Goal: Information Seeking & Learning: Find specific fact

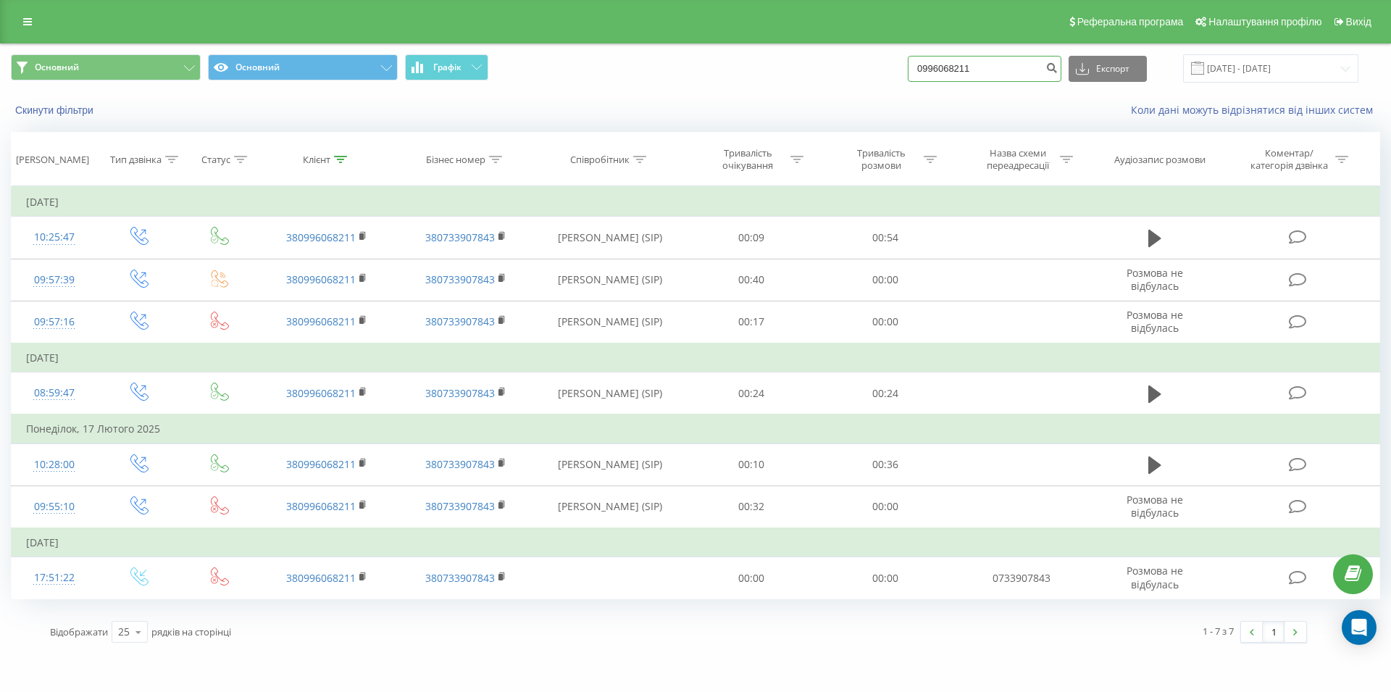
drag, startPoint x: 988, startPoint y: 64, endPoint x: 904, endPoint y: 70, distance: 84.9
click at [908, 70] on input "0996068211" at bounding box center [985, 69] width 154 height 26
paste input "0960078780"
type input "0960078780"
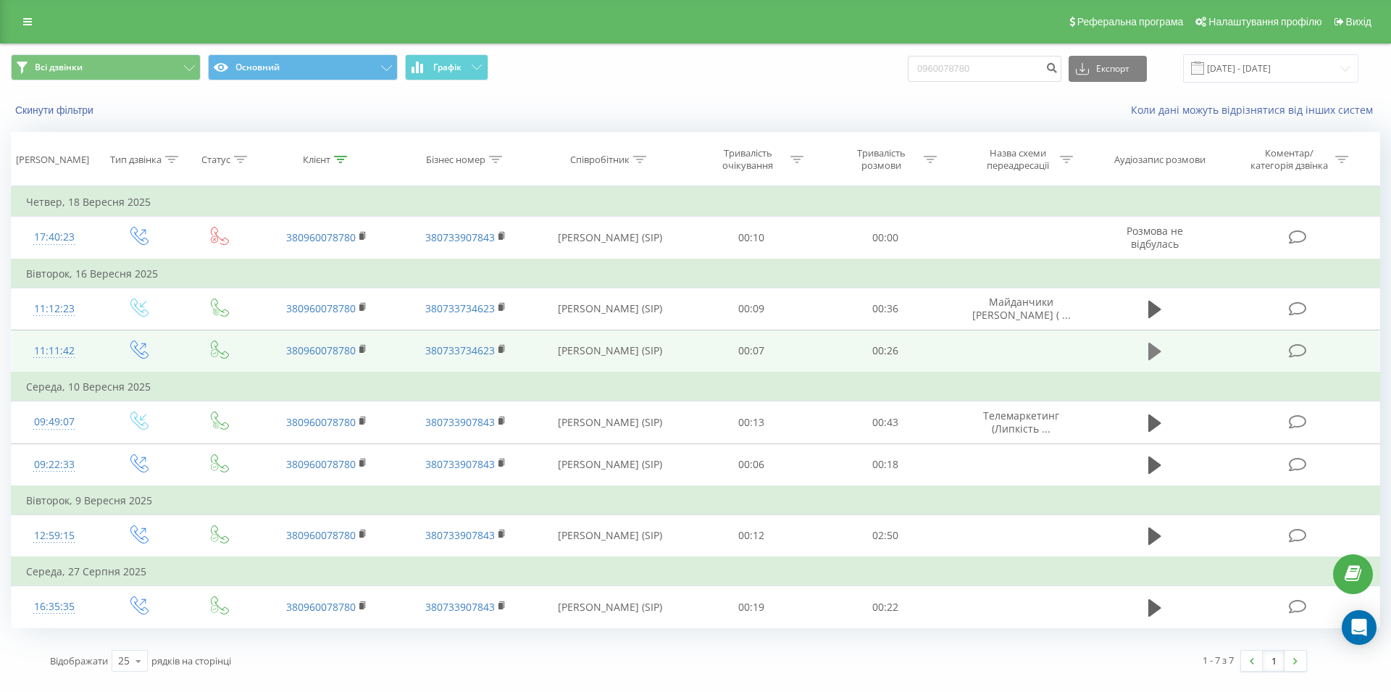
click at [1149, 357] on icon at bounding box center [1155, 351] width 13 height 17
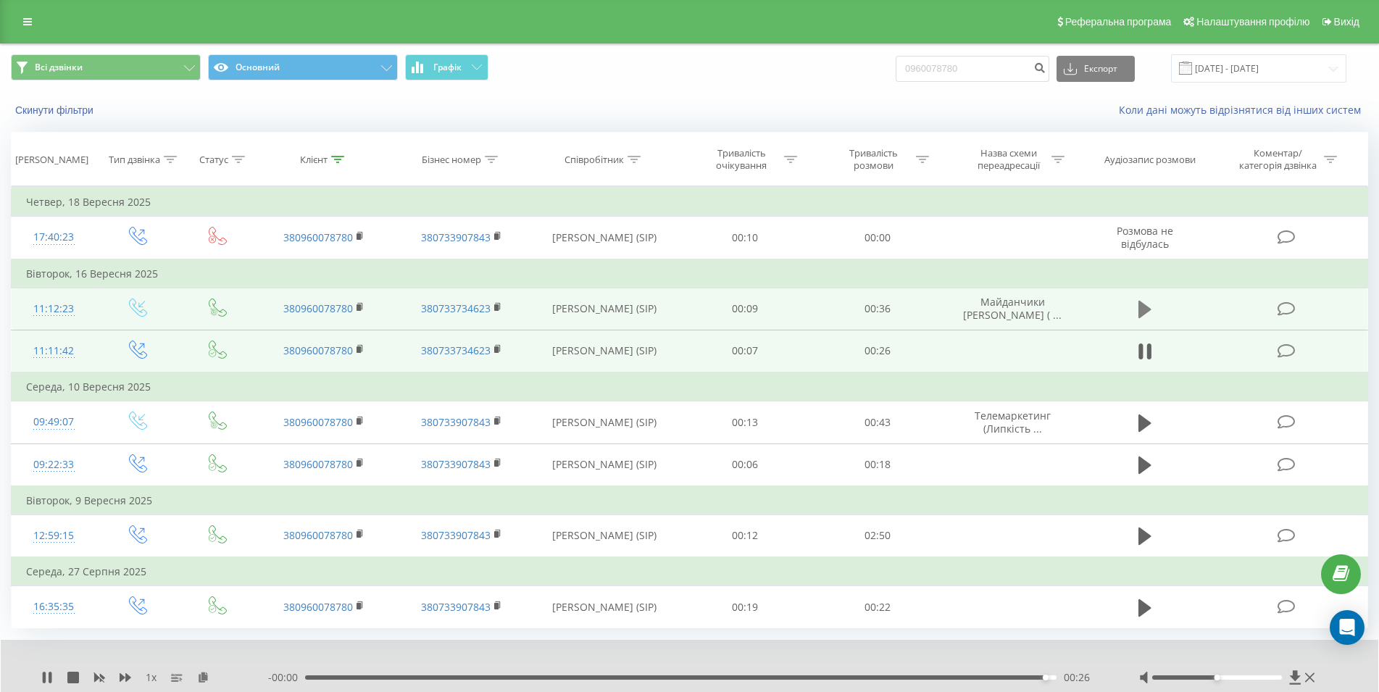
click at [1149, 311] on icon at bounding box center [1144, 309] width 13 height 17
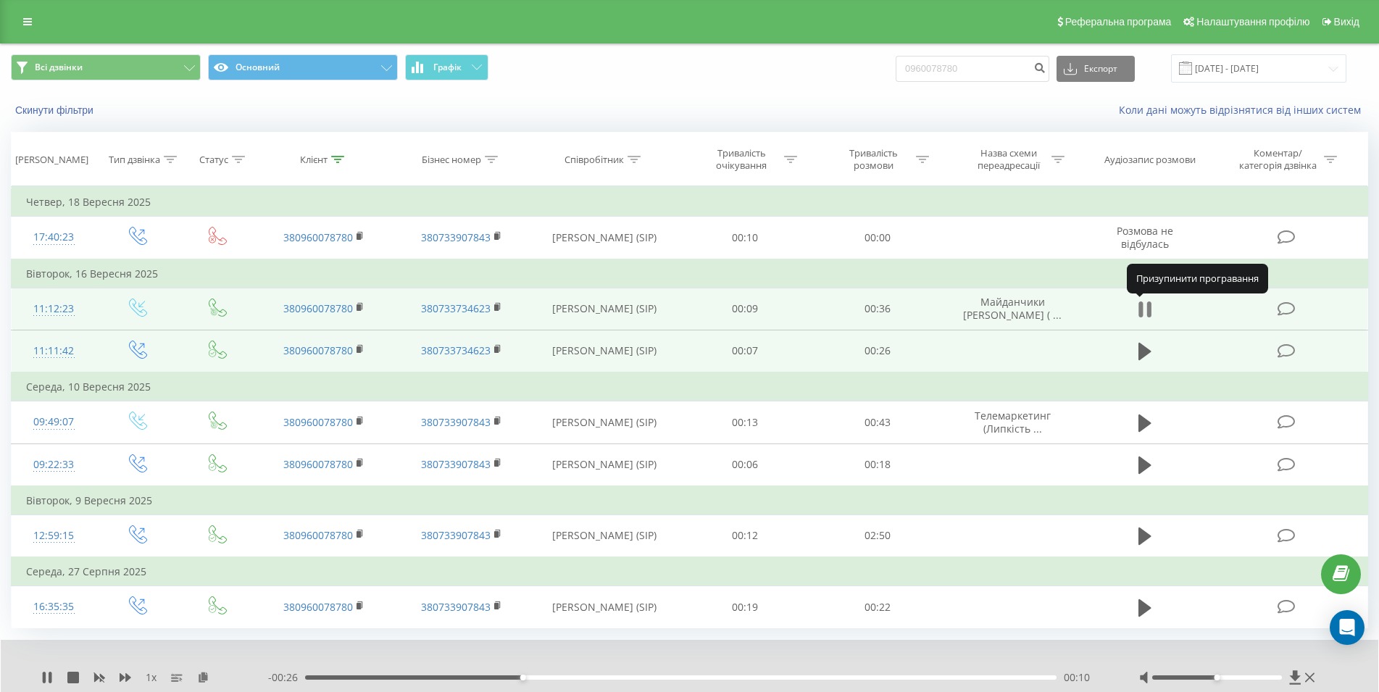
click at [1149, 313] on icon at bounding box center [1149, 309] width 4 height 16
drag, startPoint x: 980, startPoint y: 62, endPoint x: 870, endPoint y: 72, distance: 109.9
click at [896, 72] on input "0960078780" at bounding box center [973, 69] width 154 height 26
paste input "0980104110"
type input "0980104110"
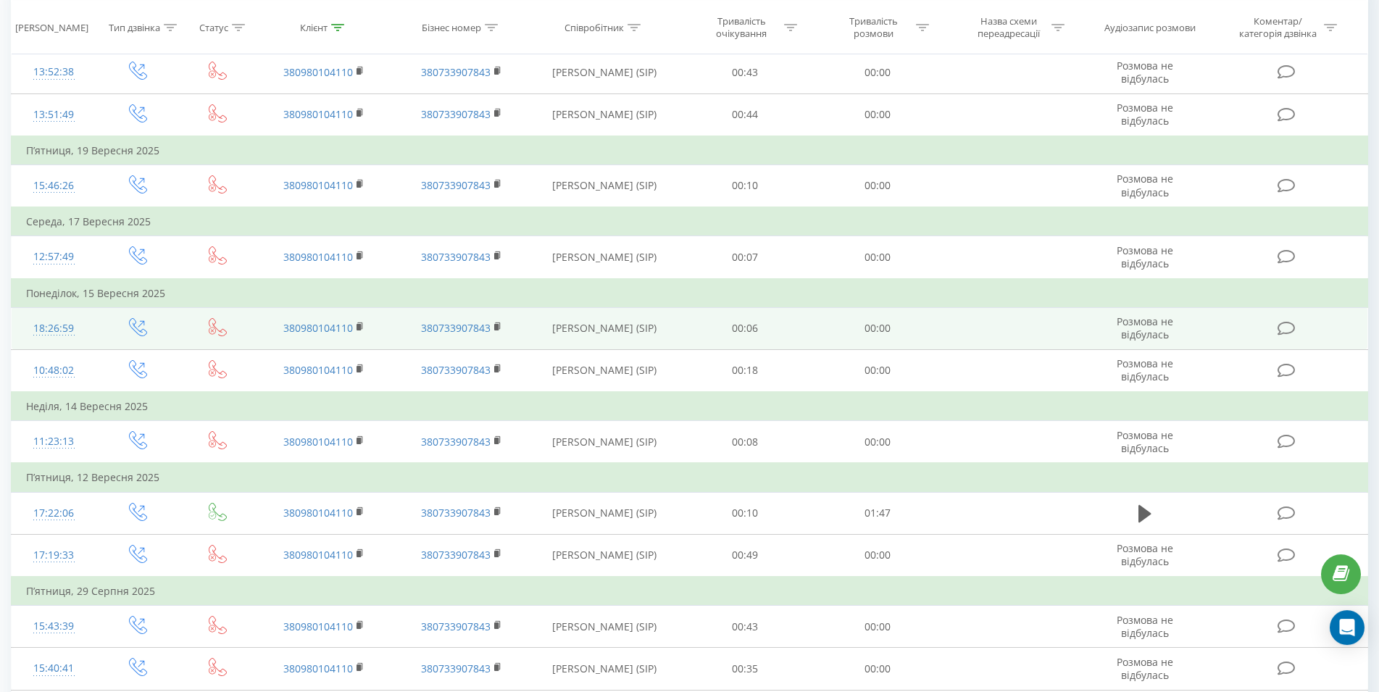
scroll to position [222, 0]
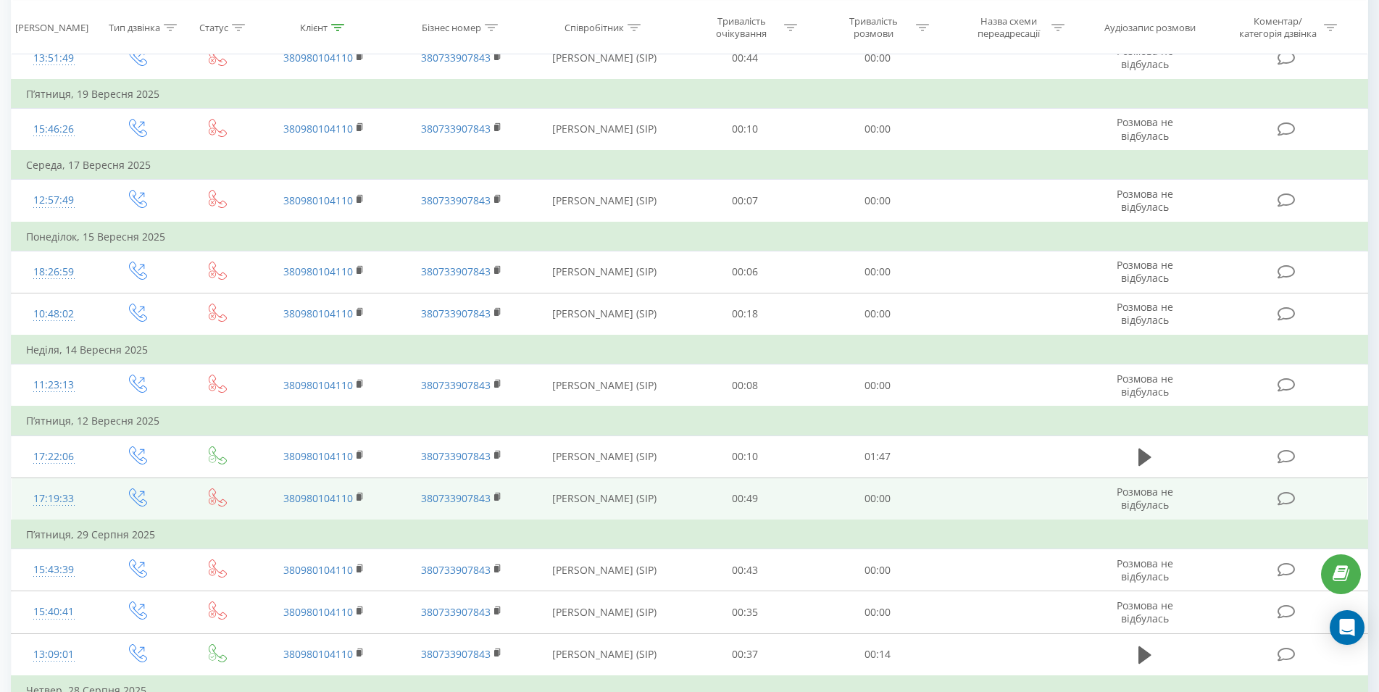
click at [1147, 482] on td "Розмова не відбулась" at bounding box center [1144, 499] width 127 height 43
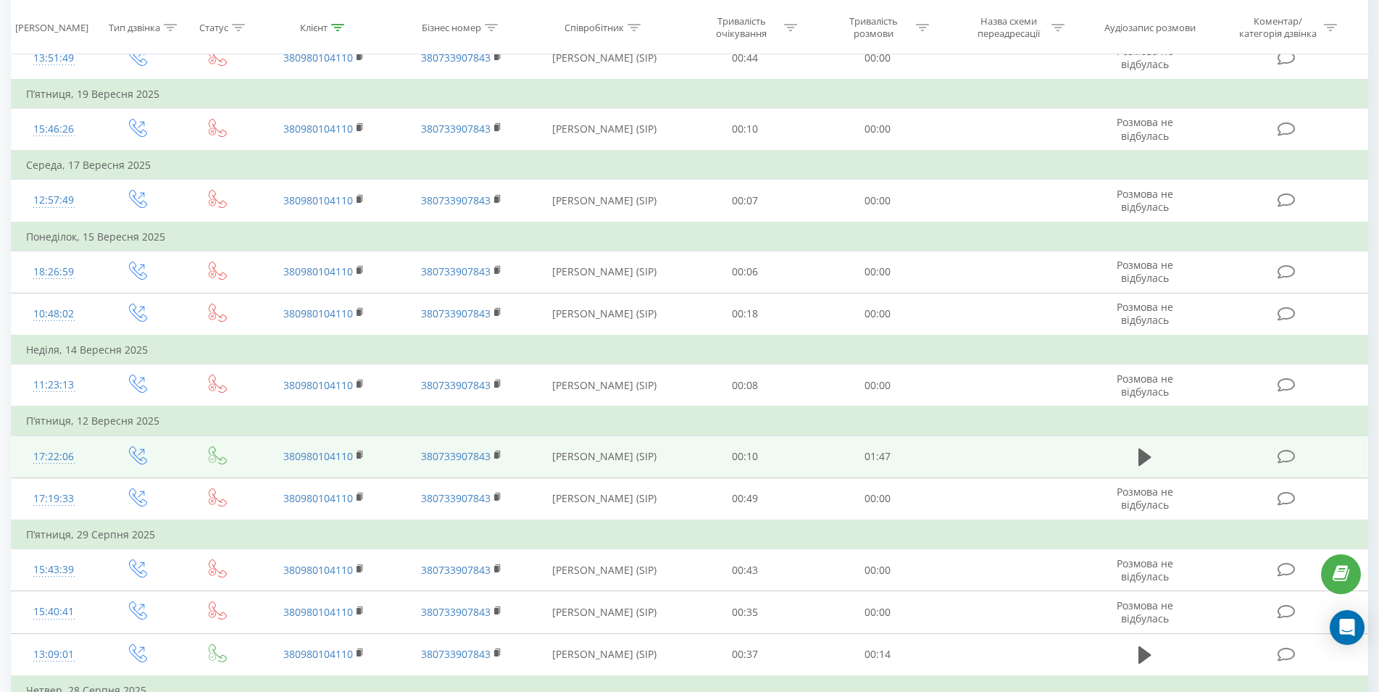
click at [1139, 470] on span at bounding box center [1145, 464] width 22 height 14
click at [1146, 457] on icon at bounding box center [1144, 457] width 13 height 17
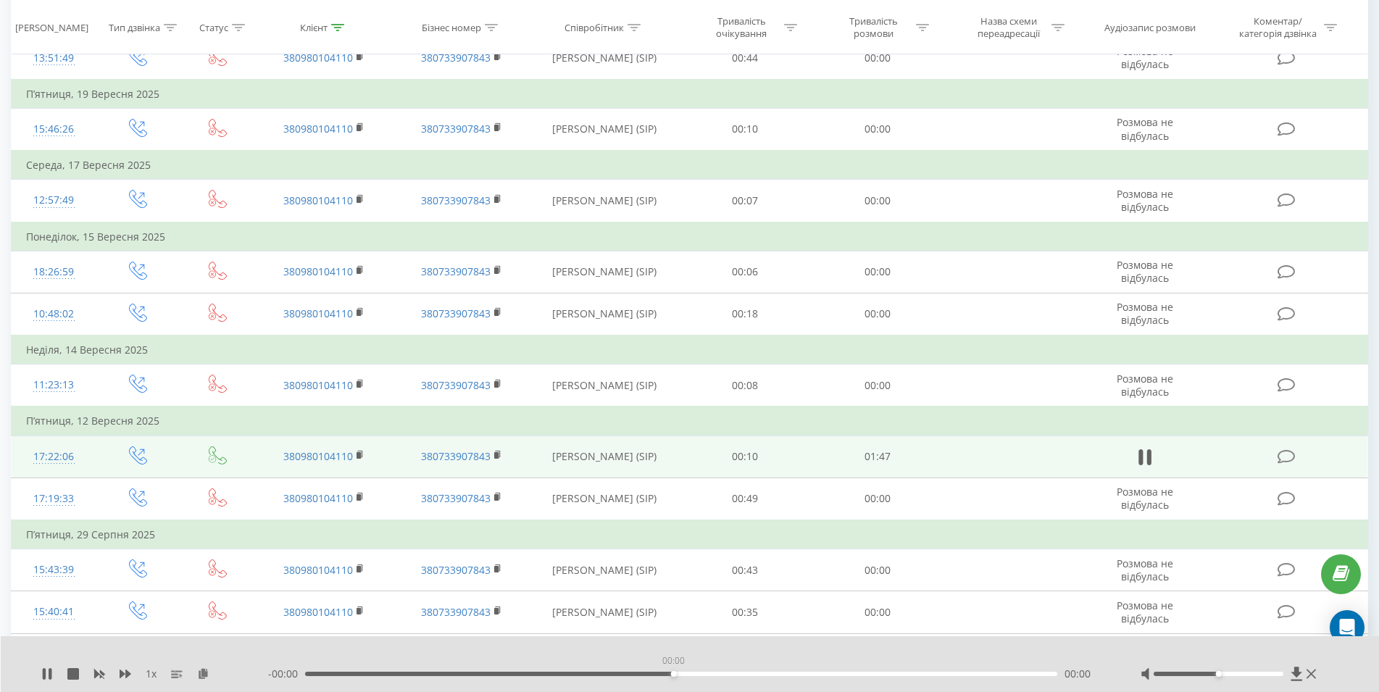
click at [671, 674] on div "00:00" at bounding box center [681, 674] width 752 height 4
click at [696, 670] on div "- 01:22 00:25 00:25" at bounding box center [686, 674] width 836 height 14
click at [700, 672] on div "00:25" at bounding box center [681, 674] width 752 height 4
click at [767, 677] on div "- 00:50 00:57 00:57" at bounding box center [686, 674] width 836 height 14
click at [808, 670] on div "- 00:50 00:57 00:57" at bounding box center [686, 674] width 836 height 14
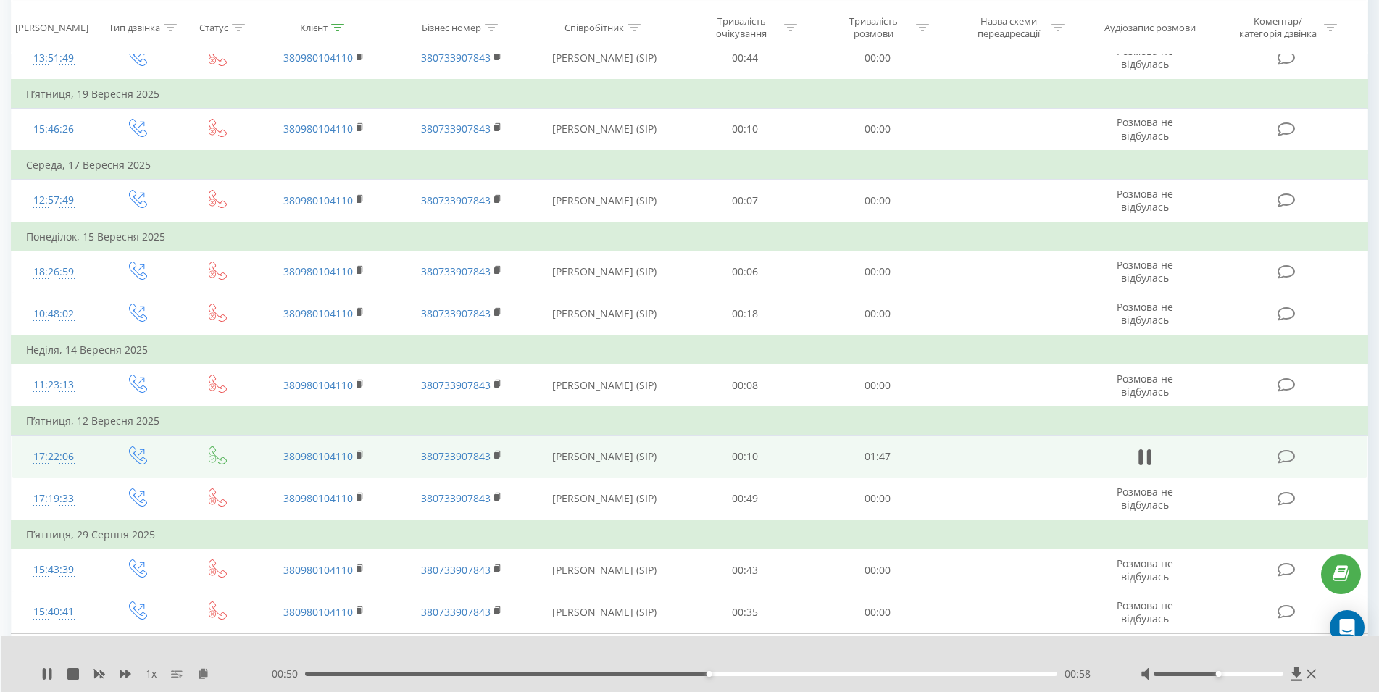
click at [817, 673] on div "00:58" at bounding box center [681, 674] width 752 height 4
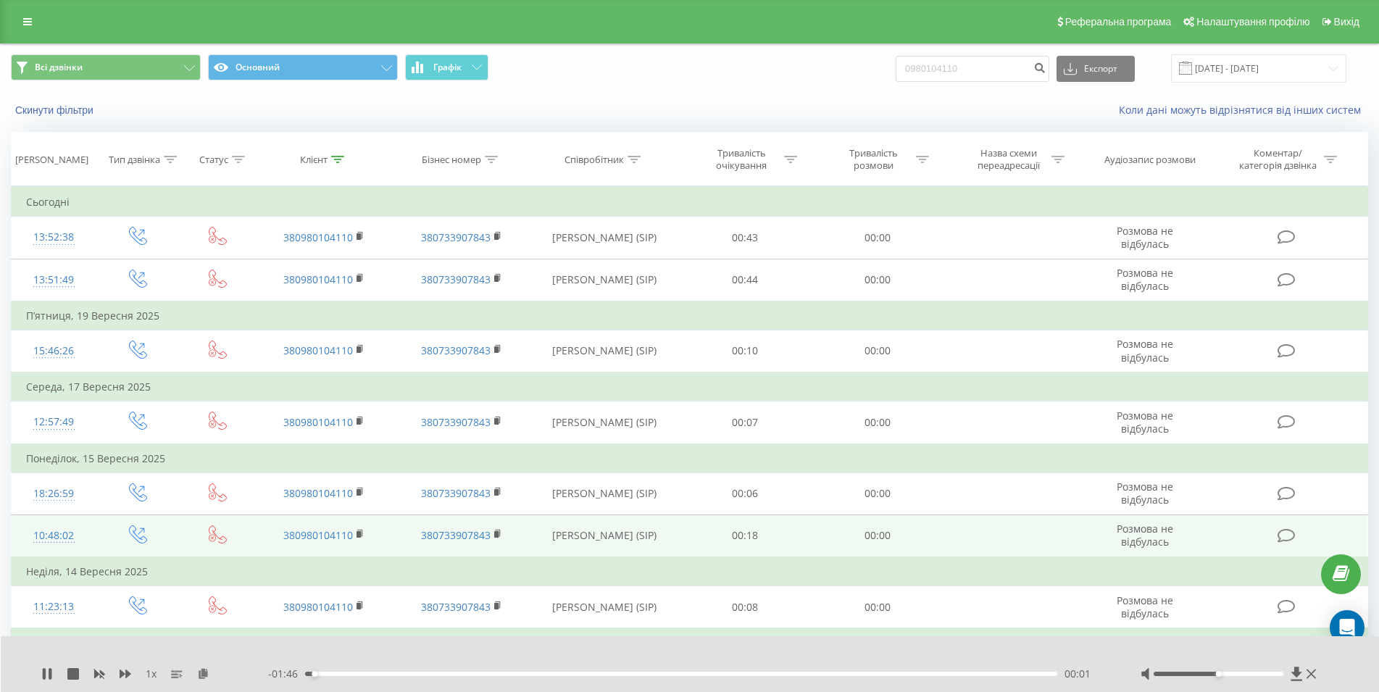
scroll to position [296, 0]
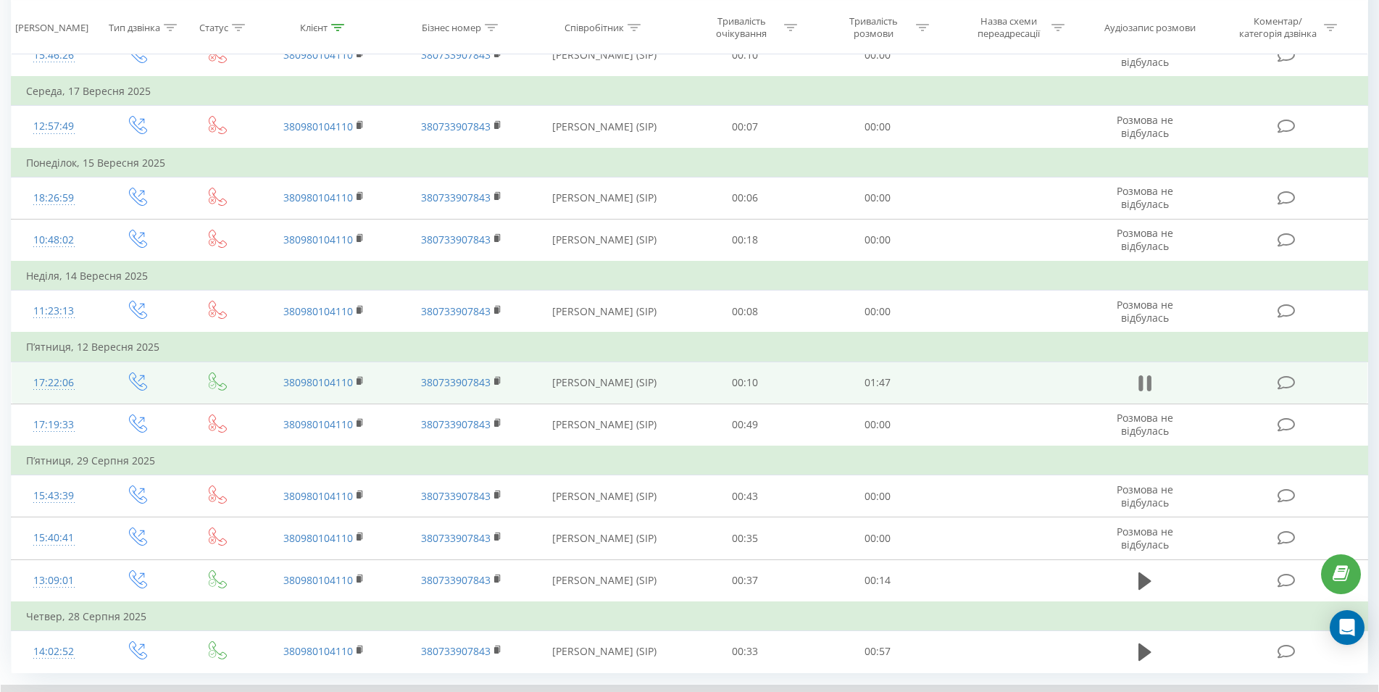
click at [1149, 391] on icon at bounding box center [1149, 383] width 4 height 16
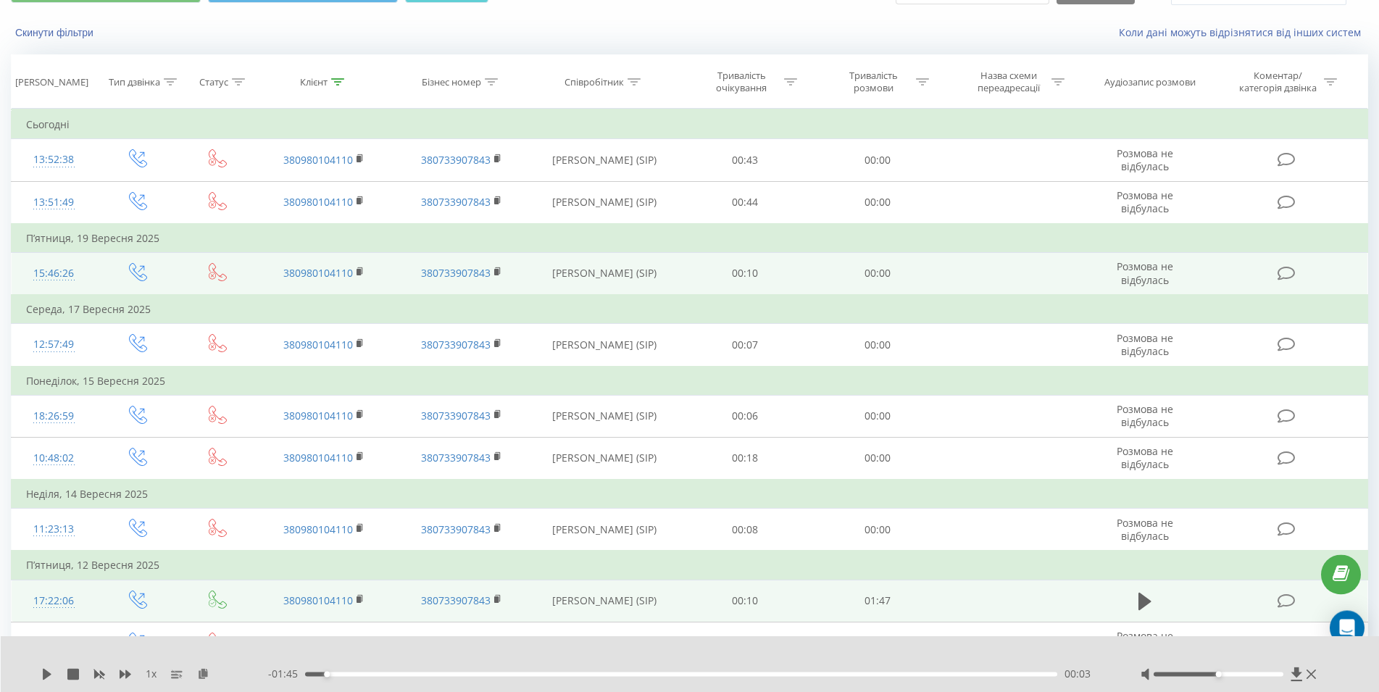
scroll to position [0, 0]
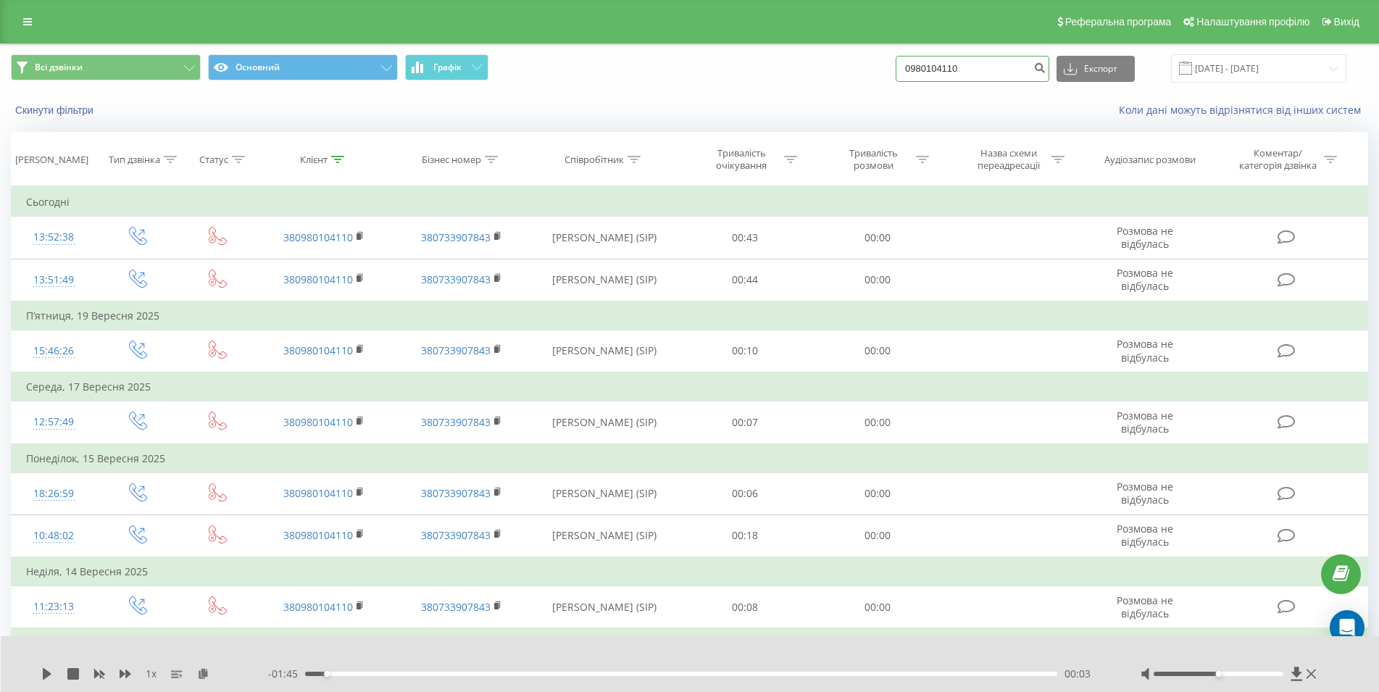
drag, startPoint x: 925, startPoint y: 71, endPoint x: 891, endPoint y: 73, distance: 34.1
click at [896, 73] on input "0980104110" at bounding box center [973, 69] width 154 height 26
paste input "067 430 20 89"
type input "067 430 20 89"
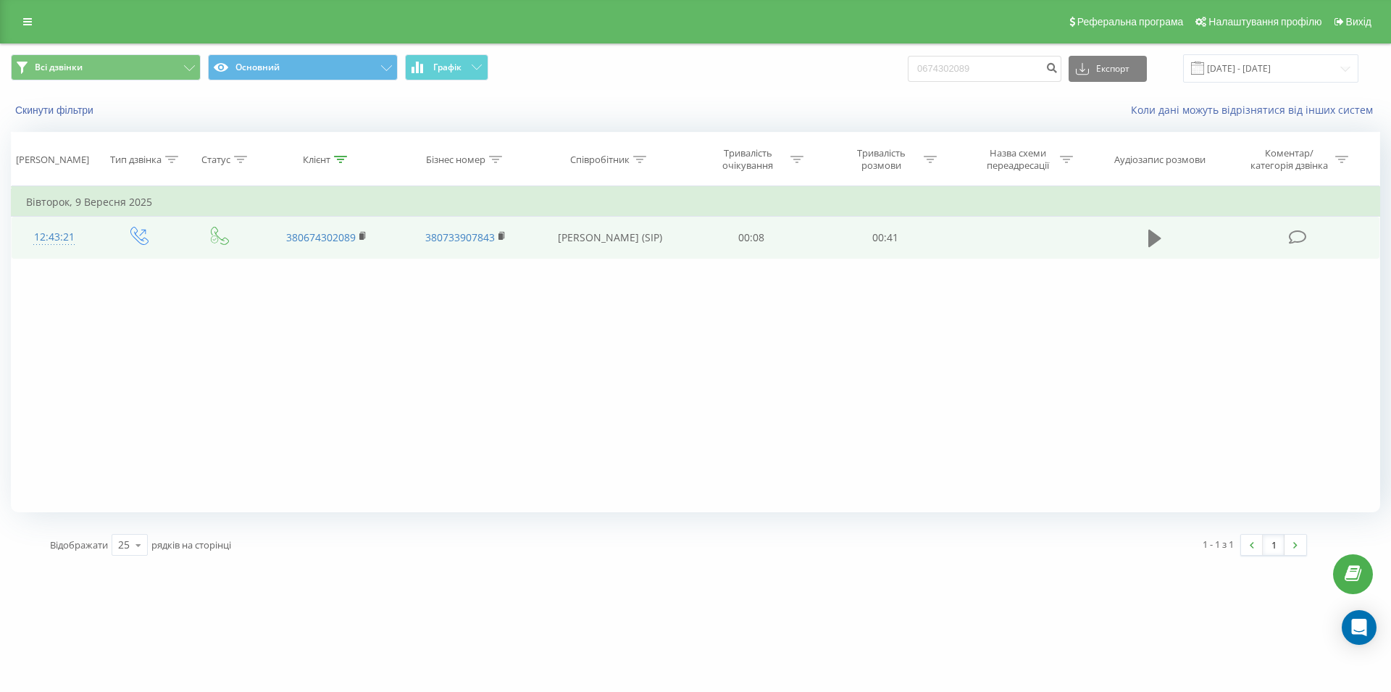
click at [1153, 238] on icon at bounding box center [1155, 238] width 13 height 17
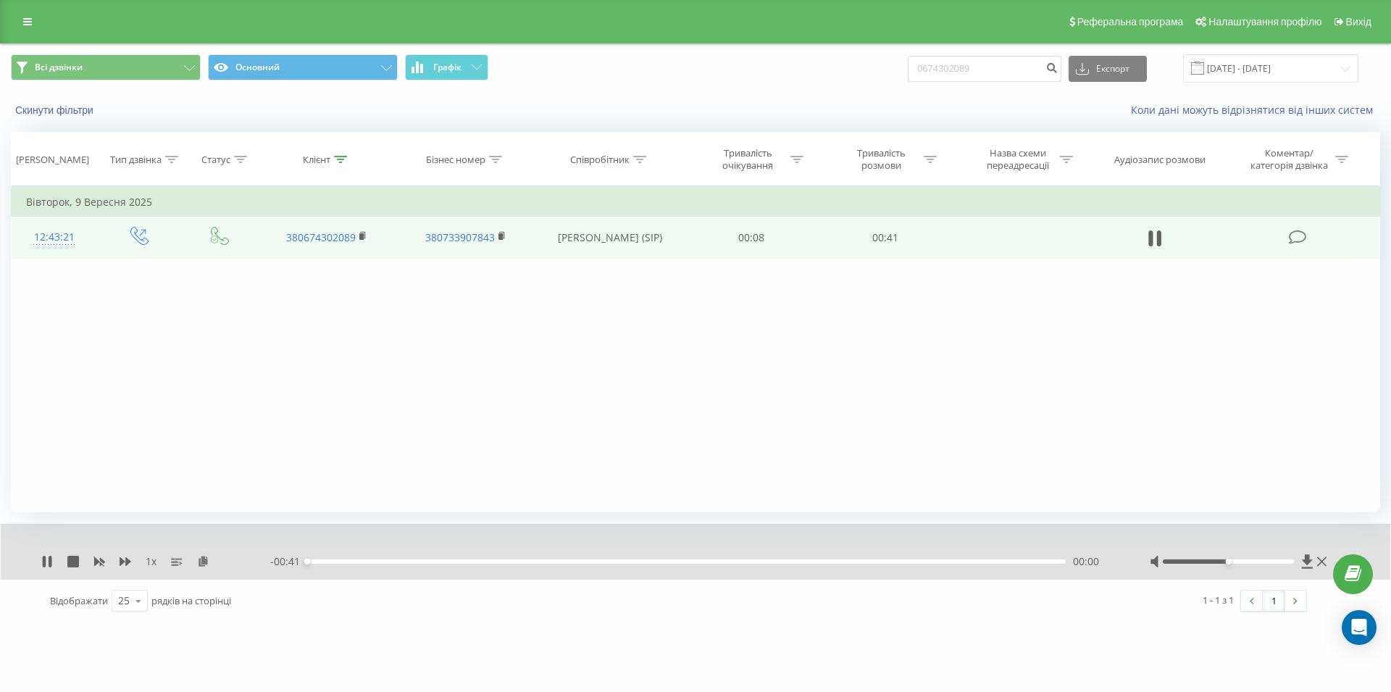
drag, startPoint x: 825, startPoint y: 557, endPoint x: 832, endPoint y: 569, distance: 13.7
click at [825, 558] on div "- 00:41 00:00 00:00" at bounding box center [691, 561] width 843 height 14
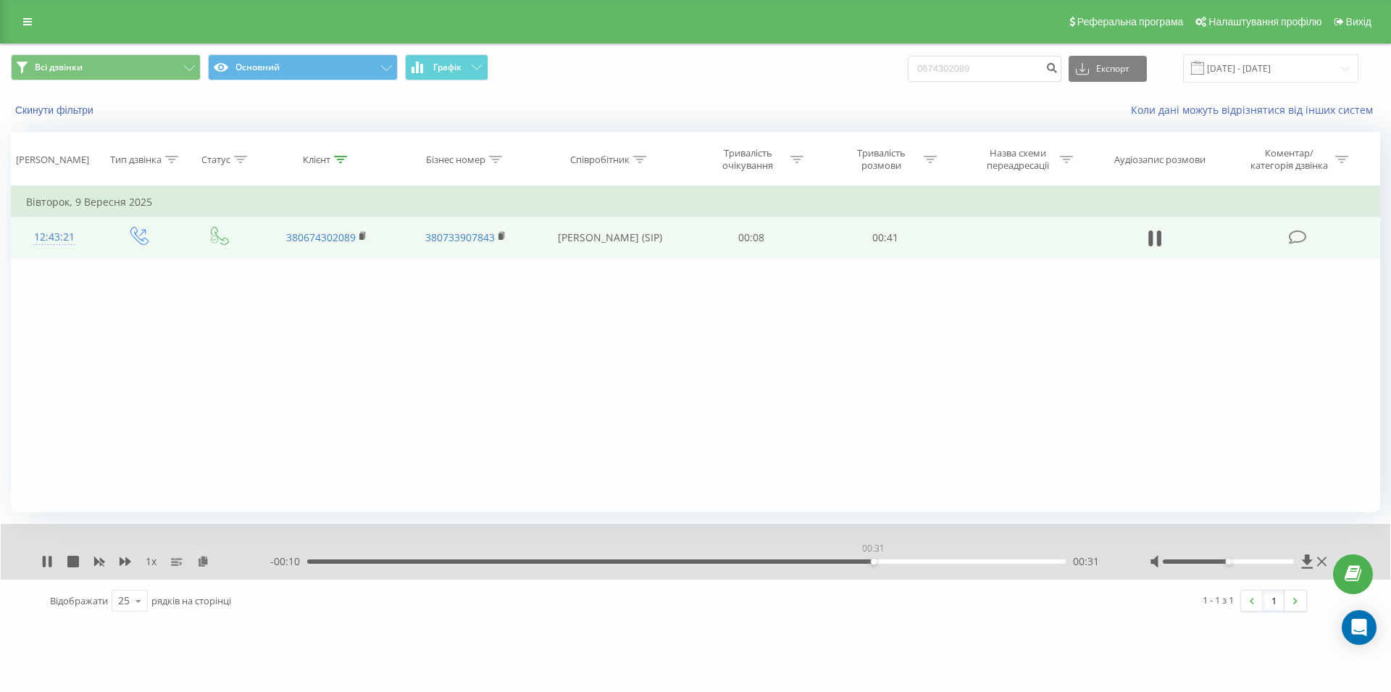
click at [873, 564] on div "00:31" at bounding box center [686, 561] width 759 height 4
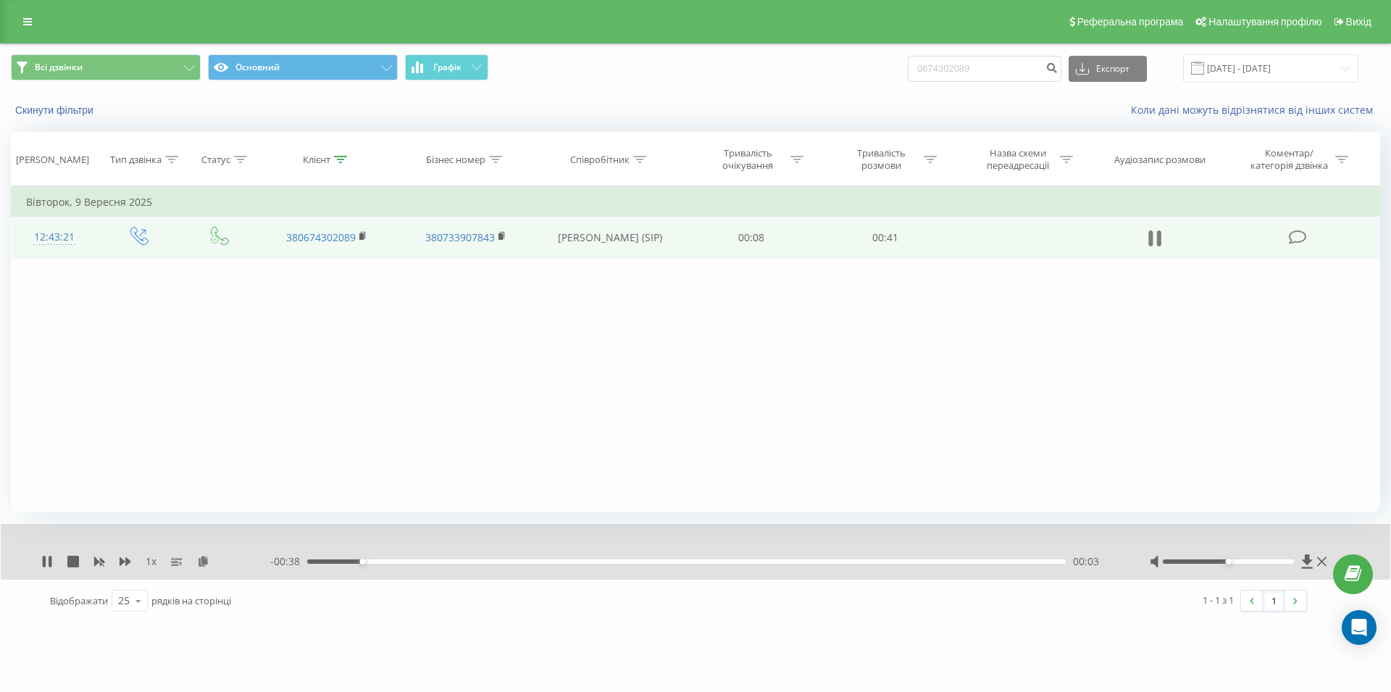
click at [1153, 240] on icon at bounding box center [1155, 238] width 13 height 20
drag, startPoint x: 1004, startPoint y: 63, endPoint x: 912, endPoint y: 66, distance: 91.3
click at [912, 66] on input "0674302089" at bounding box center [985, 69] width 154 height 26
paste input "063 960 03 20"
type input "063 960 03 20"
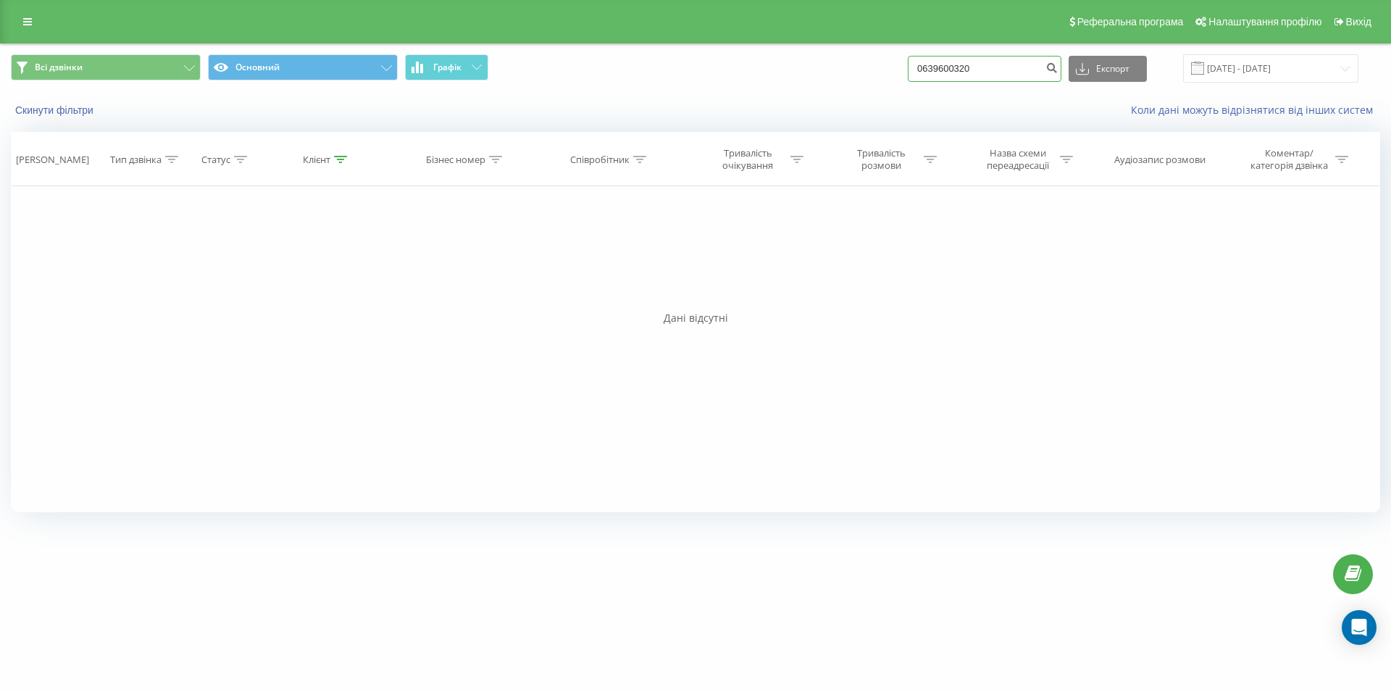
drag, startPoint x: 1012, startPoint y: 62, endPoint x: 854, endPoint y: 69, distance: 158.1
click at [908, 69] on input "0639600320" at bounding box center [985, 69] width 154 height 26
paste input "098 014 49 26"
type input "098 014 49 26"
click at [917, 62] on input "0980144926" at bounding box center [985, 69] width 154 height 26
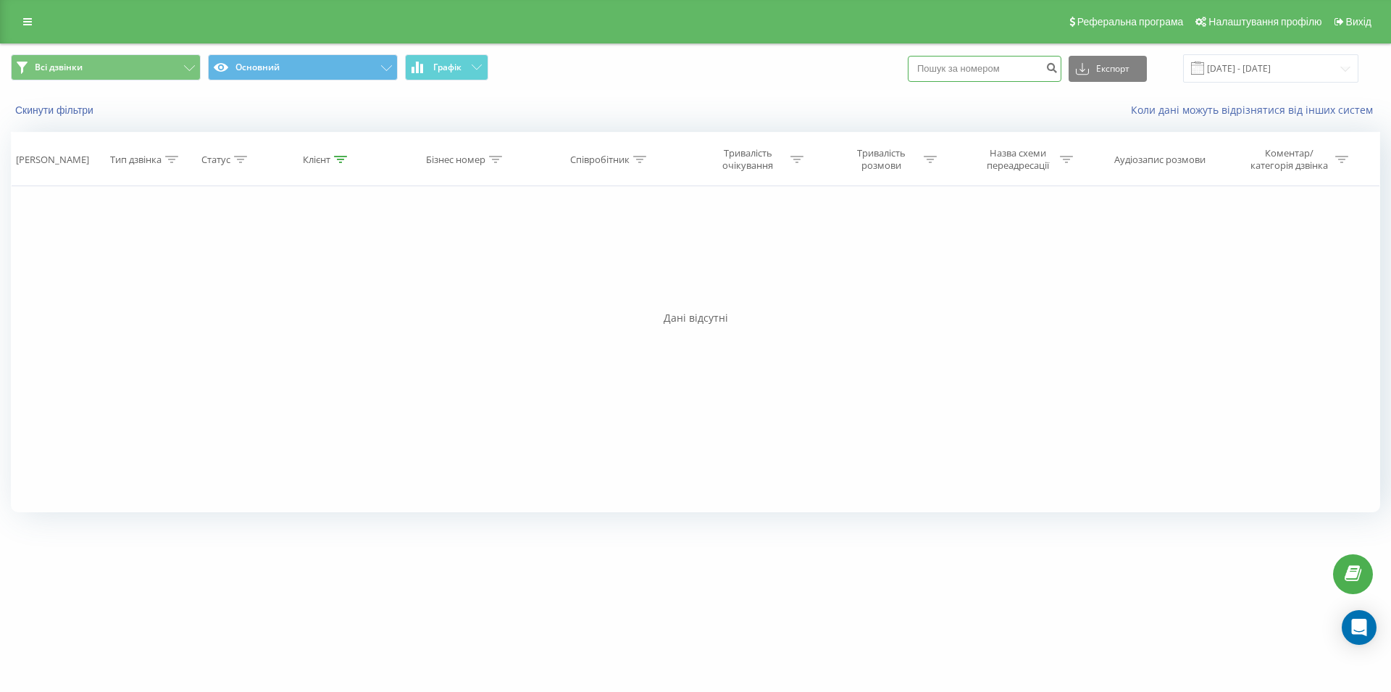
paste input "067 430 51 35"
type input "067 430 51 35"
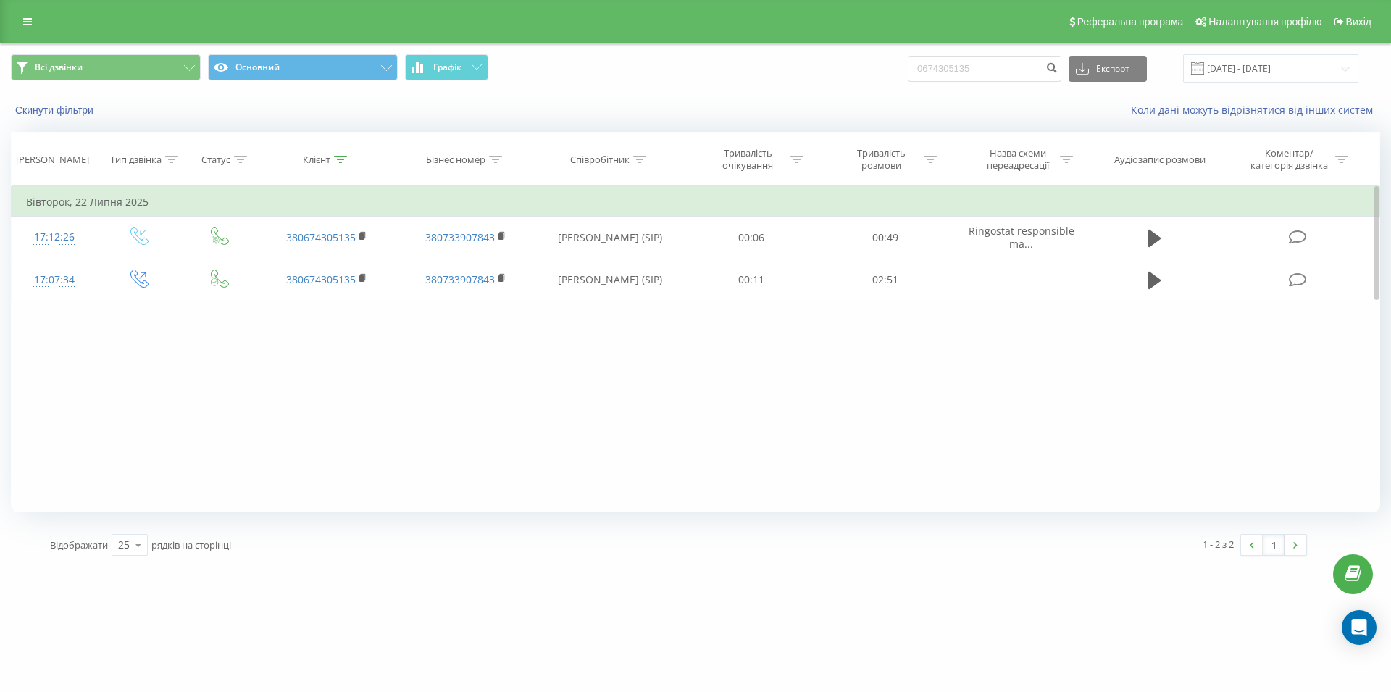
click at [920, 460] on div "Фільтрувати за умовою Дорівнює Введіть значення Скасувати OK Фільтрувати за умо…" at bounding box center [696, 349] width 1370 height 326
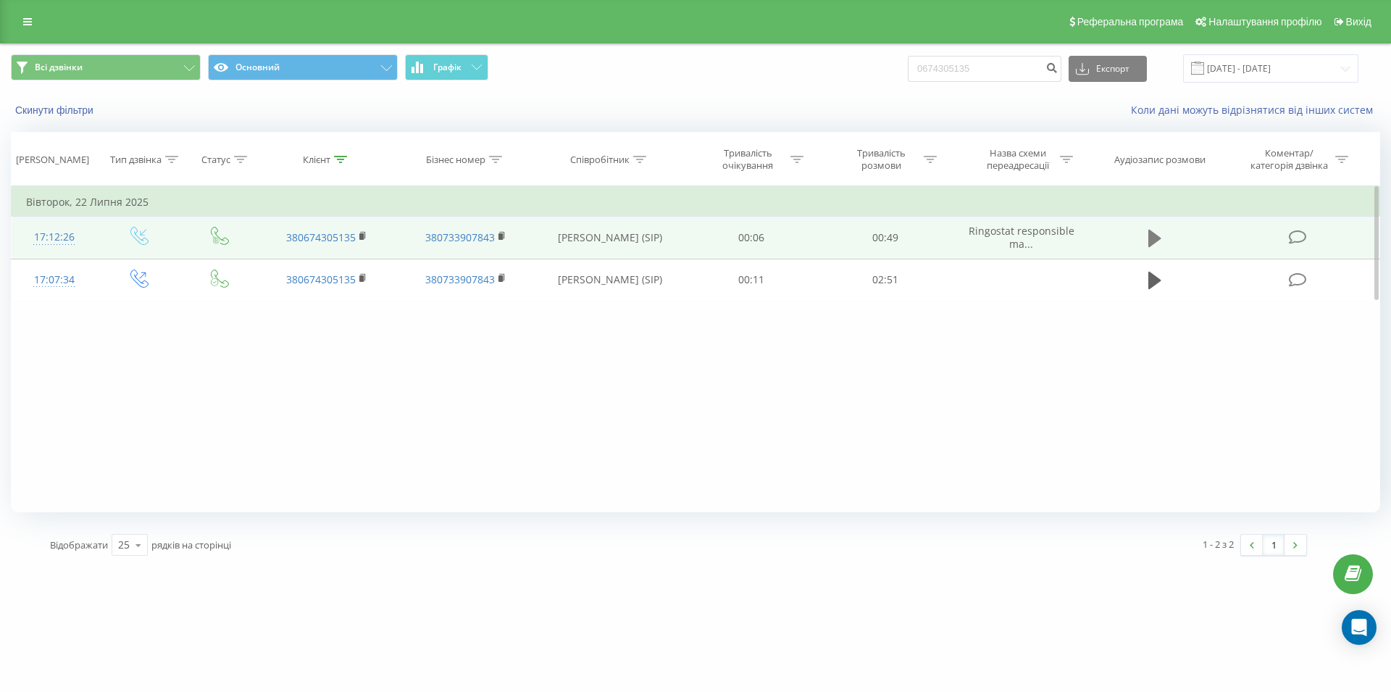
click at [1154, 241] on icon at bounding box center [1155, 238] width 13 height 17
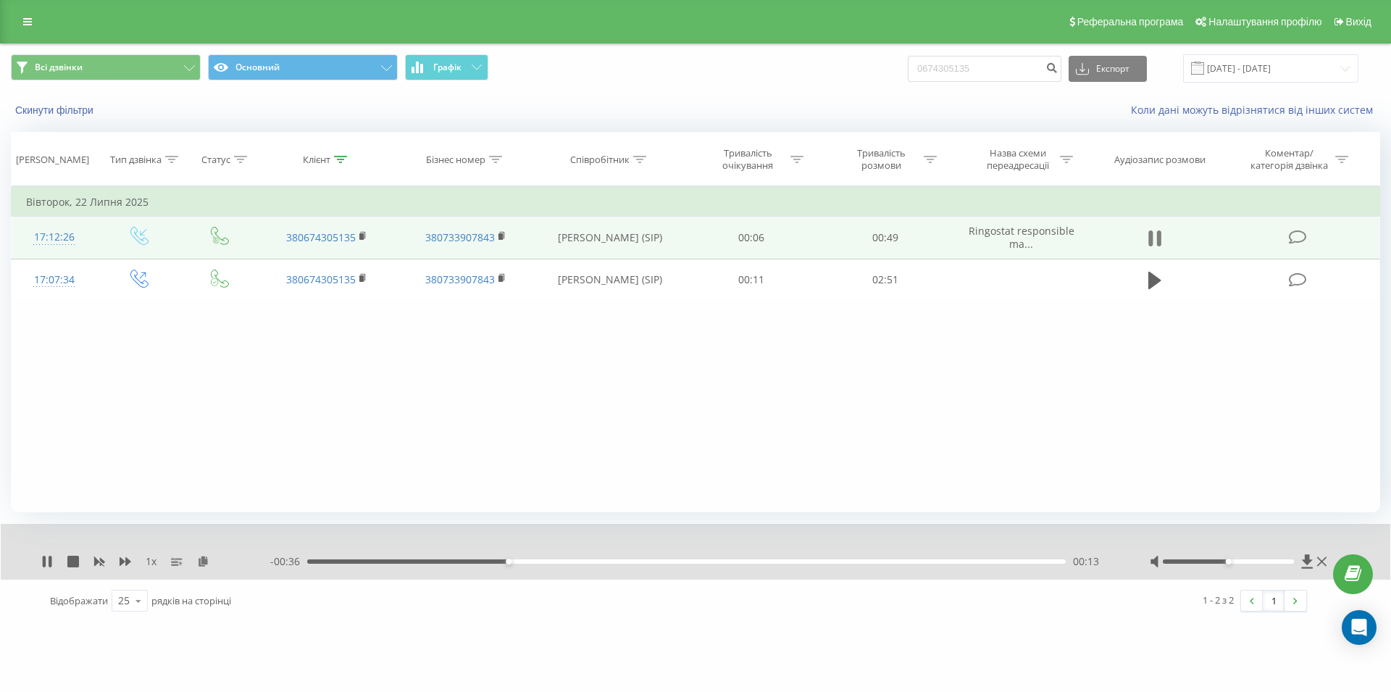
click at [1155, 238] on icon at bounding box center [1155, 238] width 13 height 20
drag, startPoint x: 1017, startPoint y: 69, endPoint x: 892, endPoint y: 67, distance: 124.6
click at [908, 67] on input "0674305135" at bounding box center [985, 69] width 154 height 26
paste input "099 382 97 77"
type input "099 382 97 77"
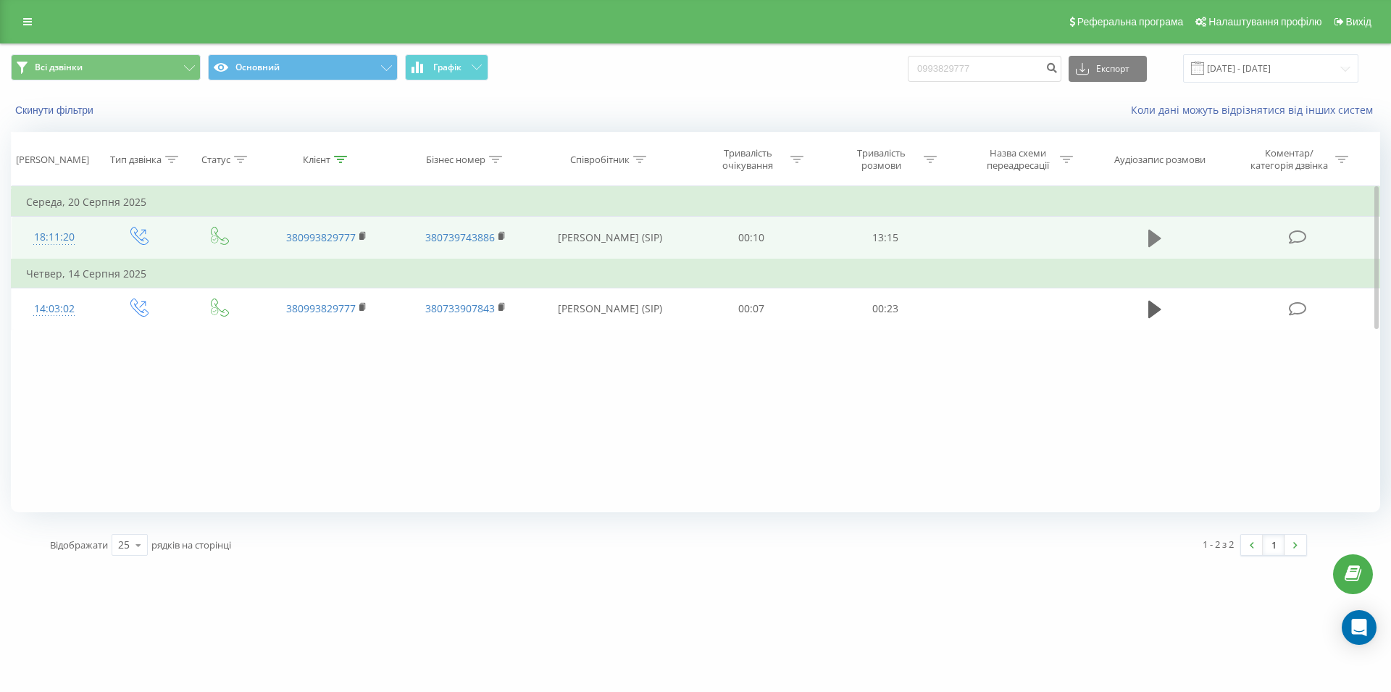
click at [1153, 233] on icon at bounding box center [1155, 238] width 13 height 17
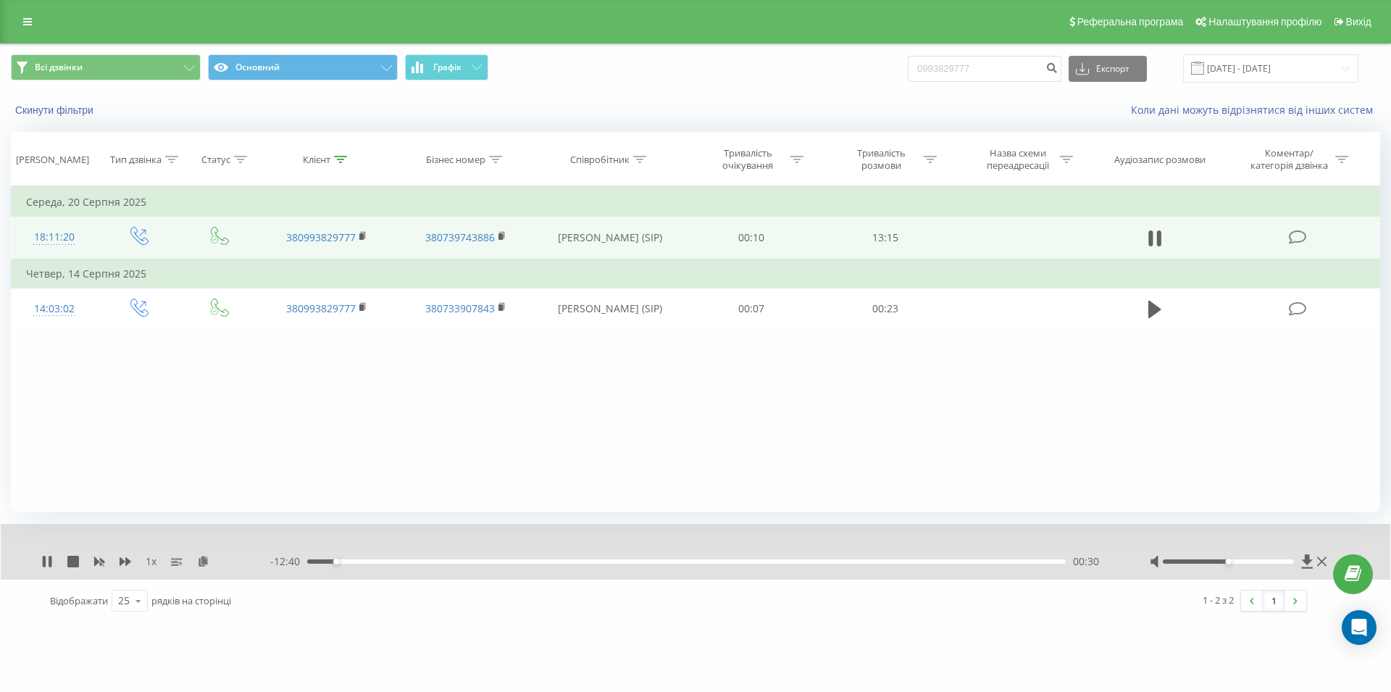
click at [626, 563] on div "00:30" at bounding box center [686, 561] width 759 height 4
click at [744, 563] on div "07:36" at bounding box center [686, 561] width 759 height 4
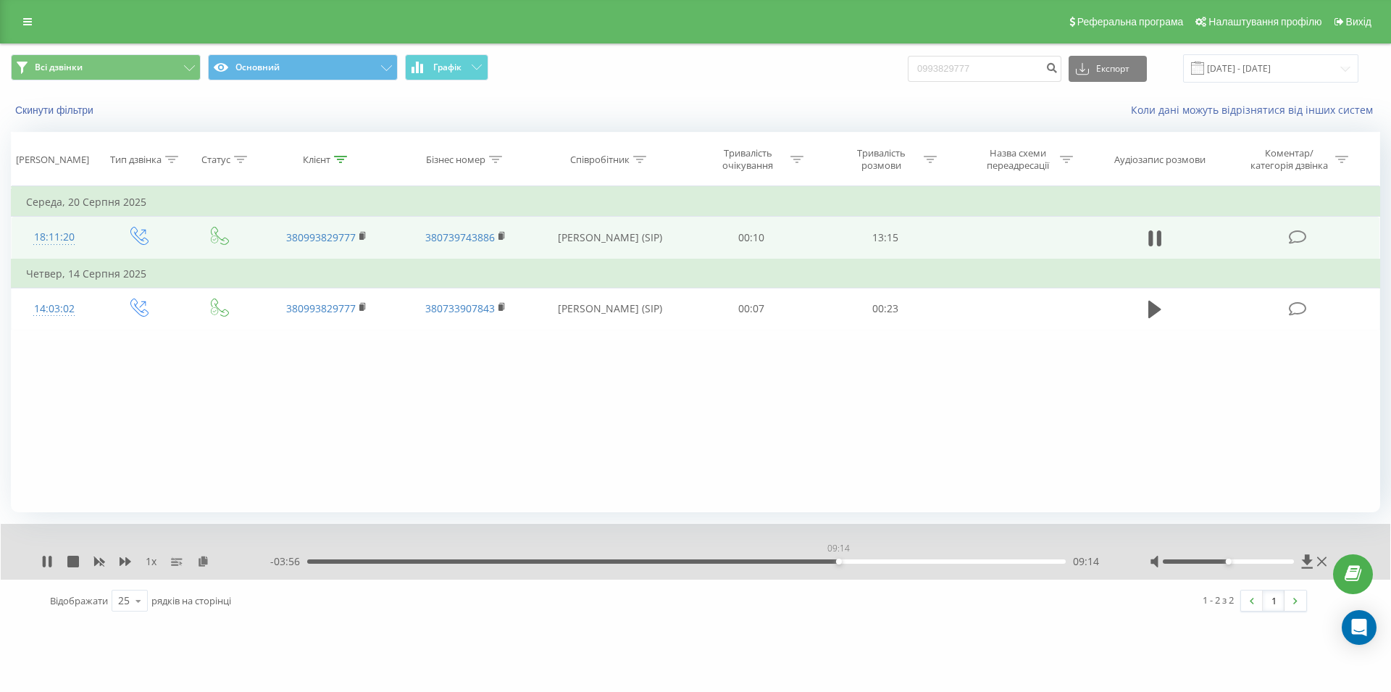
click at [838, 564] on div "09:14" at bounding box center [686, 561] width 759 height 4
click at [897, 564] on div "10:15" at bounding box center [686, 561] width 759 height 4
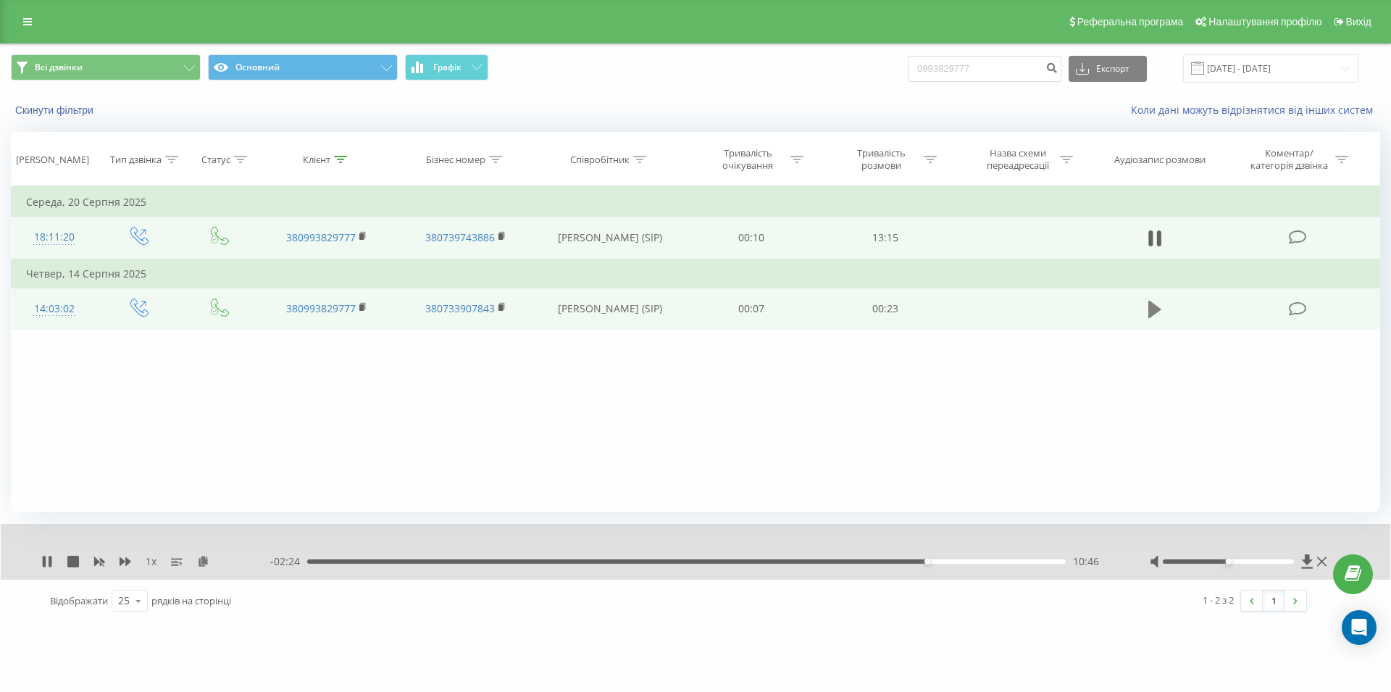
click at [1149, 306] on icon at bounding box center [1155, 309] width 13 height 17
click at [677, 564] on div "00:11" at bounding box center [686, 561] width 759 height 4
click at [1156, 311] on icon at bounding box center [1155, 309] width 13 height 20
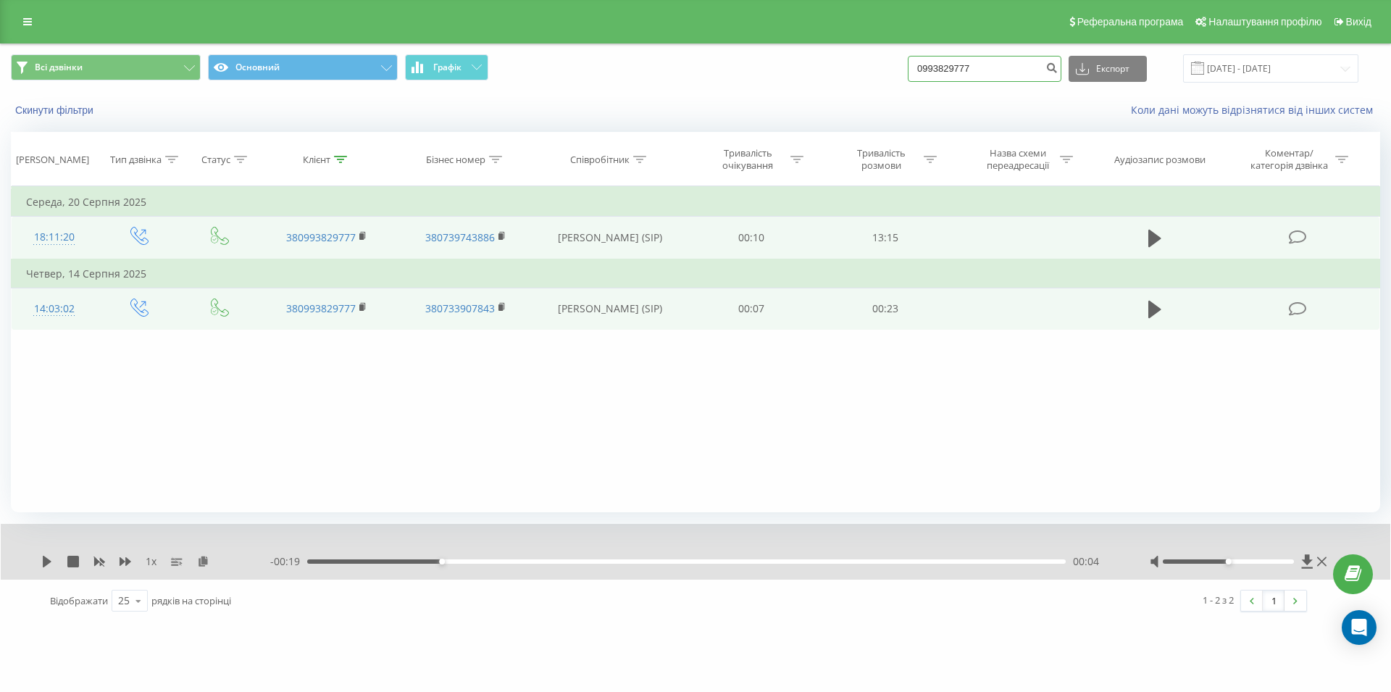
drag, startPoint x: 993, startPoint y: 63, endPoint x: 927, endPoint y: 67, distance: 65.4
click at [927, 67] on input "0993829777" at bounding box center [985, 69] width 154 height 26
paste input "098 754 36 24"
type input "098 754 36 24"
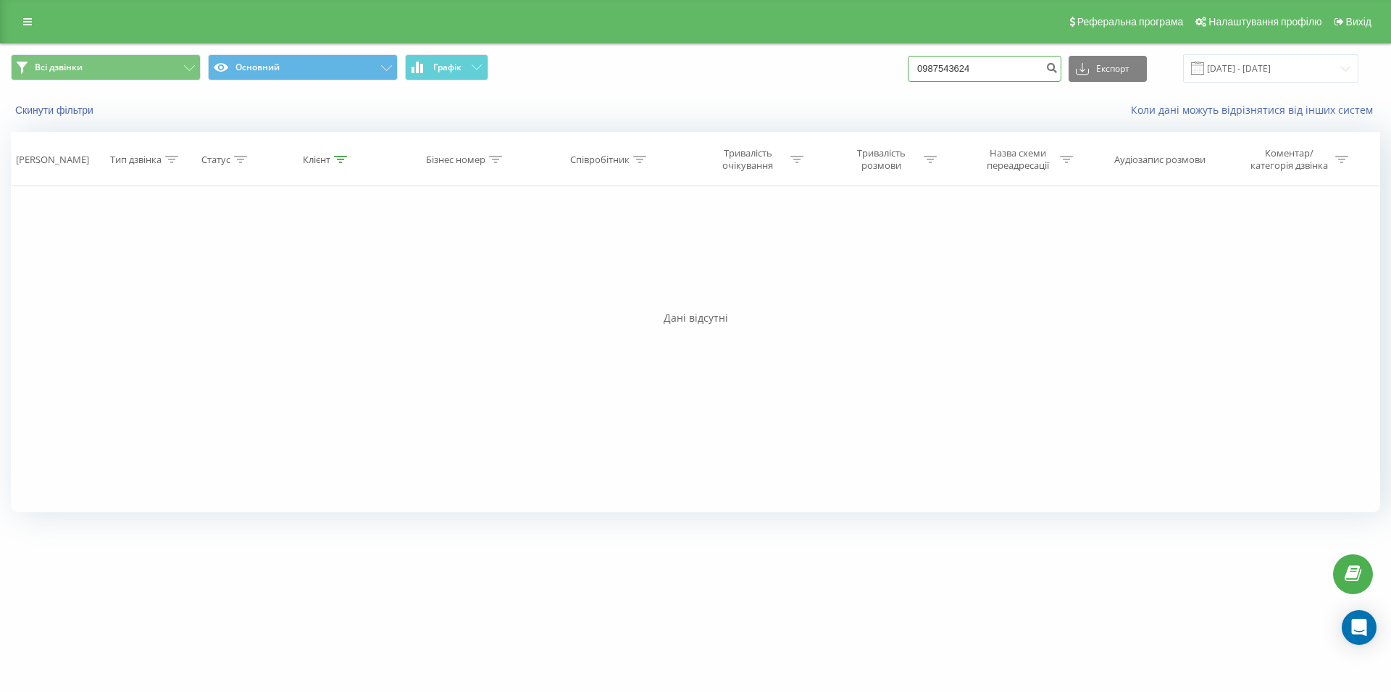
drag, startPoint x: 1027, startPoint y: 70, endPoint x: 927, endPoint y: 78, distance: 99.5
click at [927, 78] on input "0987543624" at bounding box center [985, 69] width 154 height 26
paste input "096 365 96 04"
type input "096 365 96 04"
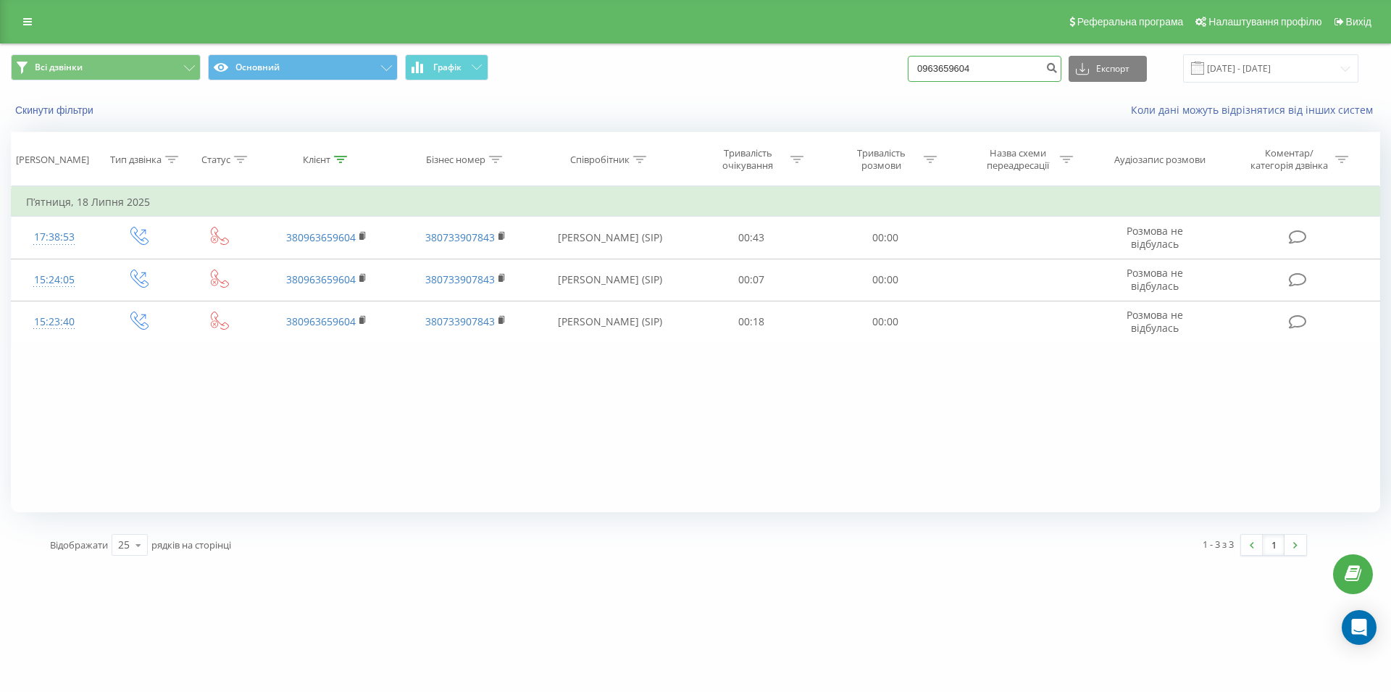
drag, startPoint x: 979, startPoint y: 66, endPoint x: 888, endPoint y: 72, distance: 91.5
click at [908, 72] on input "0963659604" at bounding box center [985, 69] width 154 height 26
paste input "063 288 75 23"
type input "063 288 75 23"
drag, startPoint x: 1012, startPoint y: 71, endPoint x: 922, endPoint y: 72, distance: 90.6
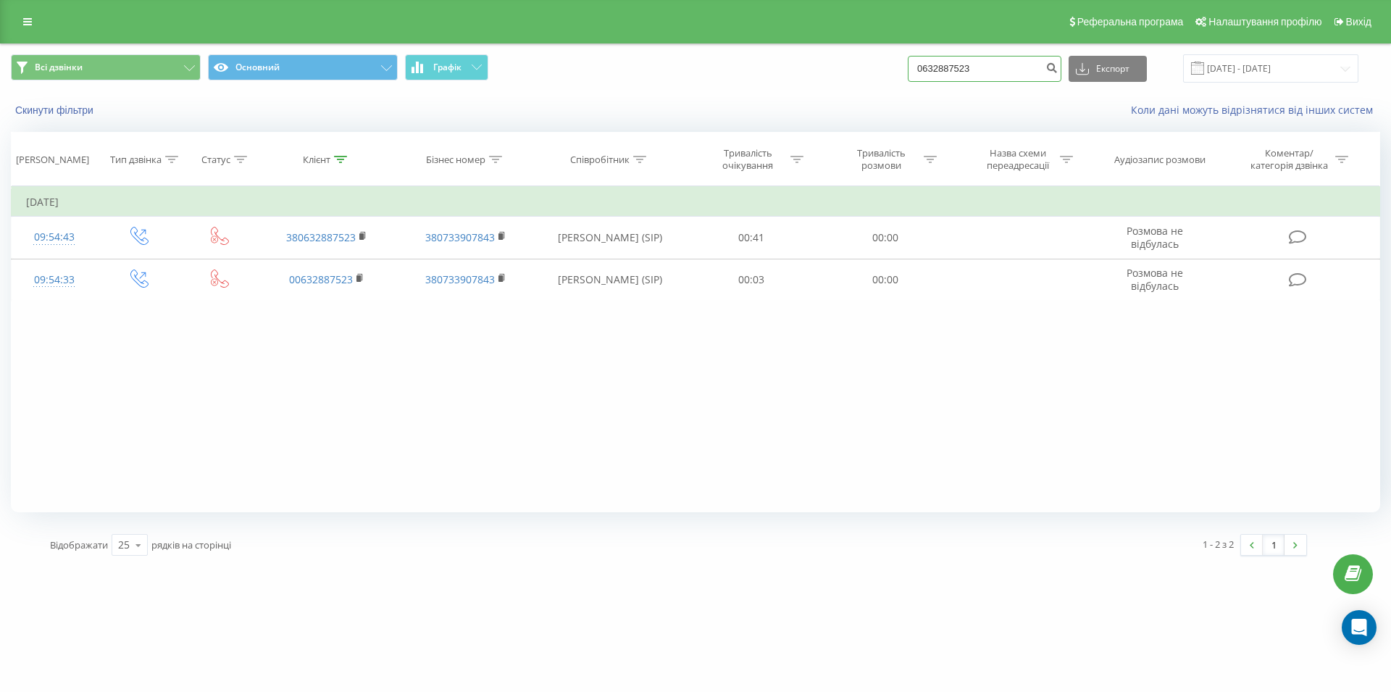
click at [922, 72] on input "0632887523" at bounding box center [985, 69] width 154 height 26
paste input "093 258 48 02"
type input "093 258 48 02"
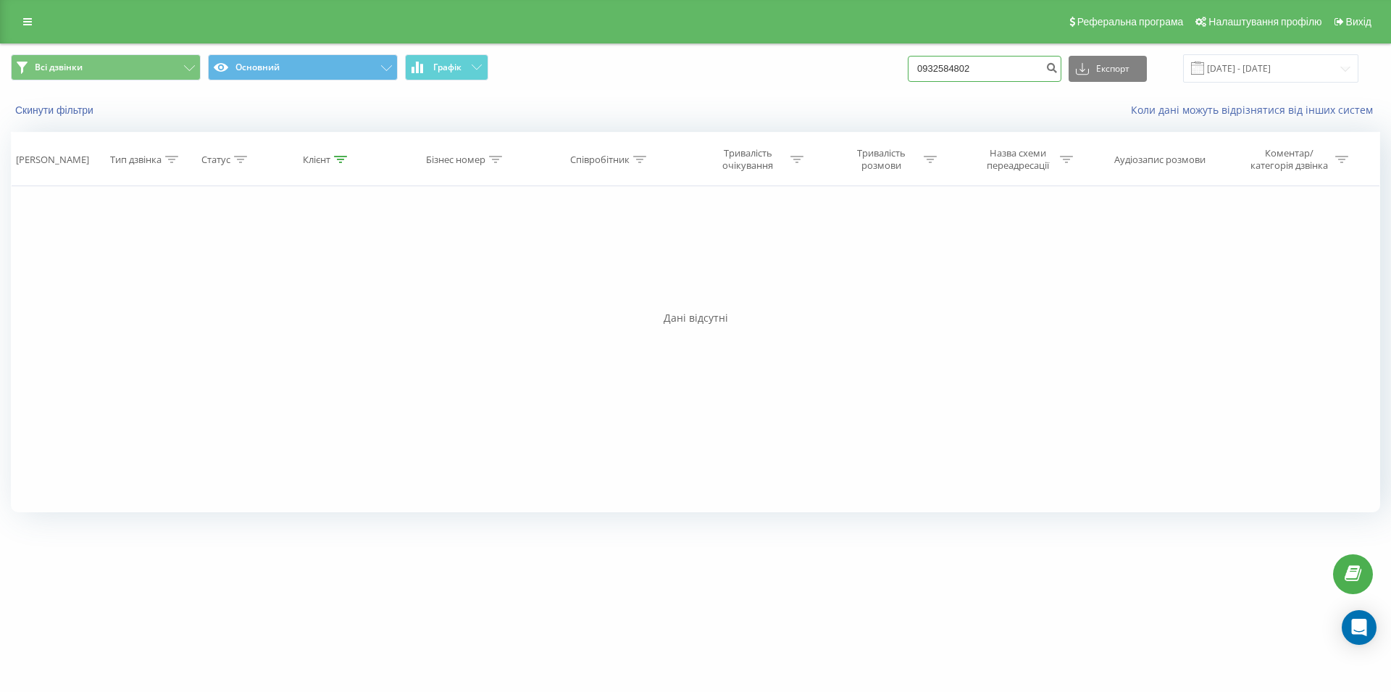
click at [922, 75] on input "0932584802" at bounding box center [985, 69] width 154 height 26
paste input "093 084 72 34"
type input "093 084 72 34"
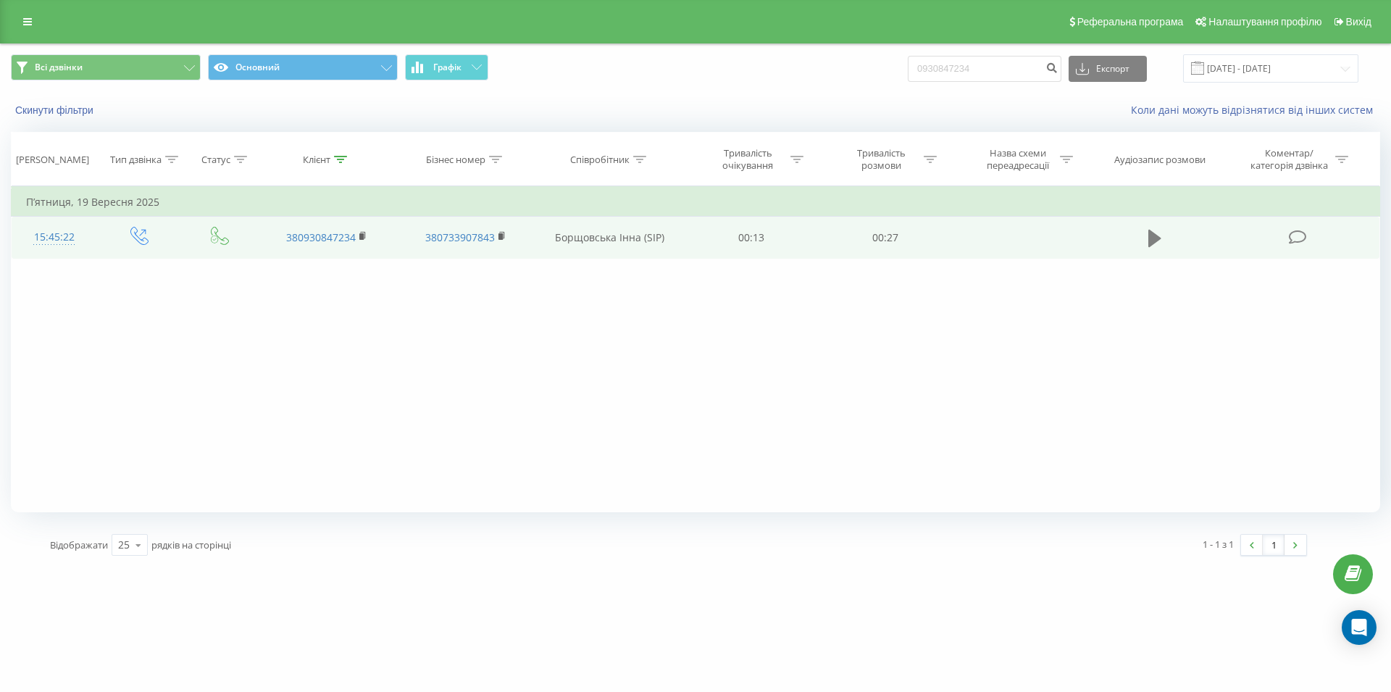
click at [1151, 237] on icon at bounding box center [1155, 238] width 13 height 17
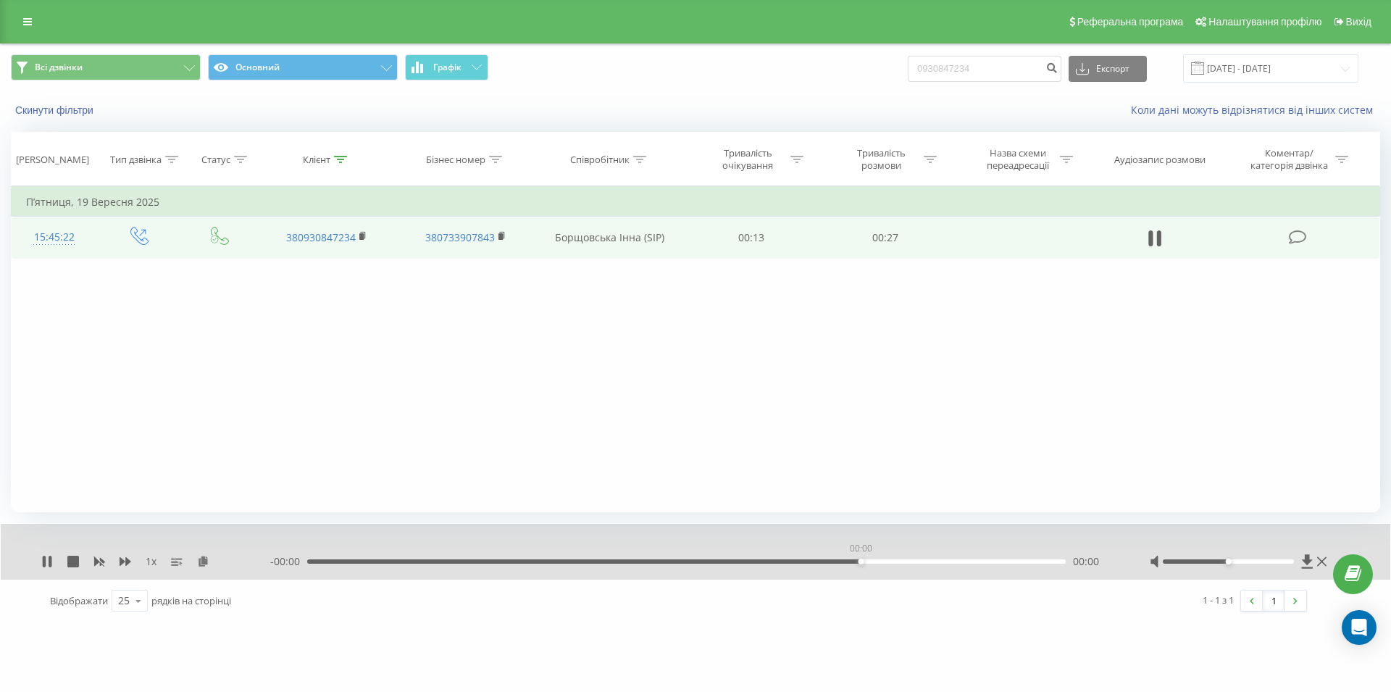
click at [864, 561] on div "00:00" at bounding box center [686, 561] width 759 height 4
click at [913, 568] on div "- 00:00 00:00 00:00" at bounding box center [691, 561] width 843 height 14
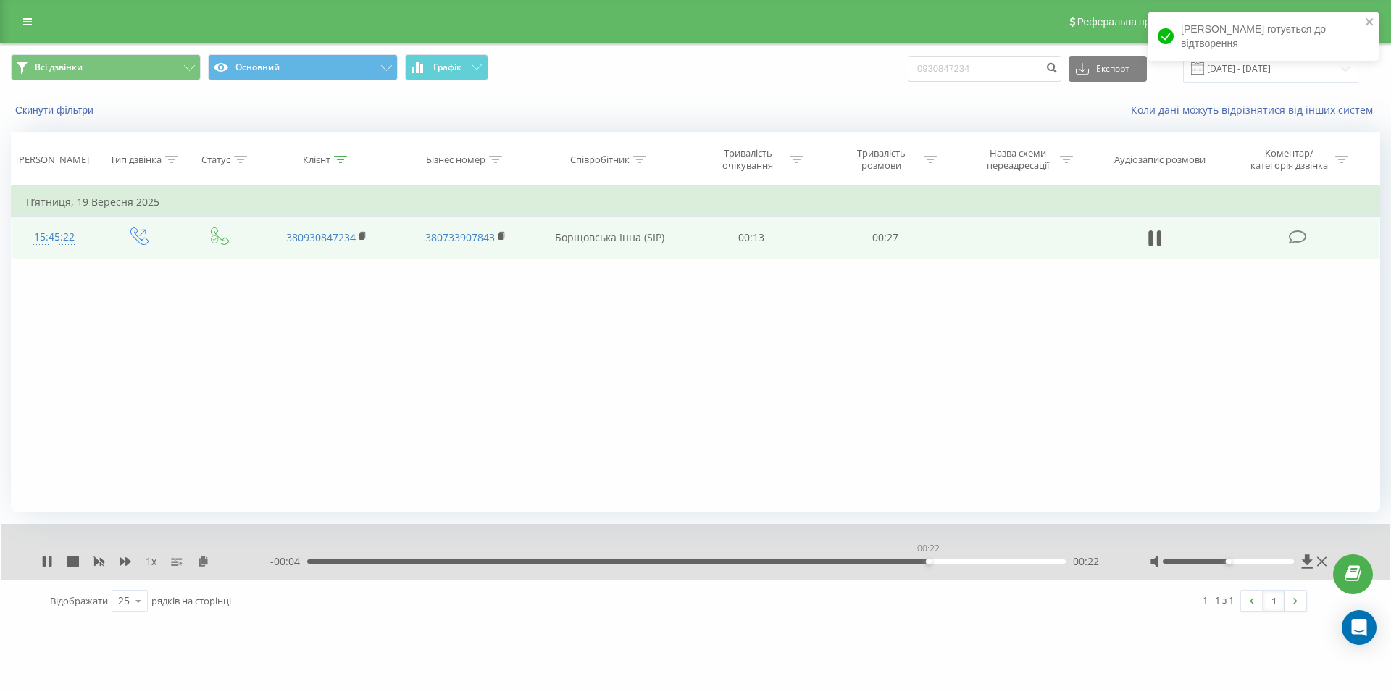
click at [928, 562] on div "00:22" at bounding box center [686, 561] width 759 height 4
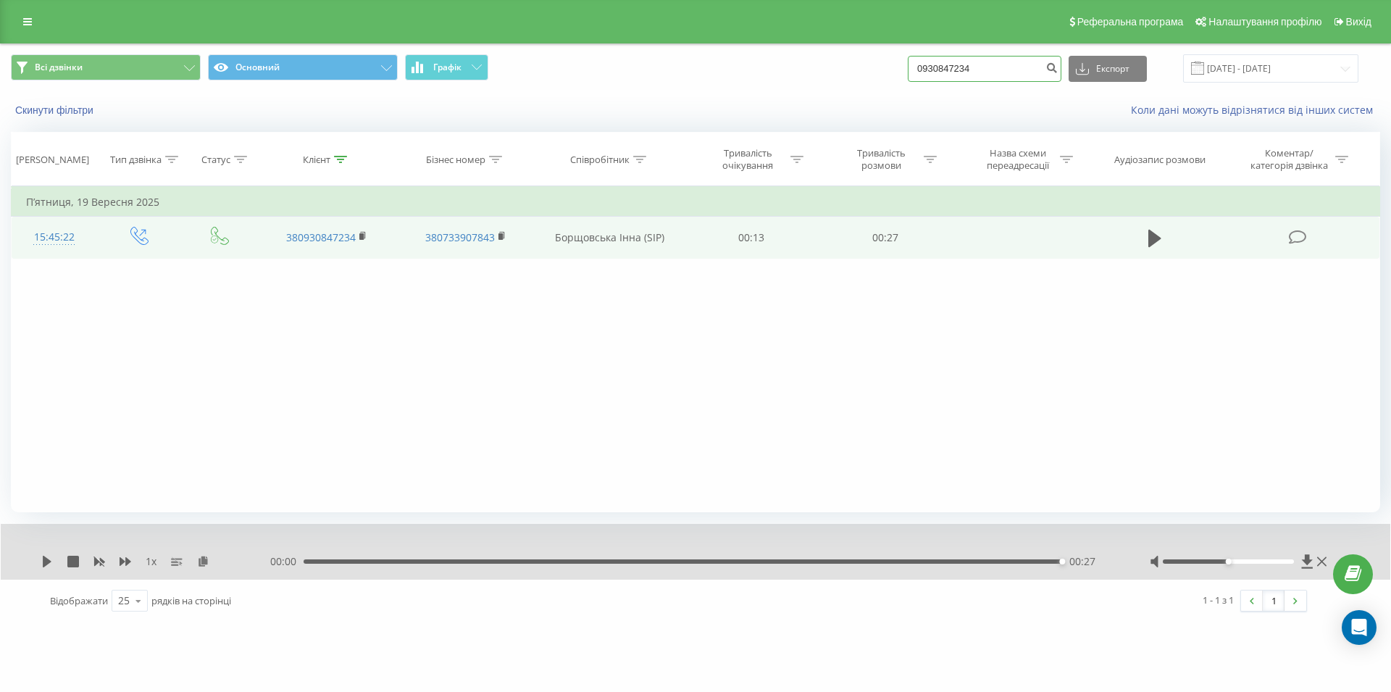
drag, startPoint x: 957, startPoint y: 68, endPoint x: 902, endPoint y: 74, distance: 55.4
click at [908, 74] on input "0930847234" at bounding box center [985, 69] width 154 height 26
paste input "096 904 70 76"
type input "096 904 70 76"
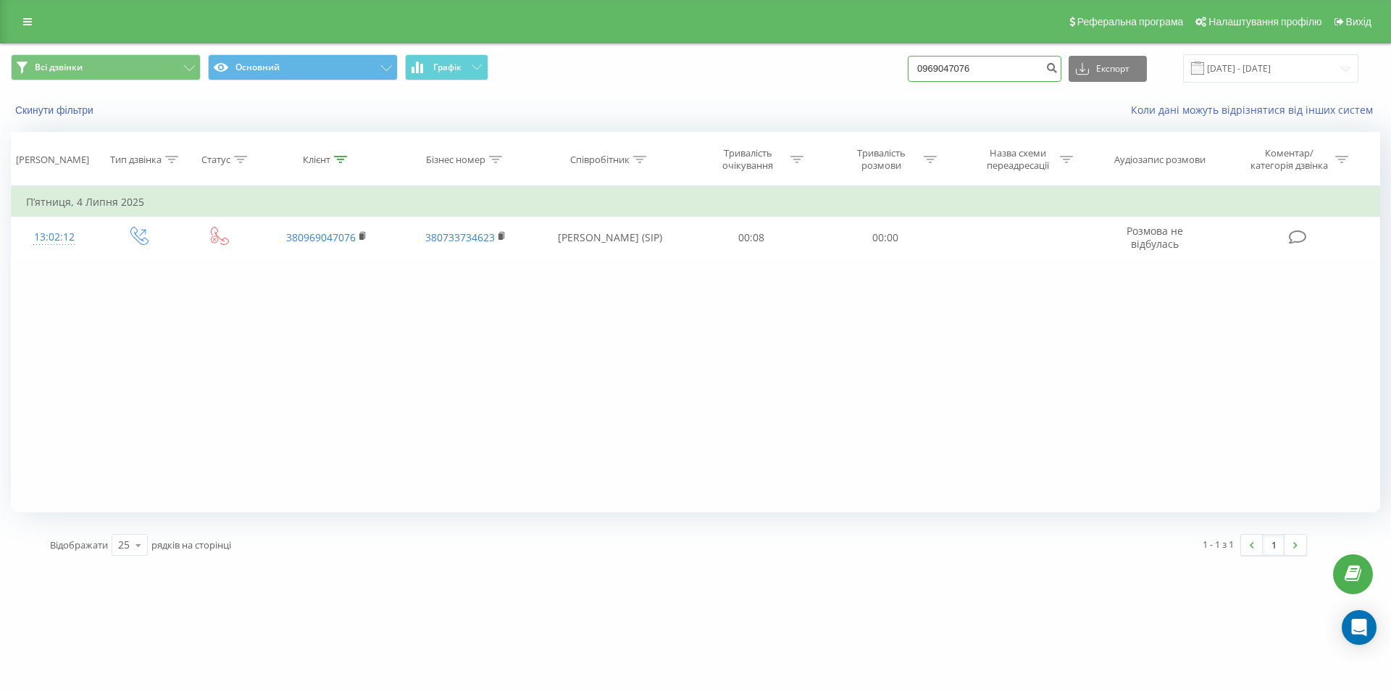
drag, startPoint x: 994, startPoint y: 72, endPoint x: 906, endPoint y: 73, distance: 88.4
click at [908, 73] on input "0969047076" at bounding box center [985, 69] width 154 height 26
paste input "067 905 01 22"
type input "067 905 01 22"
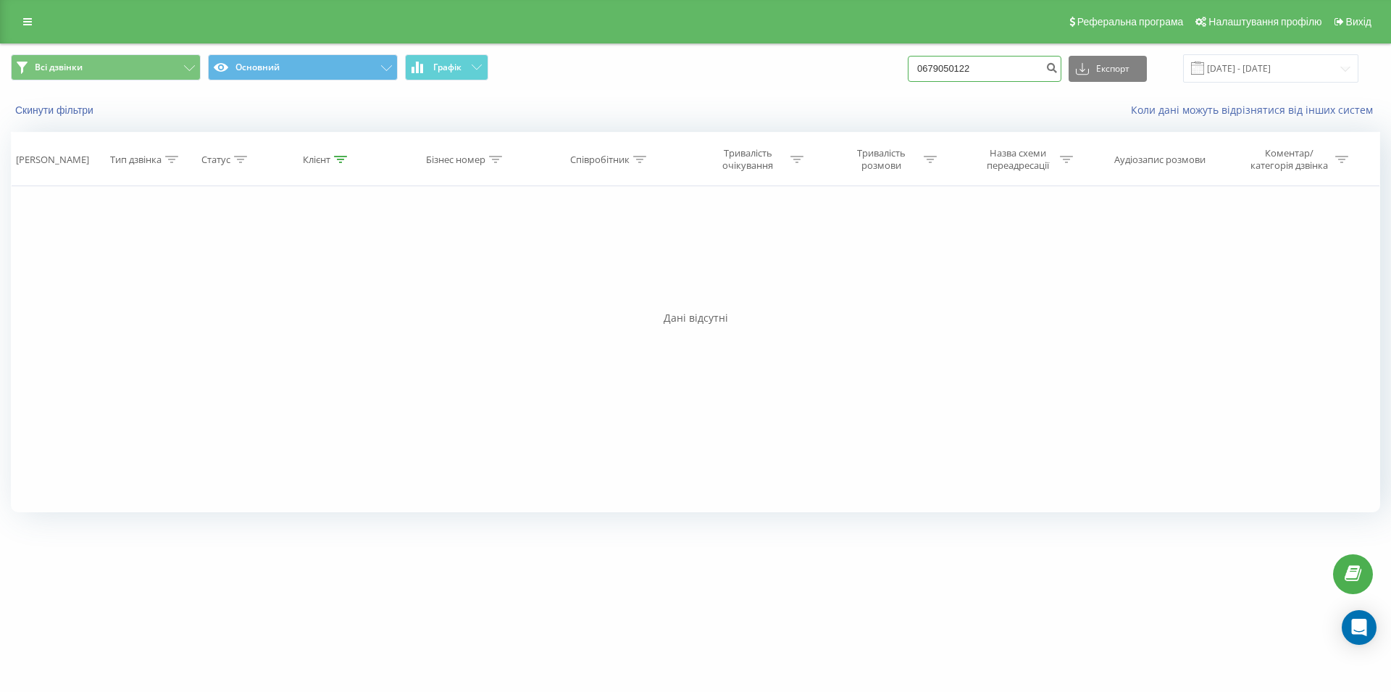
drag, startPoint x: 962, startPoint y: 71, endPoint x: 901, endPoint y: 75, distance: 61.0
click at [908, 75] on input "0679050122" at bounding box center [985, 69] width 154 height 26
paste input "095 770 64 12"
type input "095 770 64 12"
drag, startPoint x: 1009, startPoint y: 74, endPoint x: 919, endPoint y: 72, distance: 89.9
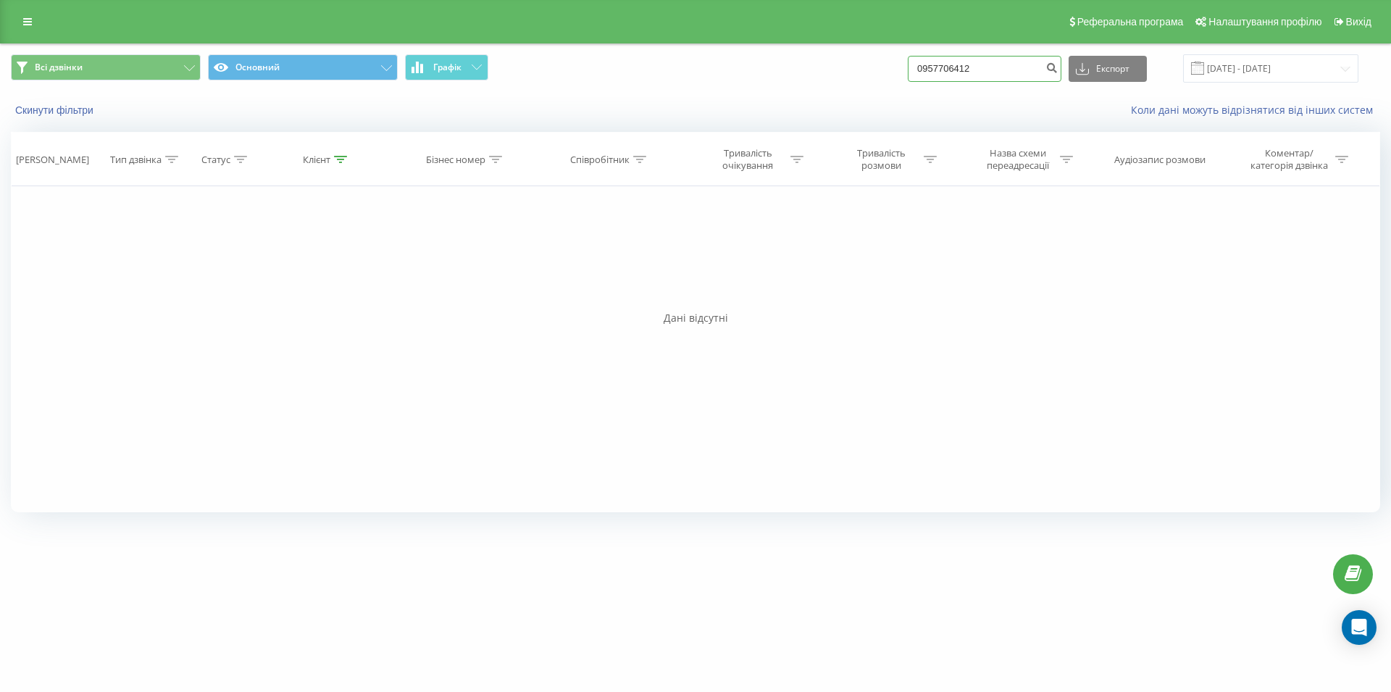
click at [919, 72] on input "0957706412" at bounding box center [985, 69] width 154 height 26
paste input "097 632 89 84"
type input "097 632 89 84"
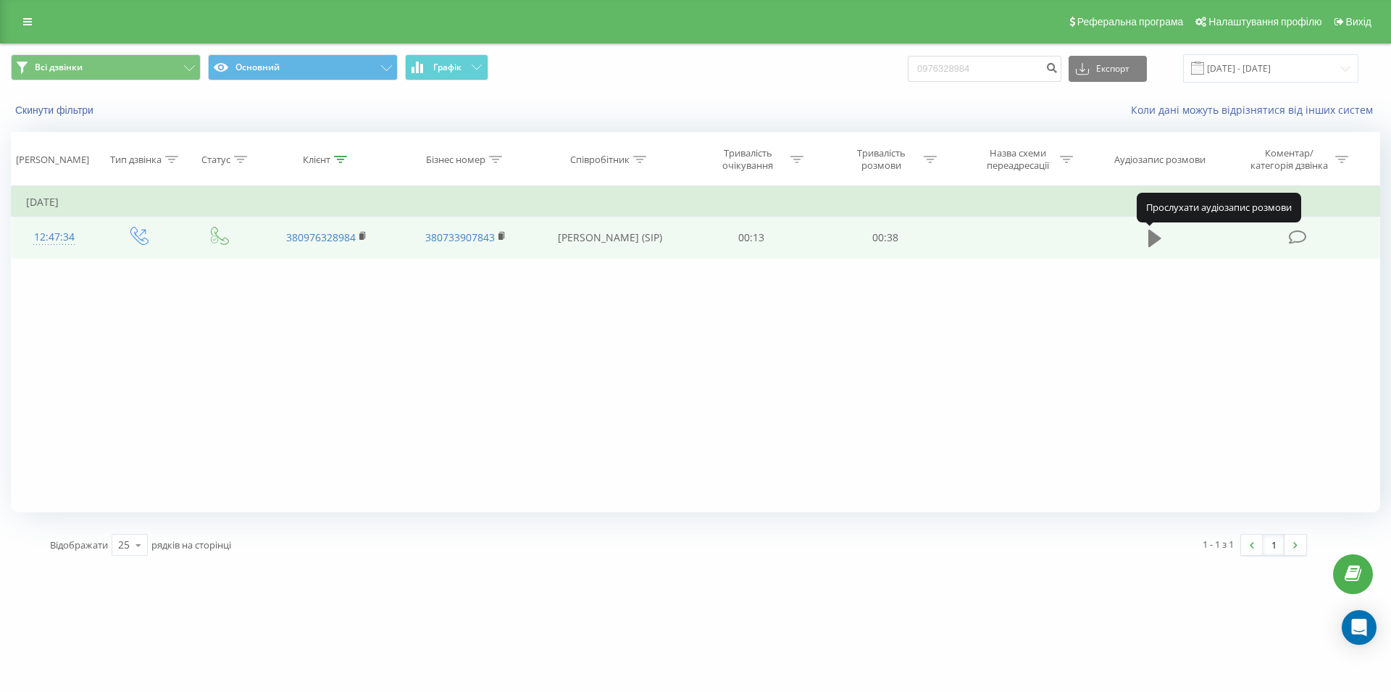
click at [1151, 241] on icon at bounding box center [1155, 238] width 13 height 17
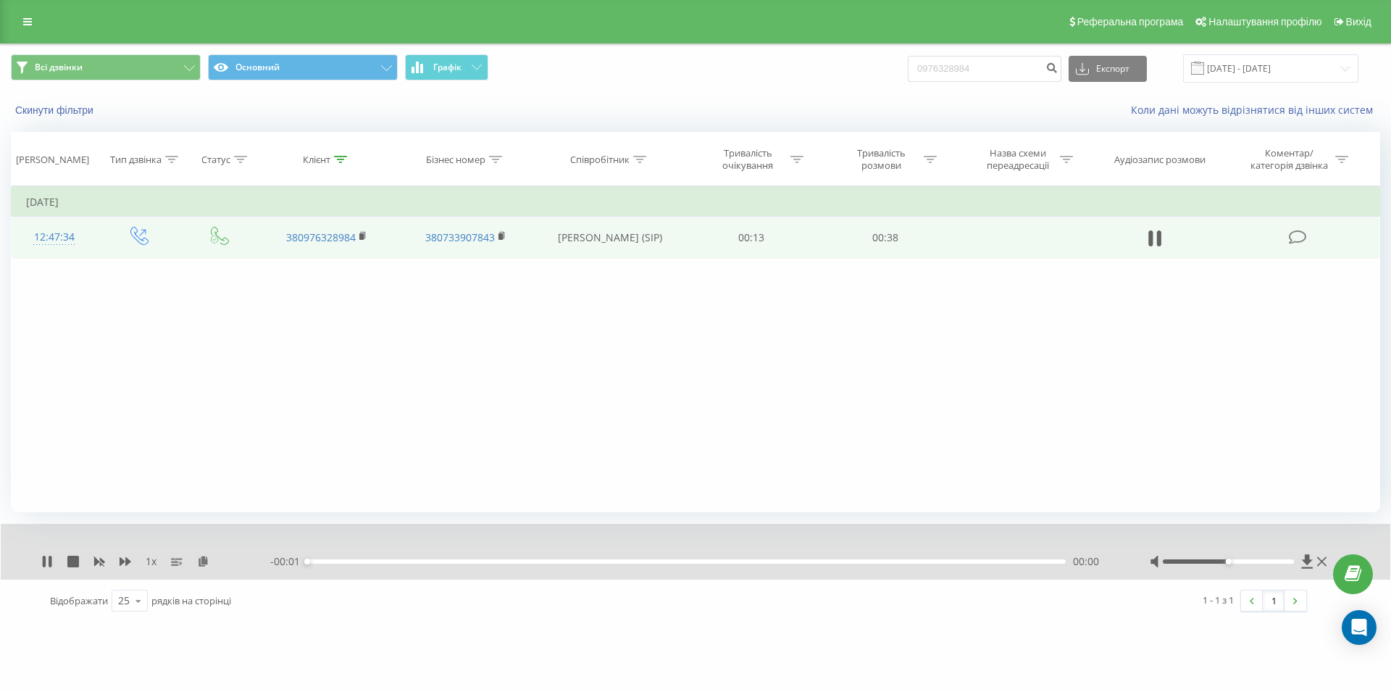
click at [848, 565] on div "- 00:01 00:00 00:00" at bounding box center [691, 561] width 843 height 14
click at [842, 564] on div "00:00" at bounding box center [686, 561] width 759 height 4
click at [1152, 242] on icon at bounding box center [1151, 238] width 4 height 16
drag, startPoint x: 1009, startPoint y: 69, endPoint x: 880, endPoint y: 75, distance: 129.1
click at [908, 75] on input "0976328984" at bounding box center [985, 69] width 154 height 26
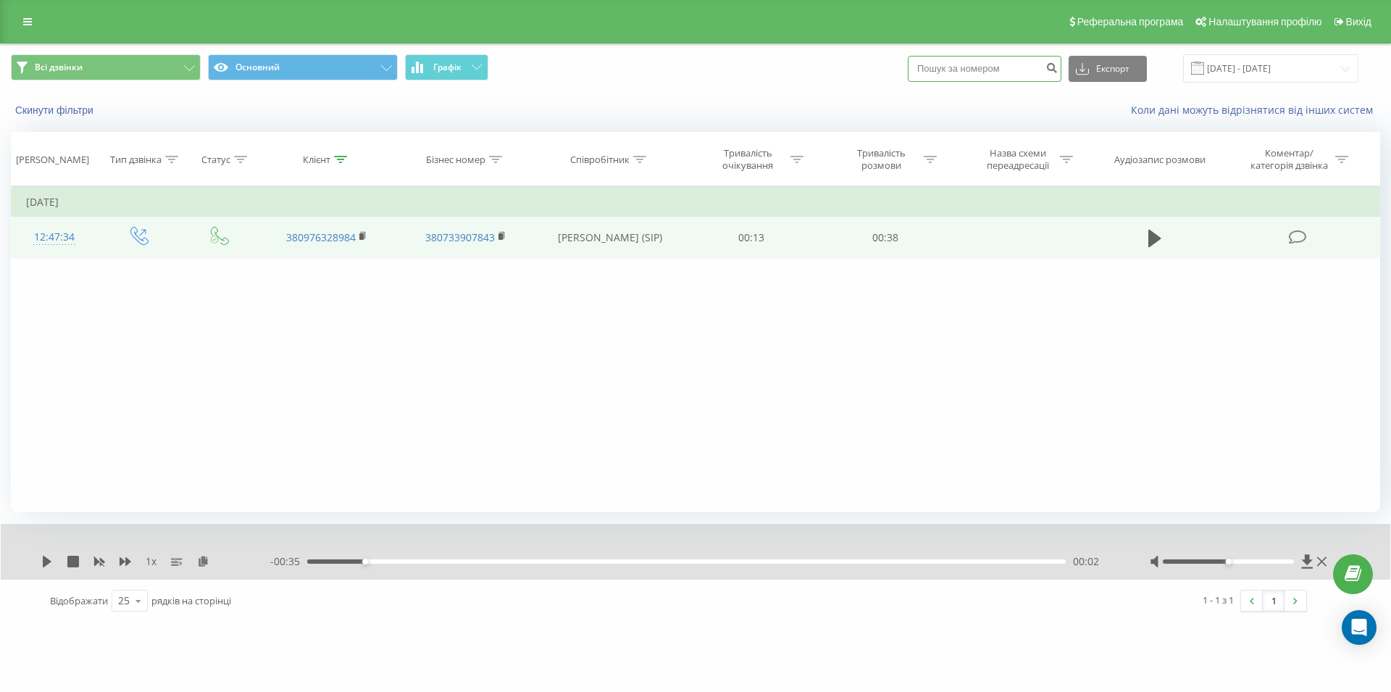
paste input "050 488 66 66"
type input "050 488 66 66"
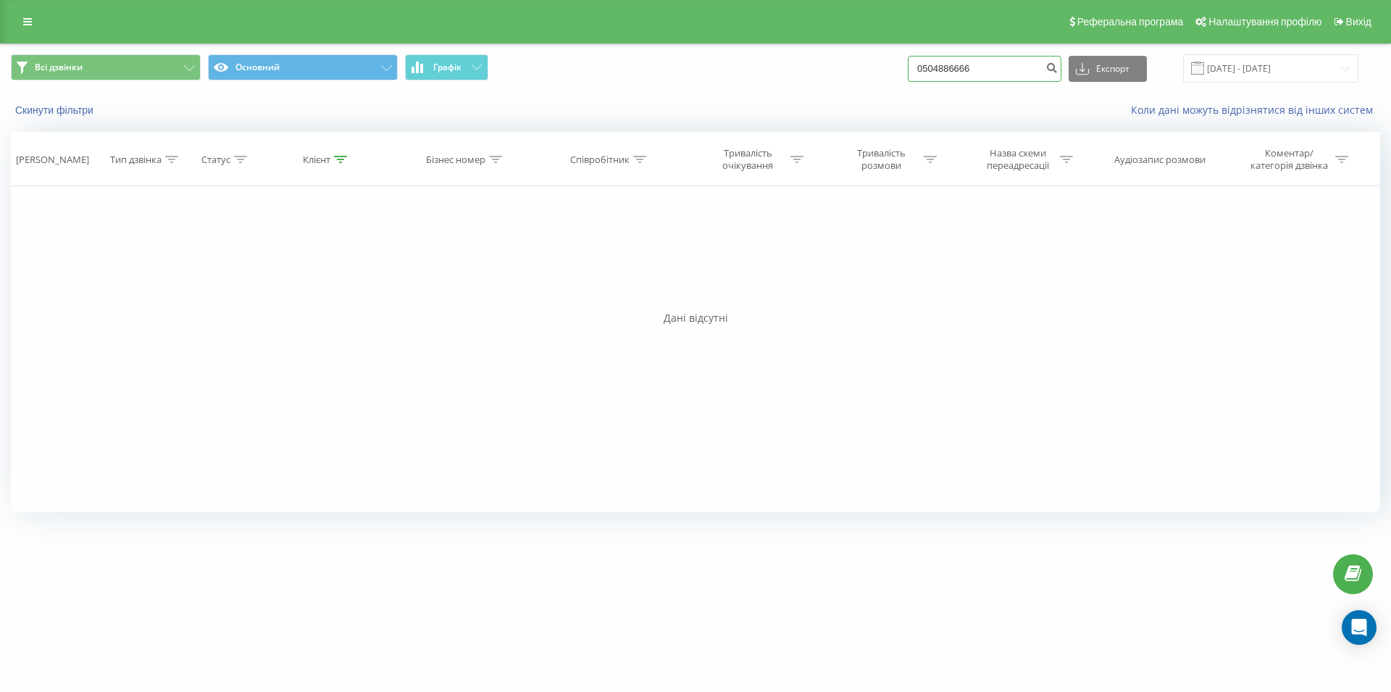
drag, startPoint x: 994, startPoint y: 75, endPoint x: 906, endPoint y: 78, distance: 87.7
click at [908, 78] on input "0504886666" at bounding box center [985, 69] width 154 height 26
paste input "097 190 72 54"
type input "097 190 72 54"
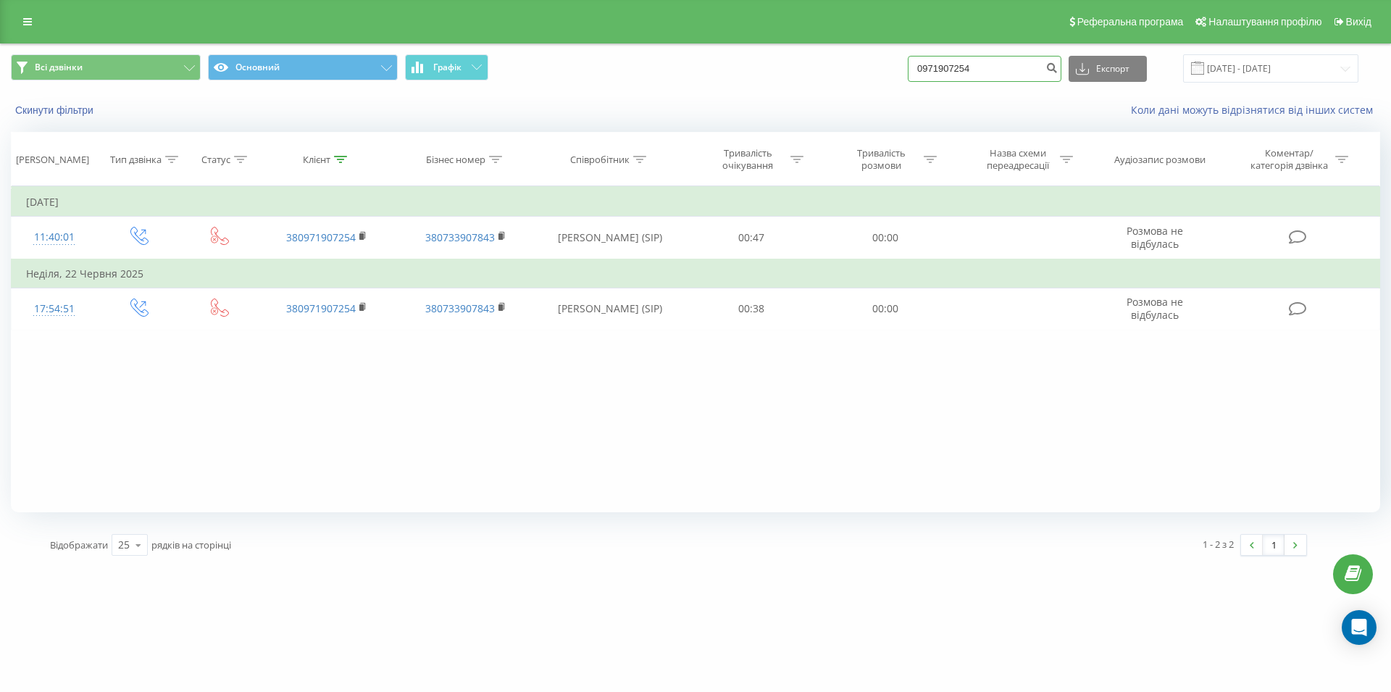
click at [908, 68] on input "0971907254" at bounding box center [985, 69] width 154 height 26
paste input "068 524 26 10"
type input "068 524 26 10"
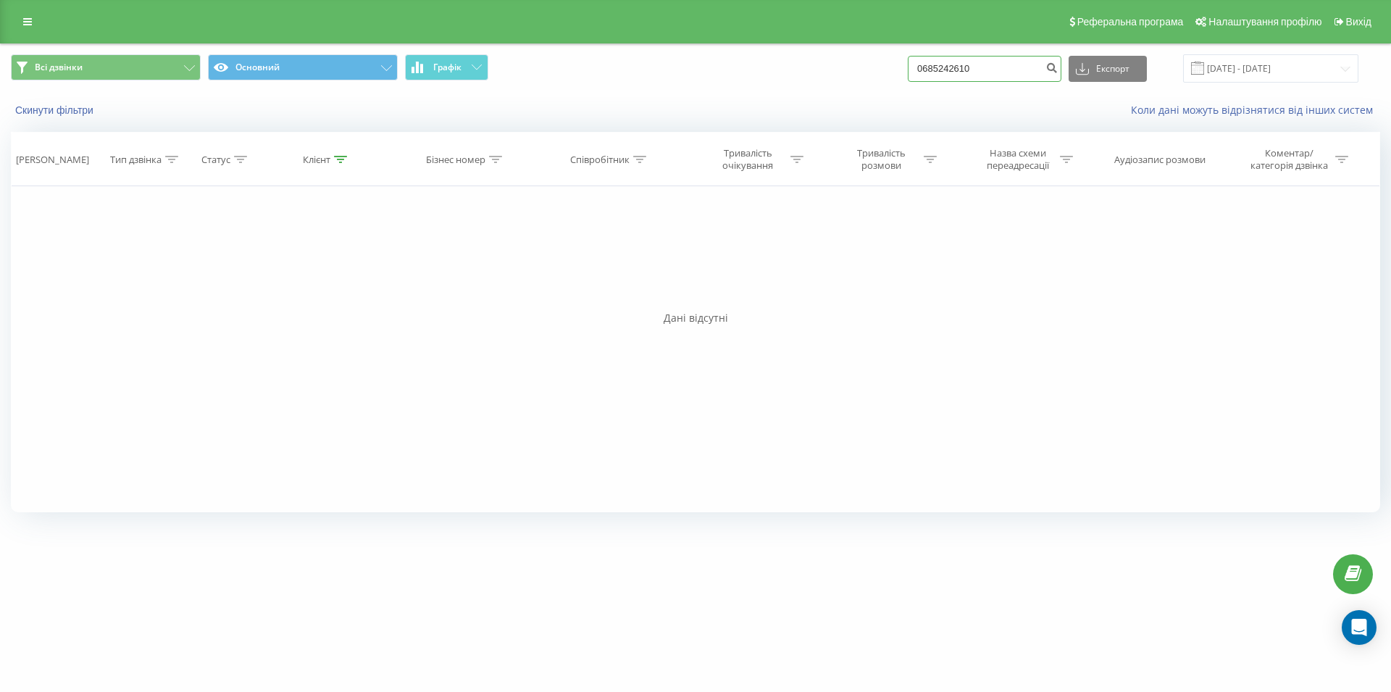
drag, startPoint x: 991, startPoint y: 64, endPoint x: 890, endPoint y: 65, distance: 100.7
click at [908, 65] on input "0685242610" at bounding box center [985, 69] width 154 height 26
paste input "068 808 86 66"
type input "068 808 86 66"
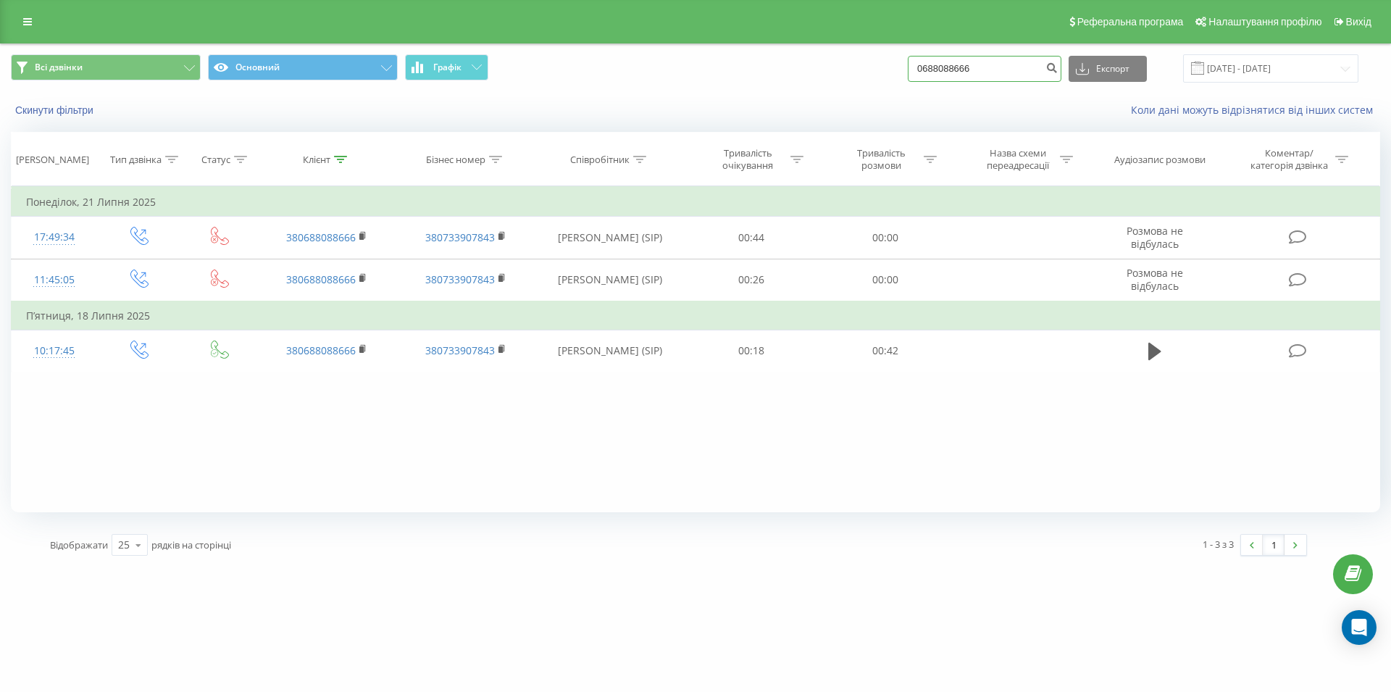
drag, startPoint x: 927, startPoint y: 62, endPoint x: 917, endPoint y: 63, distance: 9.4
click at [917, 63] on input "0688088666" at bounding box center [985, 69] width 154 height 26
paste input "067 873 55 81"
type input "067 873 55 81"
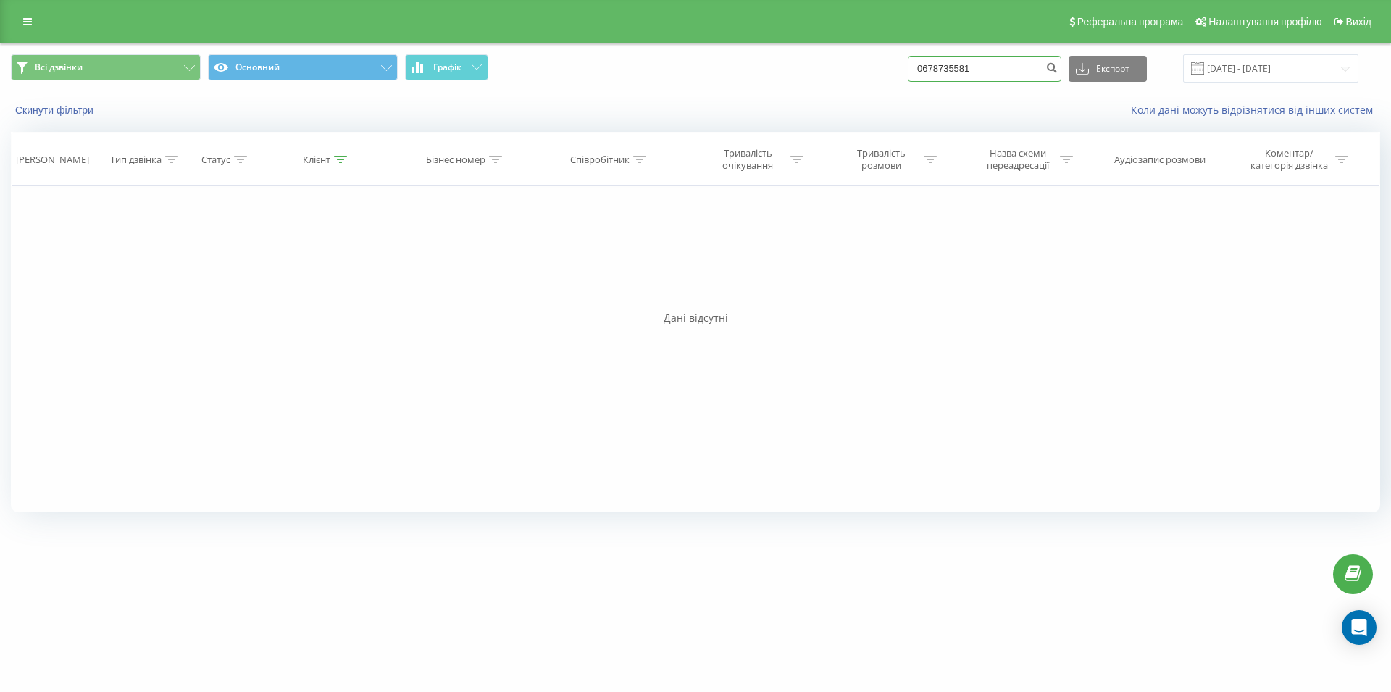
drag, startPoint x: 994, startPoint y: 62, endPoint x: 903, endPoint y: 67, distance: 91.5
click at [908, 67] on input "0678735581" at bounding box center [985, 69] width 154 height 26
paste input "097 220 02 34"
type input "097 220 02 34"
drag, startPoint x: 1005, startPoint y: 64, endPoint x: 867, endPoint y: 67, distance: 138.4
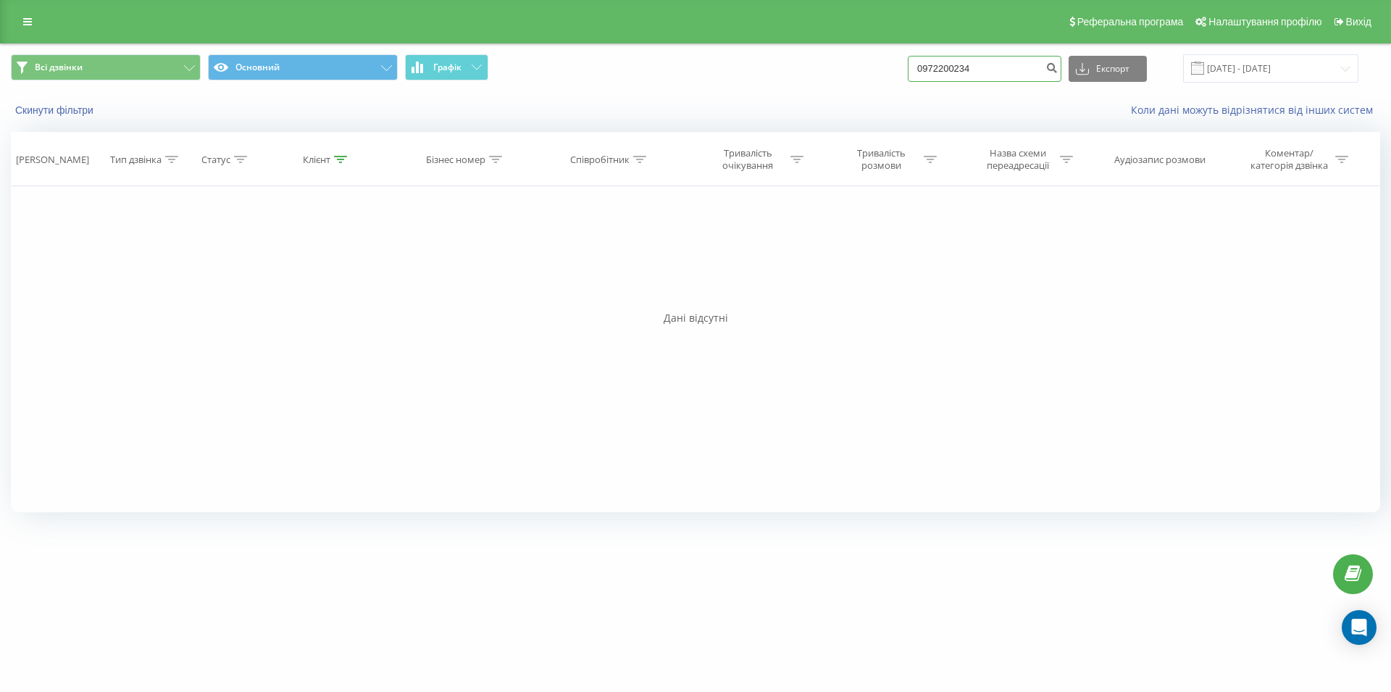
click at [908, 67] on input "0972200234" at bounding box center [985, 69] width 154 height 26
paste input "093 663 09 87"
type input "093 663 09 87"
drag, startPoint x: 999, startPoint y: 66, endPoint x: 912, endPoint y: 72, distance: 87.9
click at [912, 72] on input "0936630987" at bounding box center [985, 69] width 154 height 26
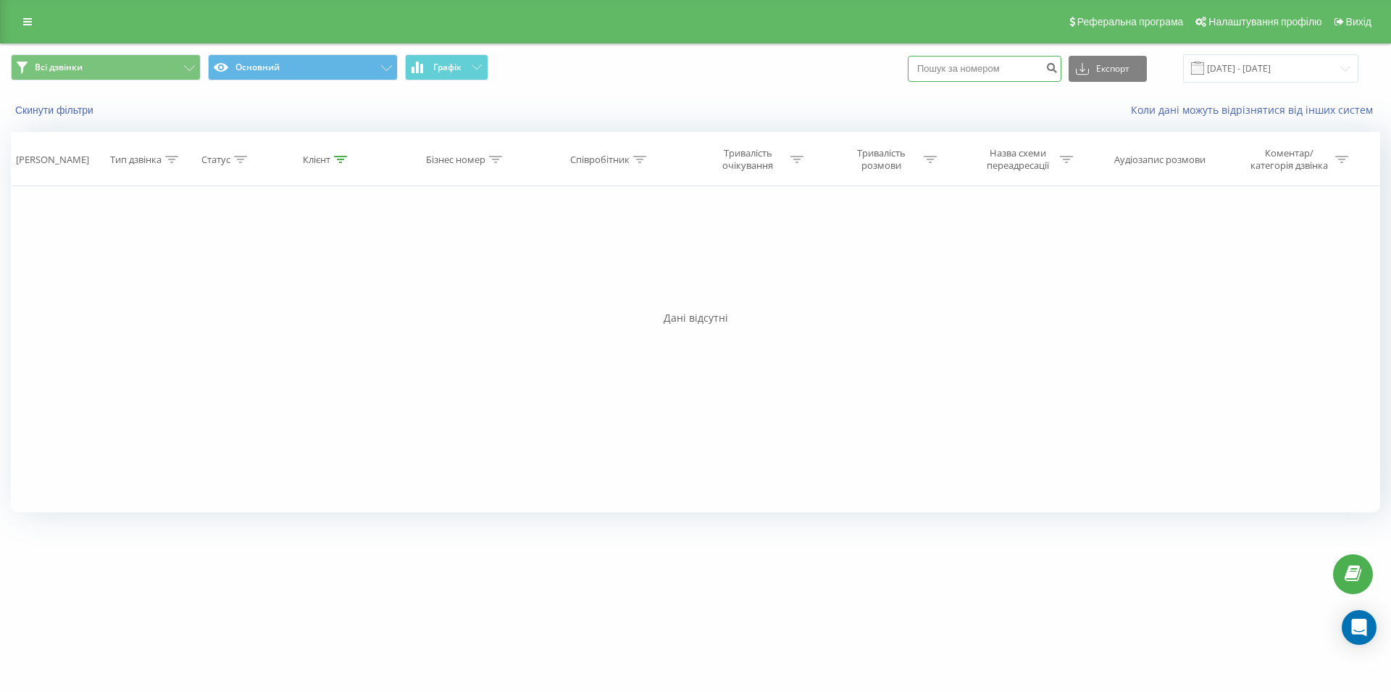
paste input "098 190 85 62"
type input "098 190 85 62"
drag, startPoint x: 991, startPoint y: 63, endPoint x: 914, endPoint y: 67, distance: 76.2
click at [914, 67] on input "0981908562" at bounding box center [985, 69] width 154 height 26
paste input "067 847 82 82"
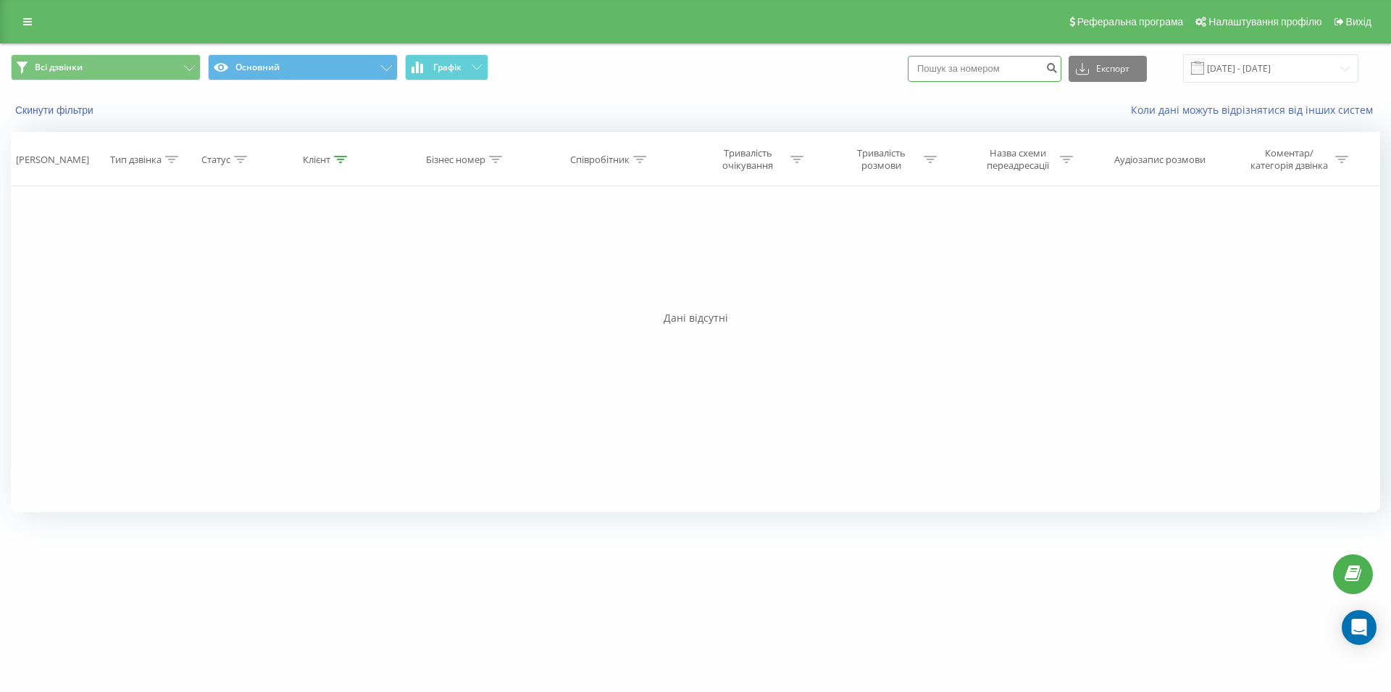
type input "067 847 82 82"
drag, startPoint x: 1003, startPoint y: 67, endPoint x: 899, endPoint y: 72, distance: 104.5
click at [908, 72] on input "0678478282" at bounding box center [985, 69] width 154 height 26
paste input "096 088 43 44"
type input "096 088 43 44"
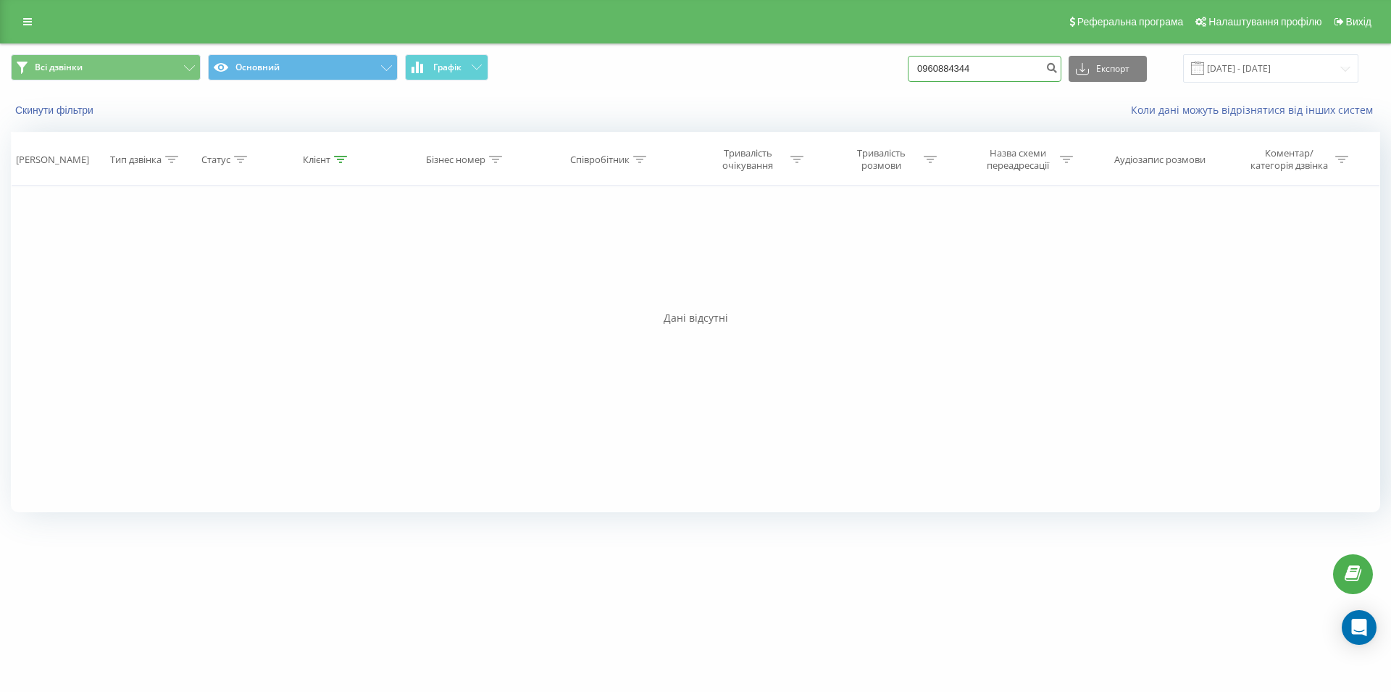
drag, startPoint x: 963, startPoint y: 62, endPoint x: 909, endPoint y: 52, distance: 54.4
click at [909, 56] on input "0960884344" at bounding box center [985, 69] width 154 height 26
paste input "099 681 61 56"
type input "099 681 61 56"
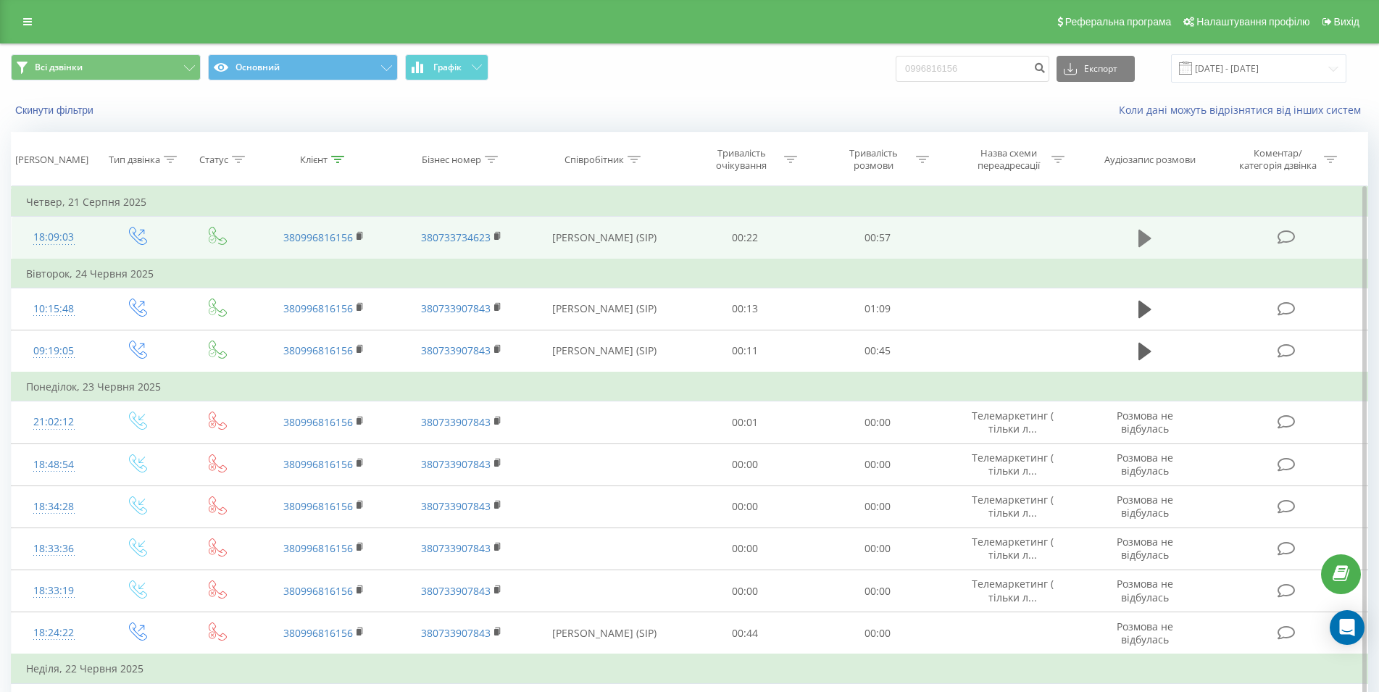
click at [1138, 241] on icon at bounding box center [1144, 238] width 13 height 20
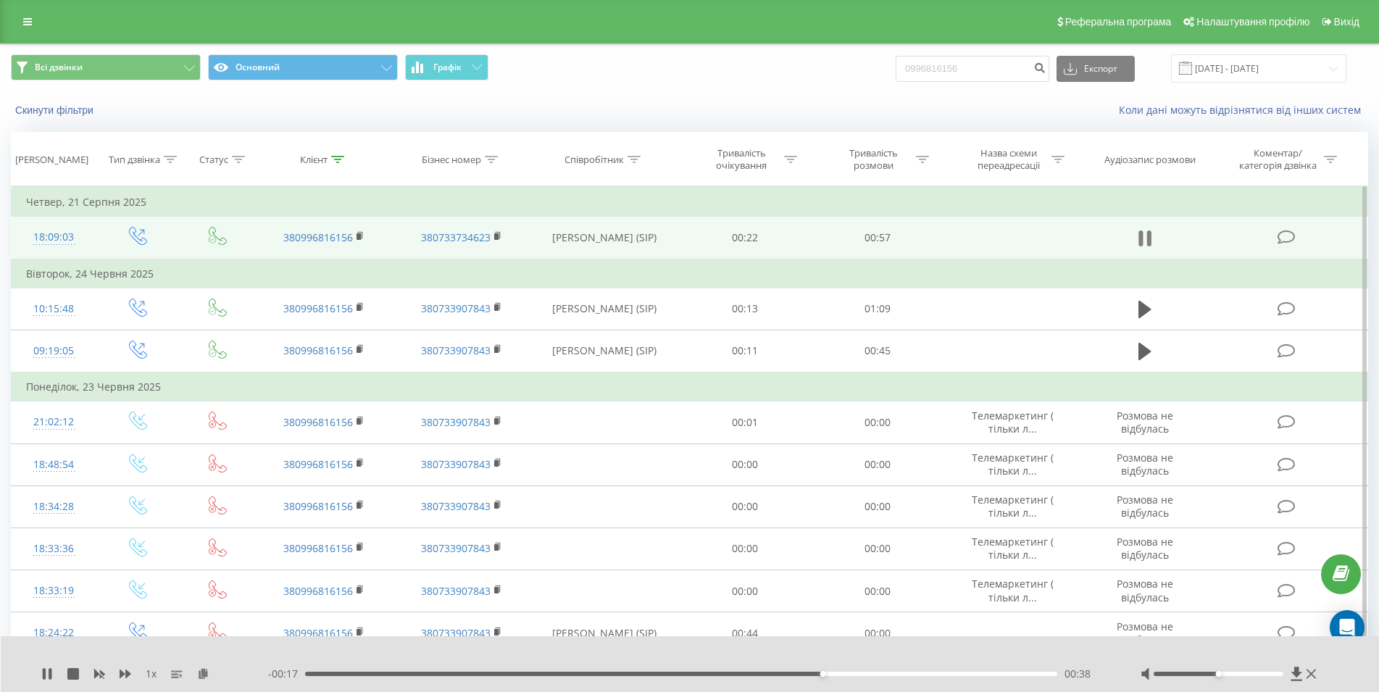
click at [1141, 235] on icon at bounding box center [1140, 238] width 4 height 16
drag, startPoint x: 941, startPoint y: 68, endPoint x: 807, endPoint y: 72, distance: 133.4
click at [896, 72] on input "0996816156" at bounding box center [973, 69] width 154 height 26
paste input "097 944 32 79"
type input "097 944 32 79"
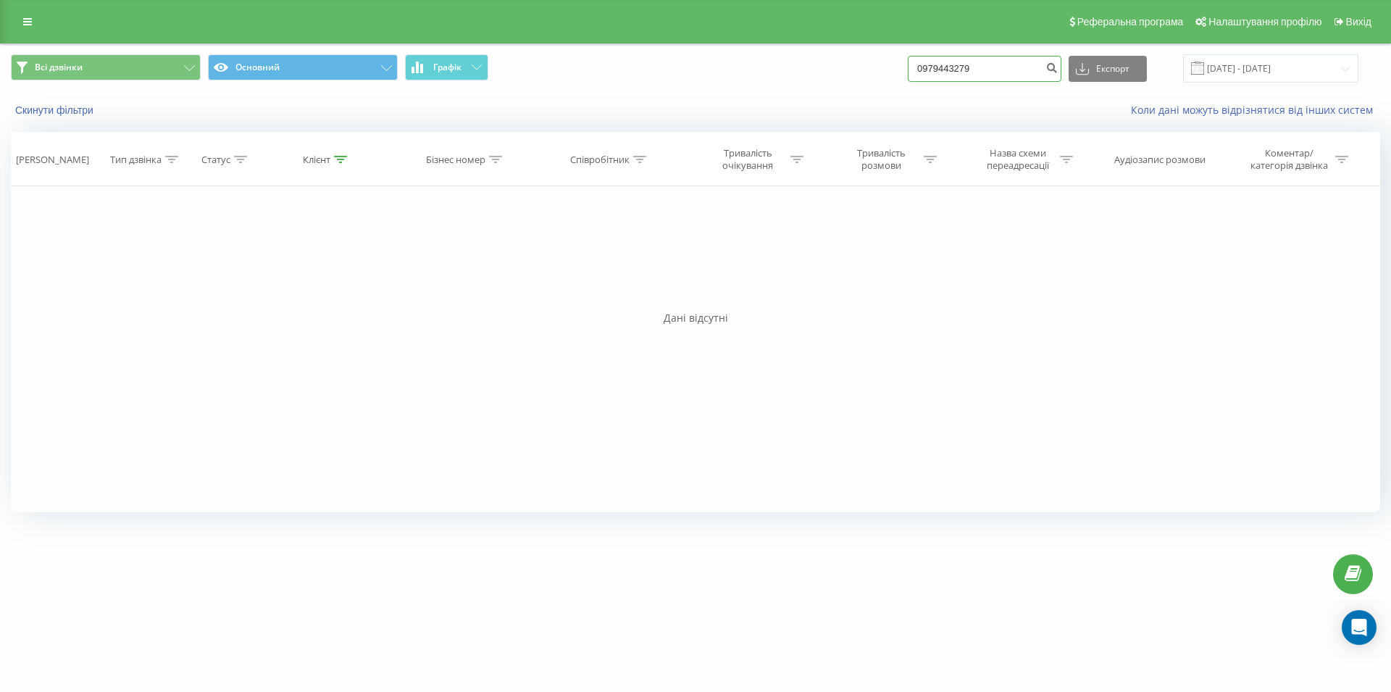
drag, startPoint x: 983, startPoint y: 64, endPoint x: 888, endPoint y: 64, distance: 95.6
click at [908, 64] on input "0979443279" at bounding box center [985, 69] width 154 height 26
paste input "073 060 07 06"
type input "073 060 07 06"
drag, startPoint x: 983, startPoint y: 67, endPoint x: 920, endPoint y: 57, distance: 63.0
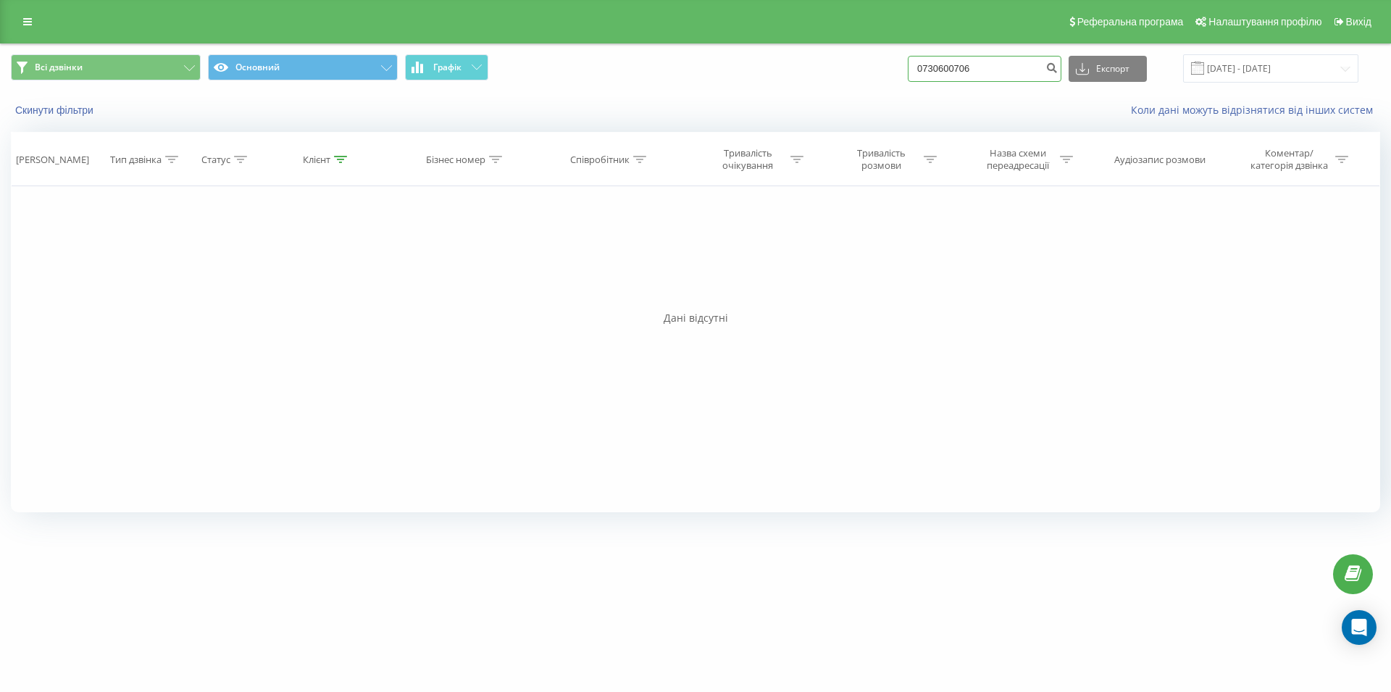
click at [920, 57] on input "0730600706" at bounding box center [985, 69] width 154 height 26
paste input "098 847 11 76"
type input "098 847 11 76"
drag, startPoint x: 1001, startPoint y: 73, endPoint x: 928, endPoint y: 78, distance: 72.6
click at [928, 78] on input "0988471176" at bounding box center [985, 69] width 154 height 26
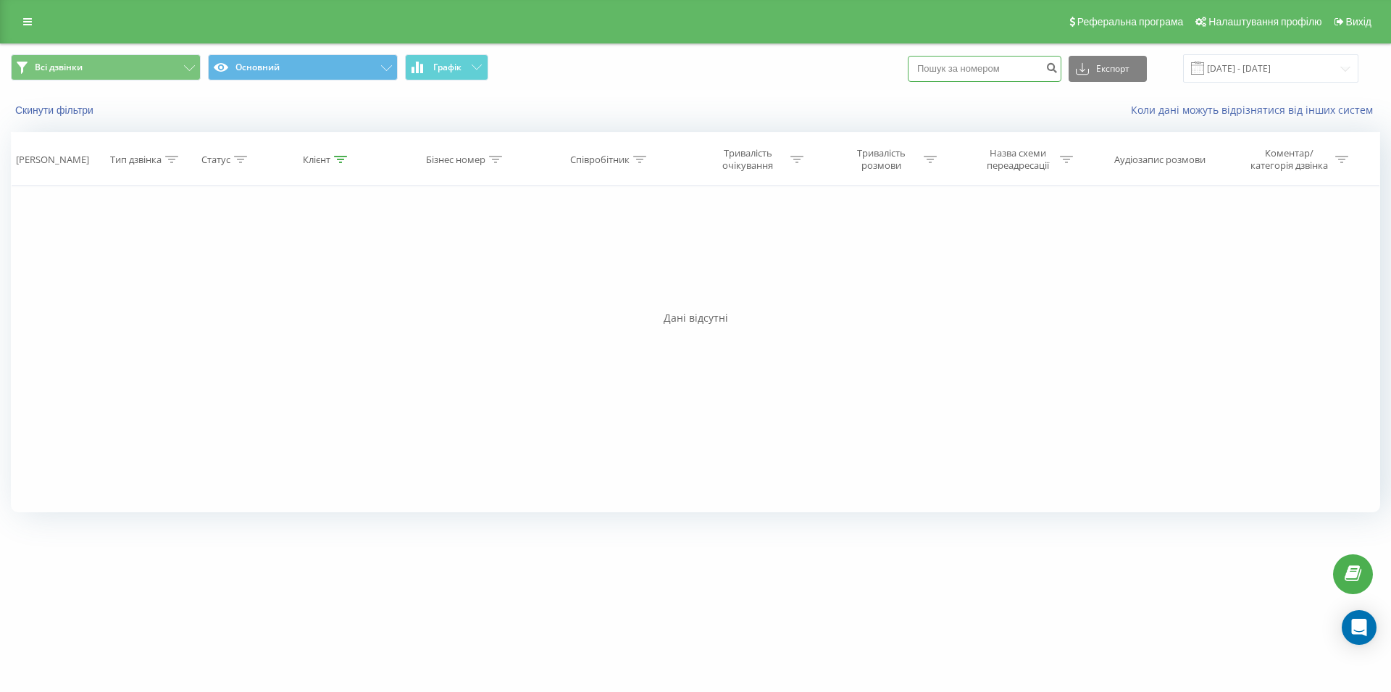
paste input "093 342 98 27"
type input "093 342 98 27"
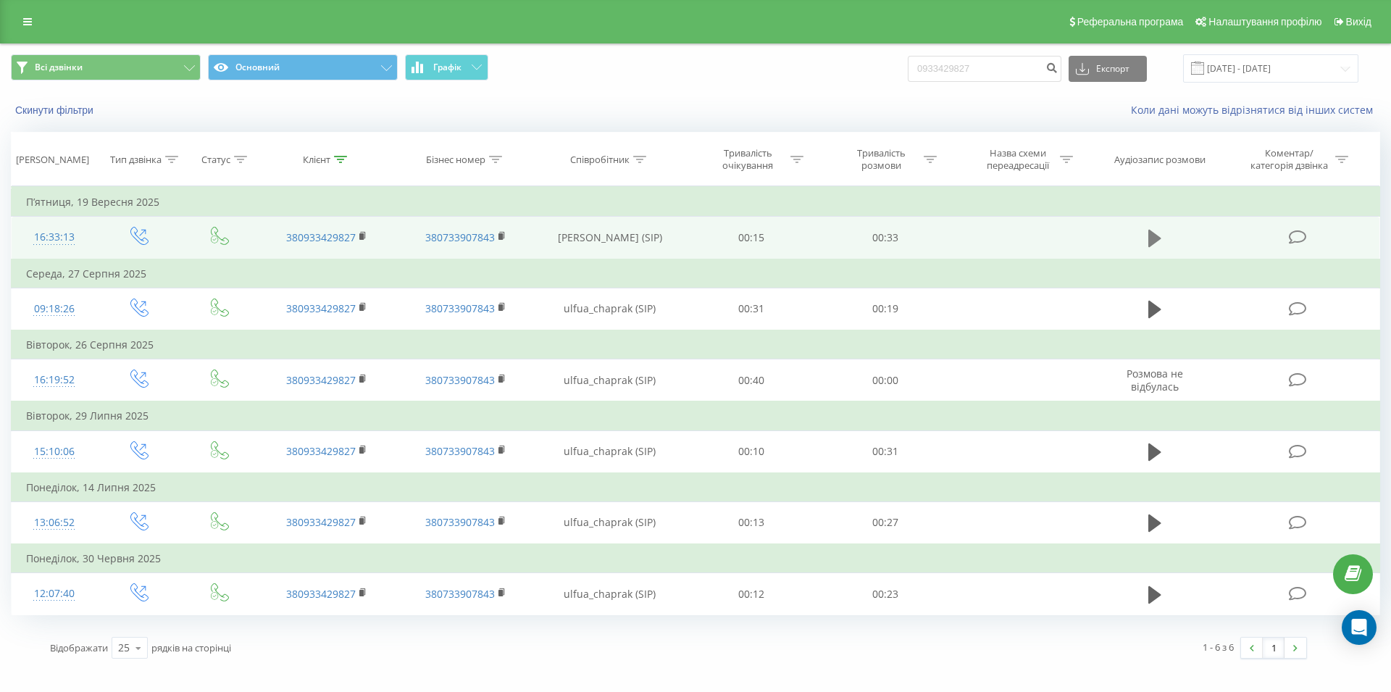
click at [1153, 239] on icon at bounding box center [1155, 238] width 13 height 17
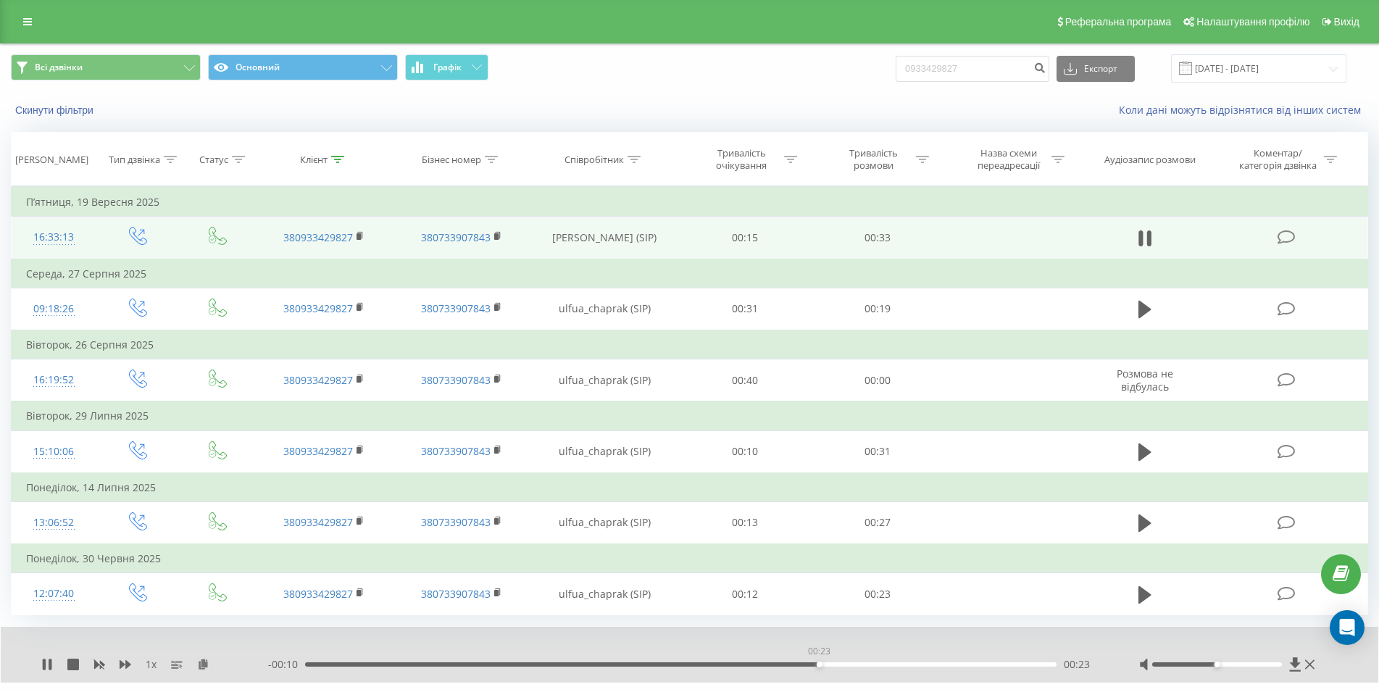
click at [819, 666] on div "00:23" at bounding box center [680, 664] width 751 height 4
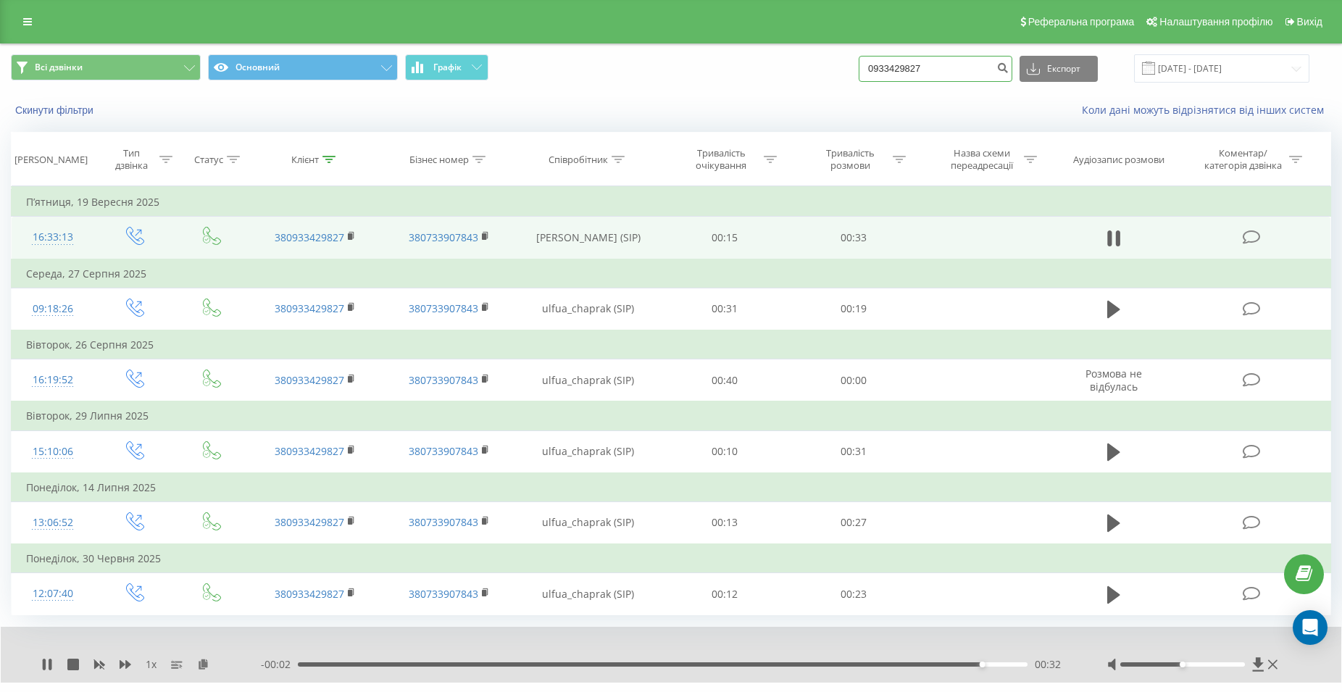
drag, startPoint x: 913, startPoint y: 67, endPoint x: 814, endPoint y: 60, distance: 98.8
click at [859, 60] on input "0933429827" at bounding box center [936, 69] width 154 height 26
paste input "067 631 52 32"
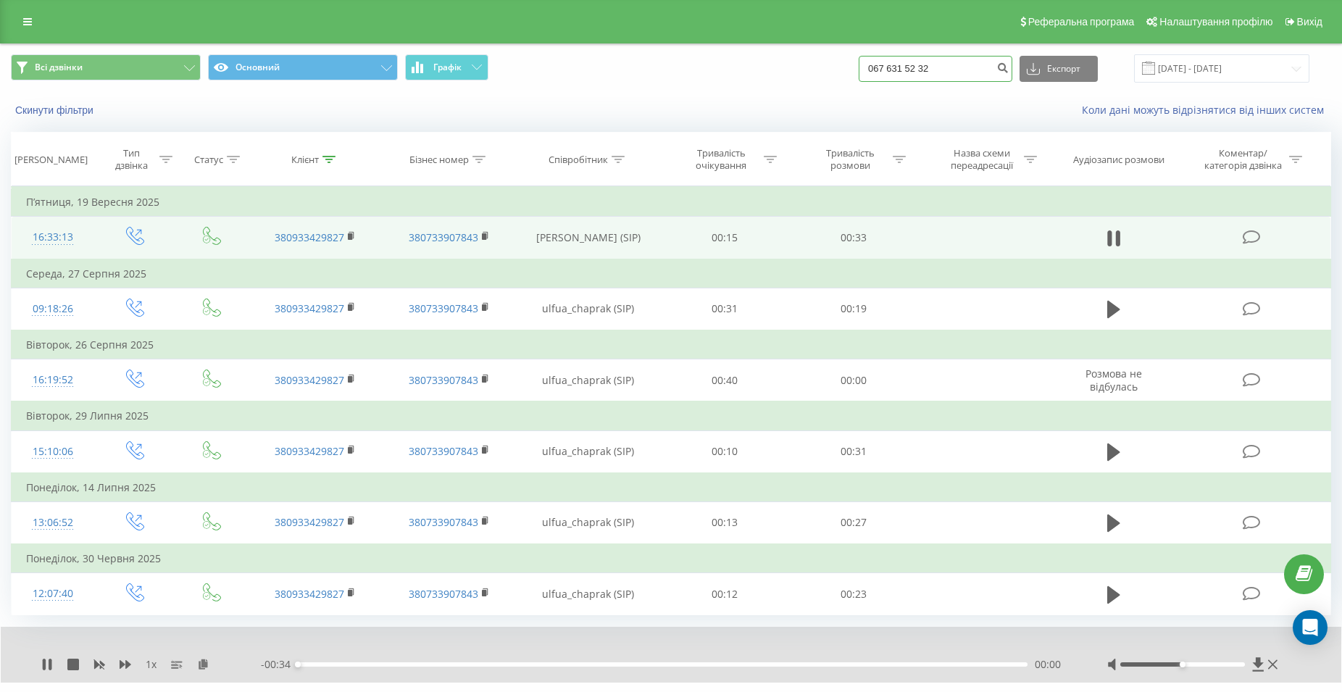
type input "067 631 52 32"
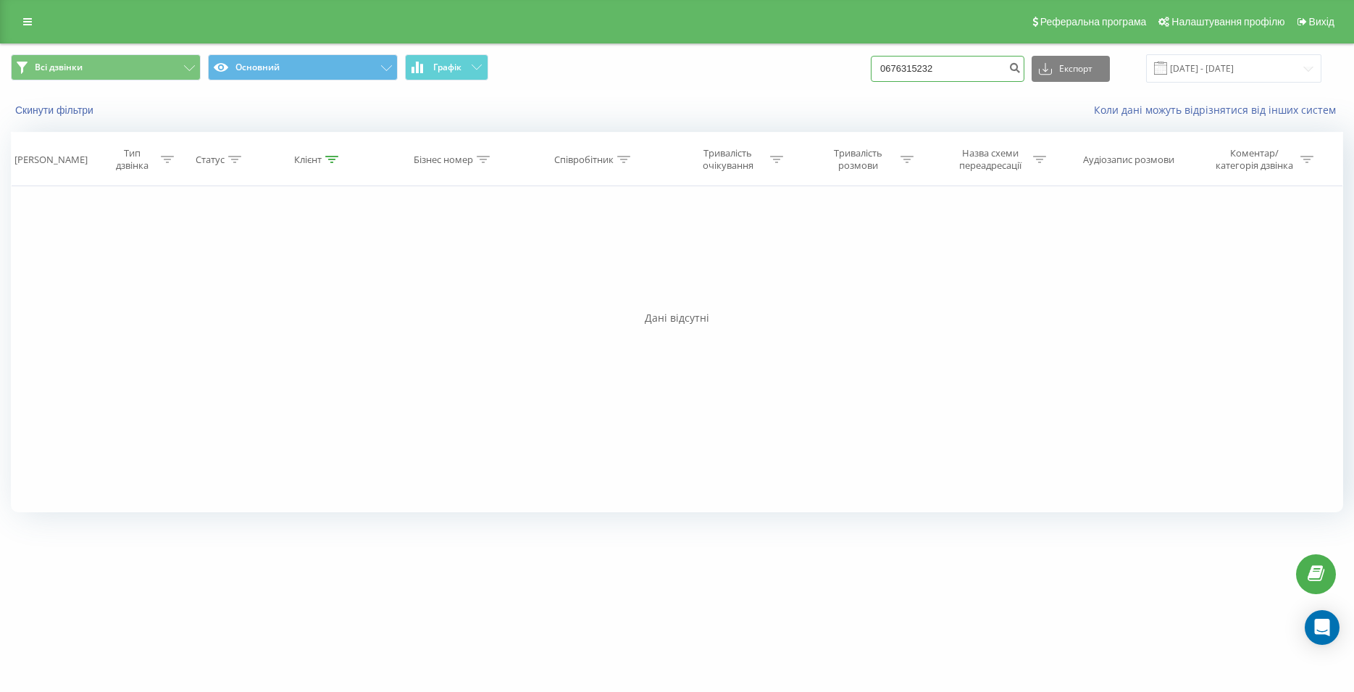
drag, startPoint x: 952, startPoint y: 67, endPoint x: 810, endPoint y: 63, distance: 142.1
click at [871, 63] on input "0676315232" at bounding box center [948, 69] width 154 height 26
paste input "096 951 24 19"
type input "096 951 24 19"
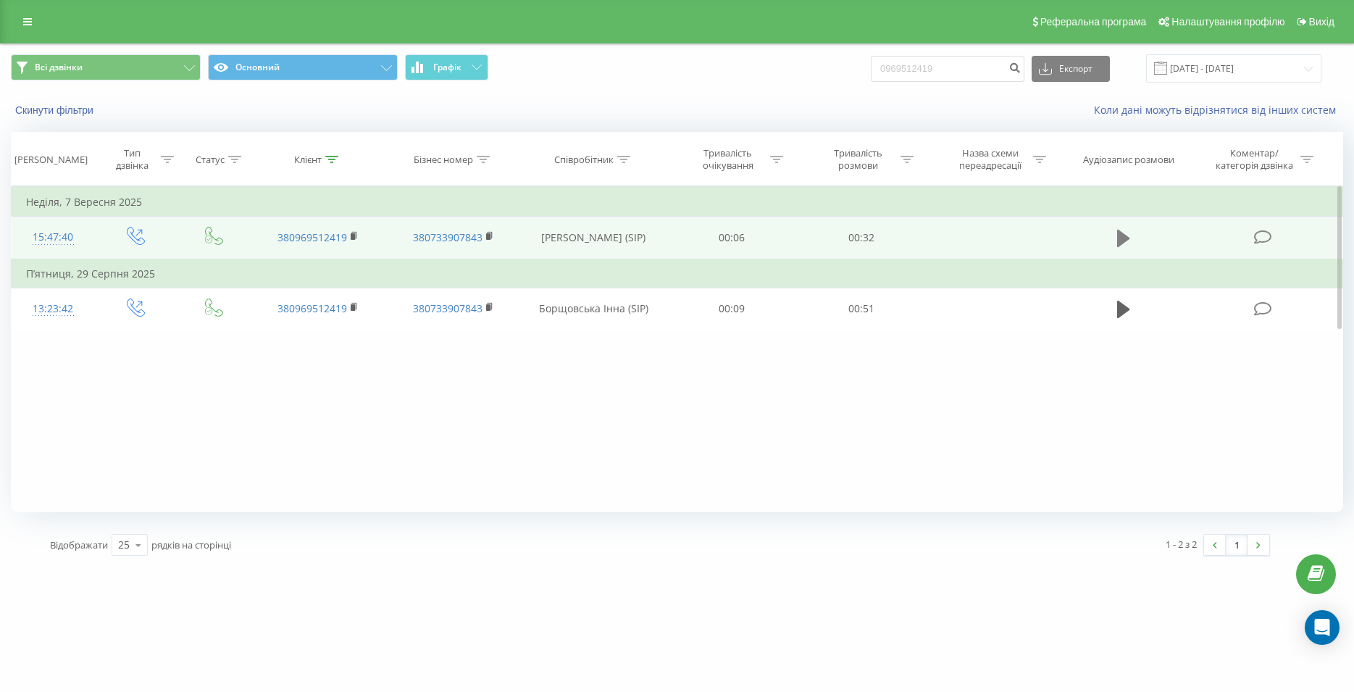
click at [1125, 241] on icon at bounding box center [1123, 238] width 13 height 17
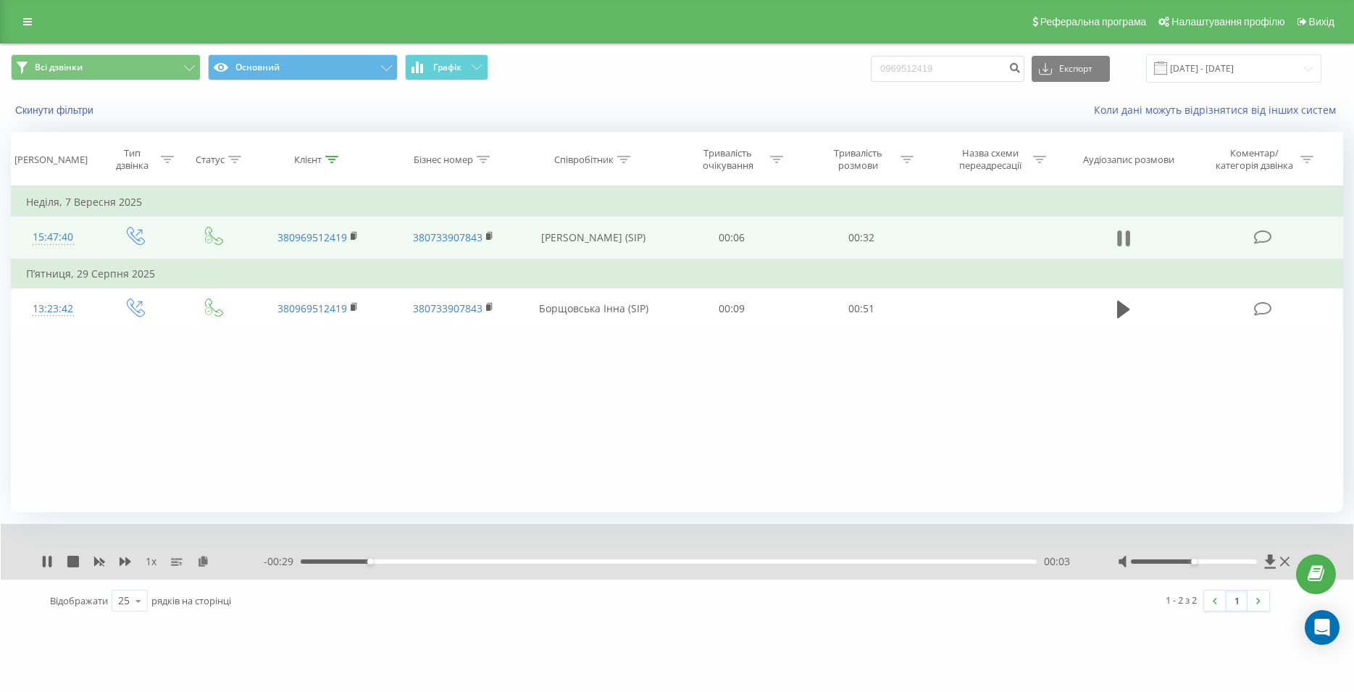
click at [1124, 238] on icon at bounding box center [1123, 238] width 13 height 20
click at [871, 63] on input "0969512419" at bounding box center [948, 69] width 154 height 26
paste input "098 442 03 34"
type input "098 442 03 34"
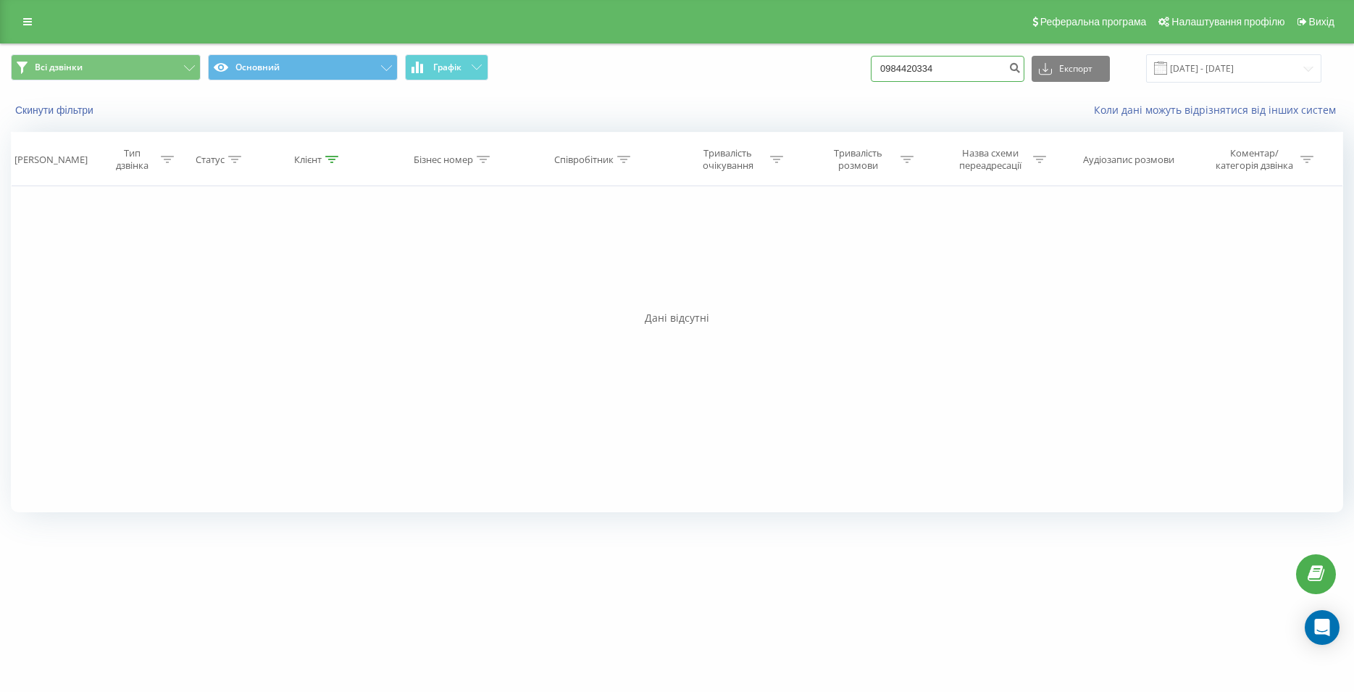
drag, startPoint x: 932, startPoint y: 68, endPoint x: 861, endPoint y: 70, distance: 71.0
click at [871, 70] on input "0984420334" at bounding box center [948, 69] width 154 height 26
paste input "067 933 47 44"
type input "067 933 47 44"
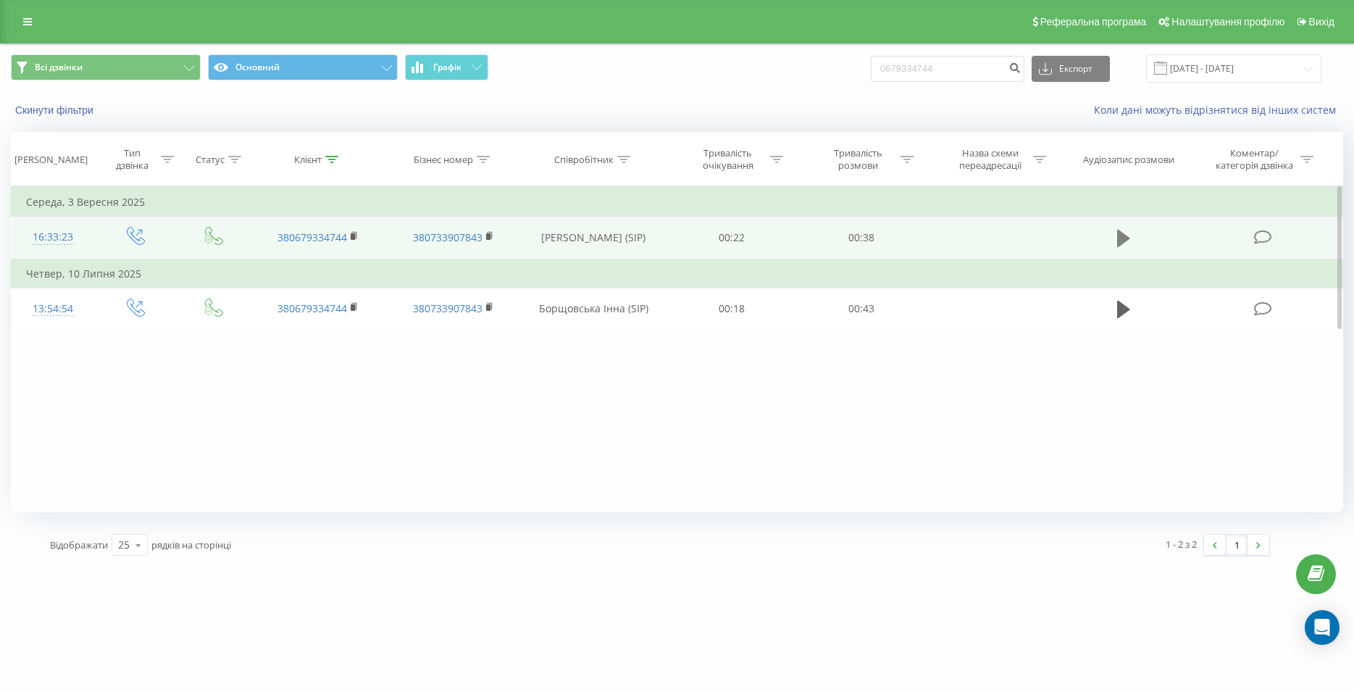
click at [1121, 233] on icon at bounding box center [1123, 238] width 13 height 17
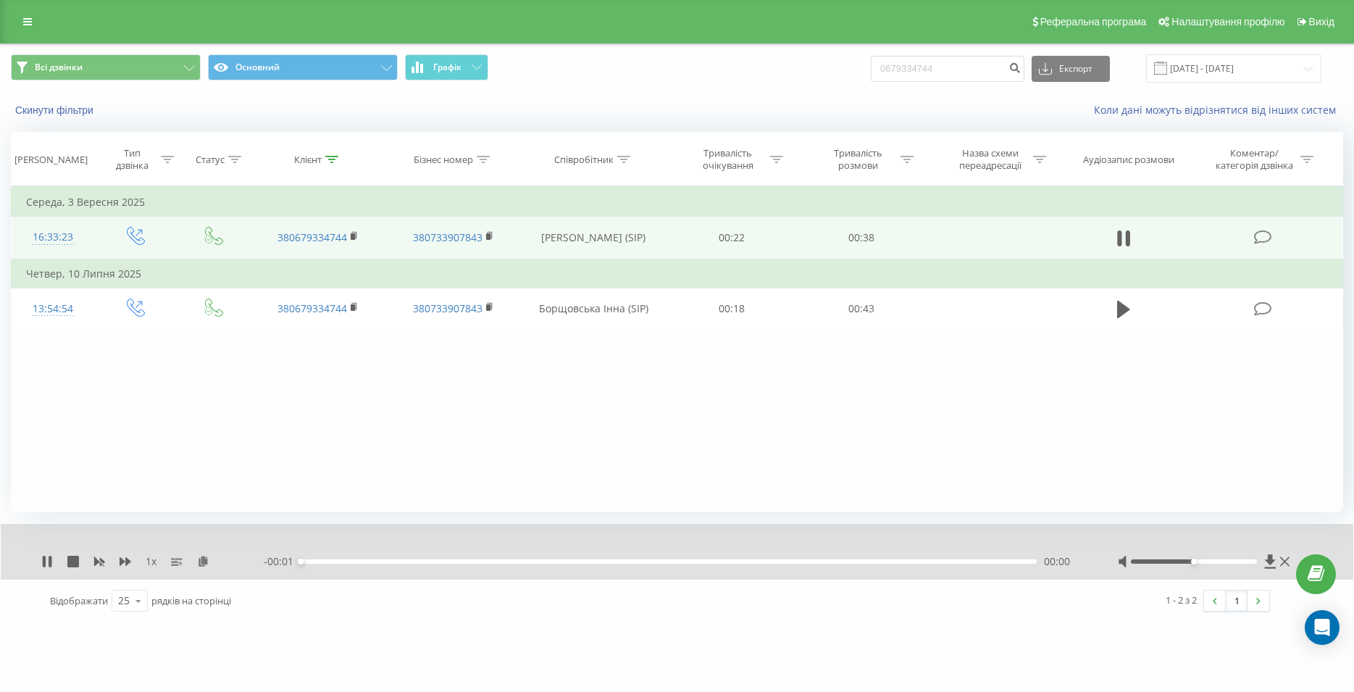
click at [838, 563] on div "00:00" at bounding box center [669, 561] width 736 height 4
click at [856, 564] on div "00:00" at bounding box center [669, 561] width 736 height 4
click at [1118, 235] on icon at bounding box center [1123, 238] width 13 height 20
drag, startPoint x: 956, startPoint y: 72, endPoint x: 877, endPoint y: 71, distance: 79.7
click at [877, 71] on input "0679334744" at bounding box center [948, 69] width 154 height 26
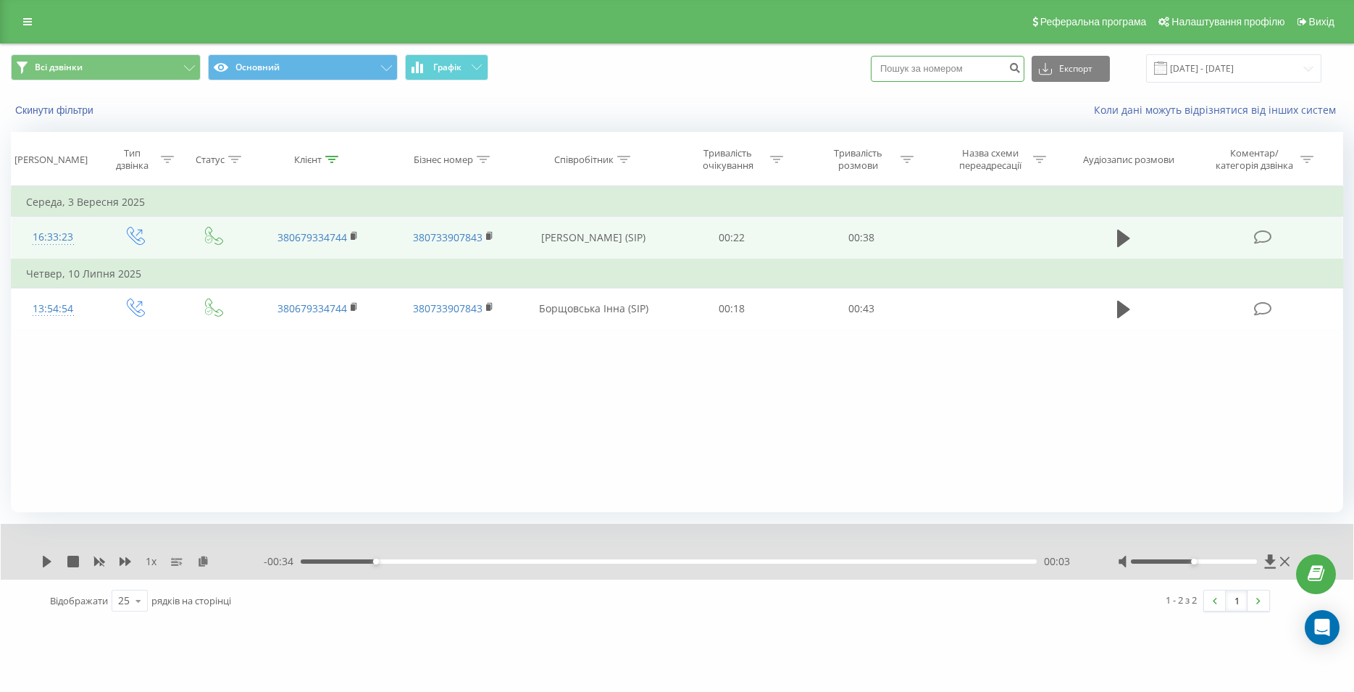
paste input "096 485 34 55"
type input "096 485 34 55"
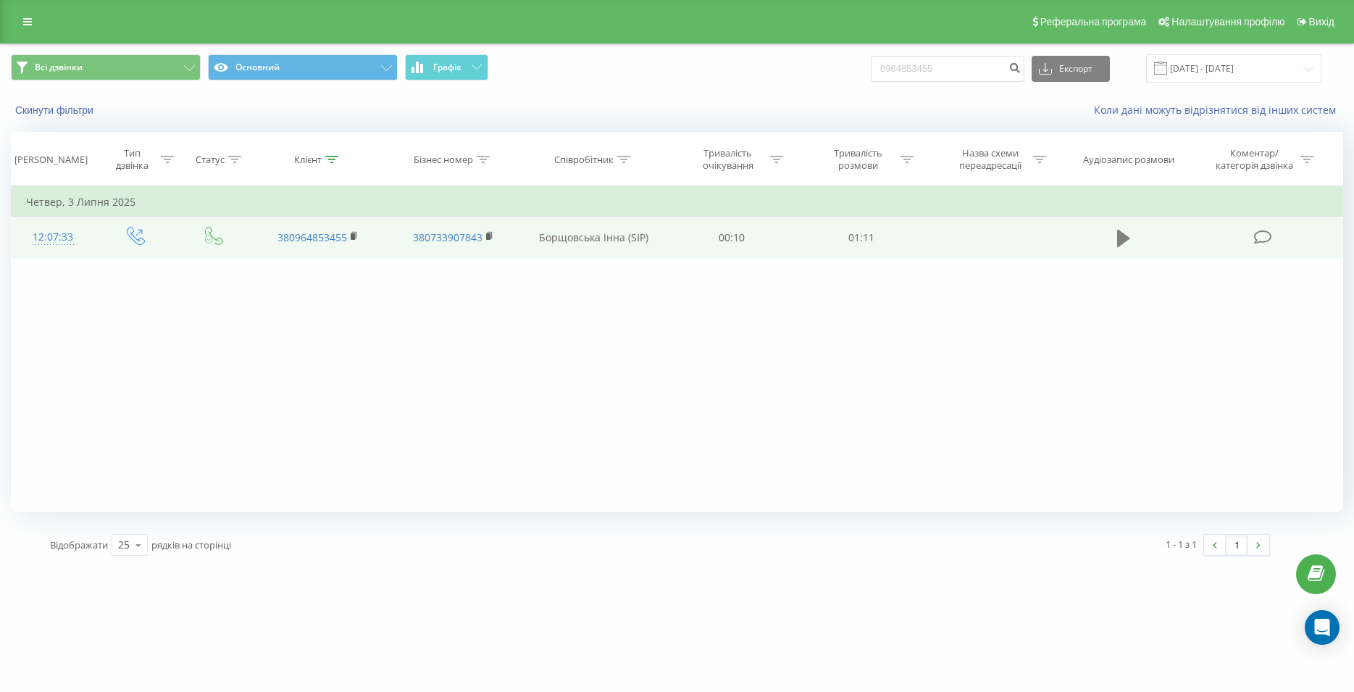
click at [1117, 235] on button at bounding box center [1124, 239] width 22 height 22
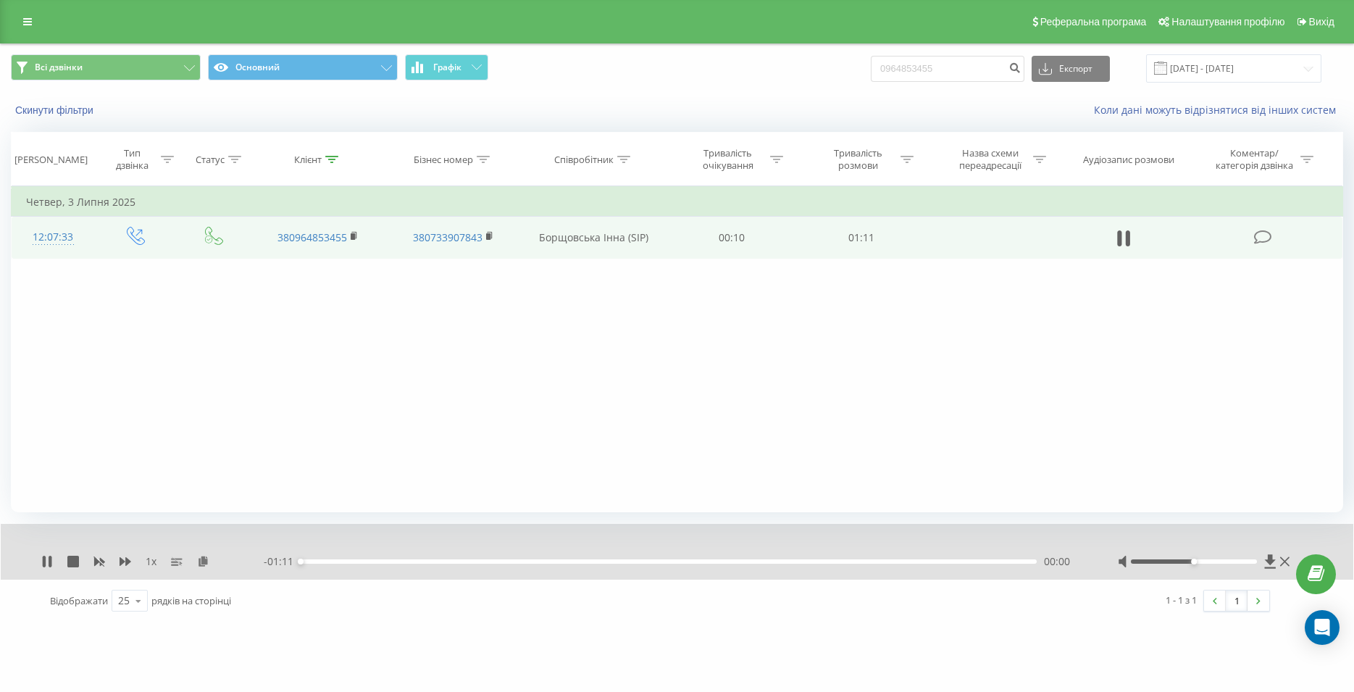
click at [825, 567] on div "- 01:11 00:00 00:00" at bounding box center [673, 561] width 818 height 14
click at [830, 559] on div "- 01:11 00:00 00:00" at bounding box center [673, 561] width 818 height 14
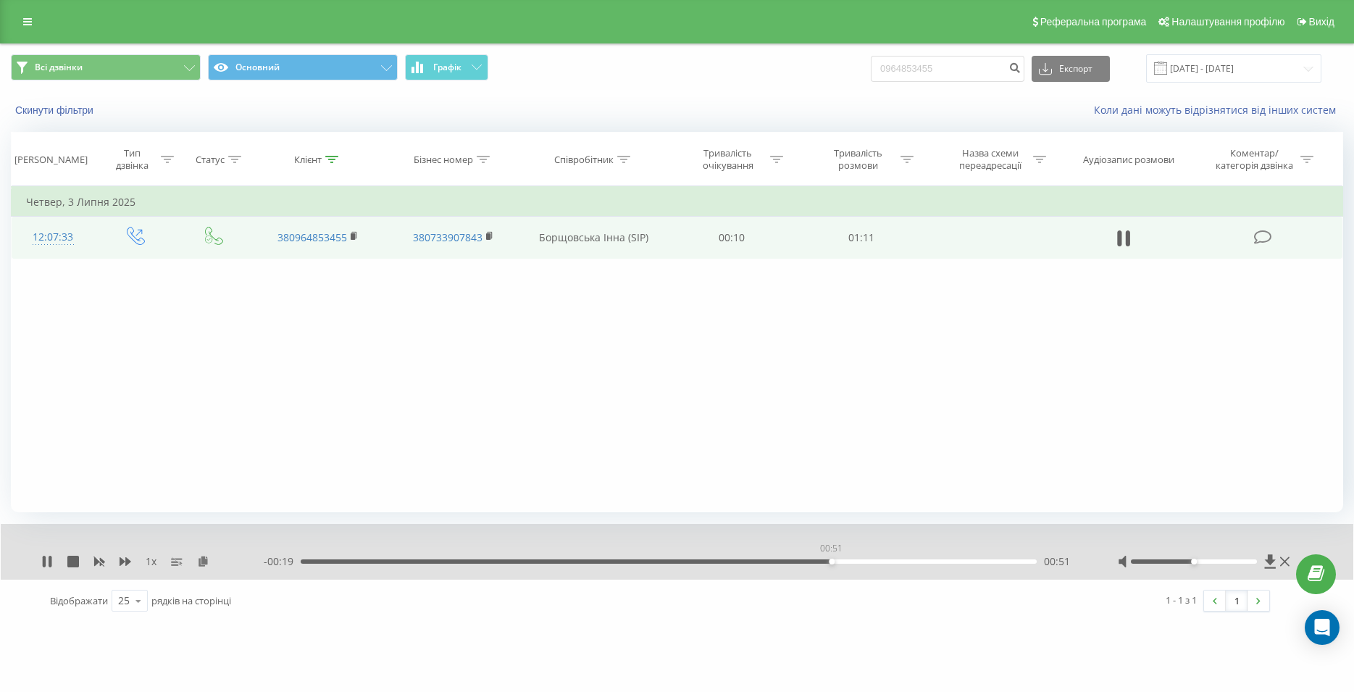
click at [831, 562] on div "00:51" at bounding box center [669, 561] width 736 height 4
drag, startPoint x: 929, startPoint y: 62, endPoint x: 867, endPoint y: 65, distance: 61.7
click at [871, 65] on input "0964853455" at bounding box center [948, 69] width 154 height 26
paste input "067 421 24 31"
type input "067 421 24 31"
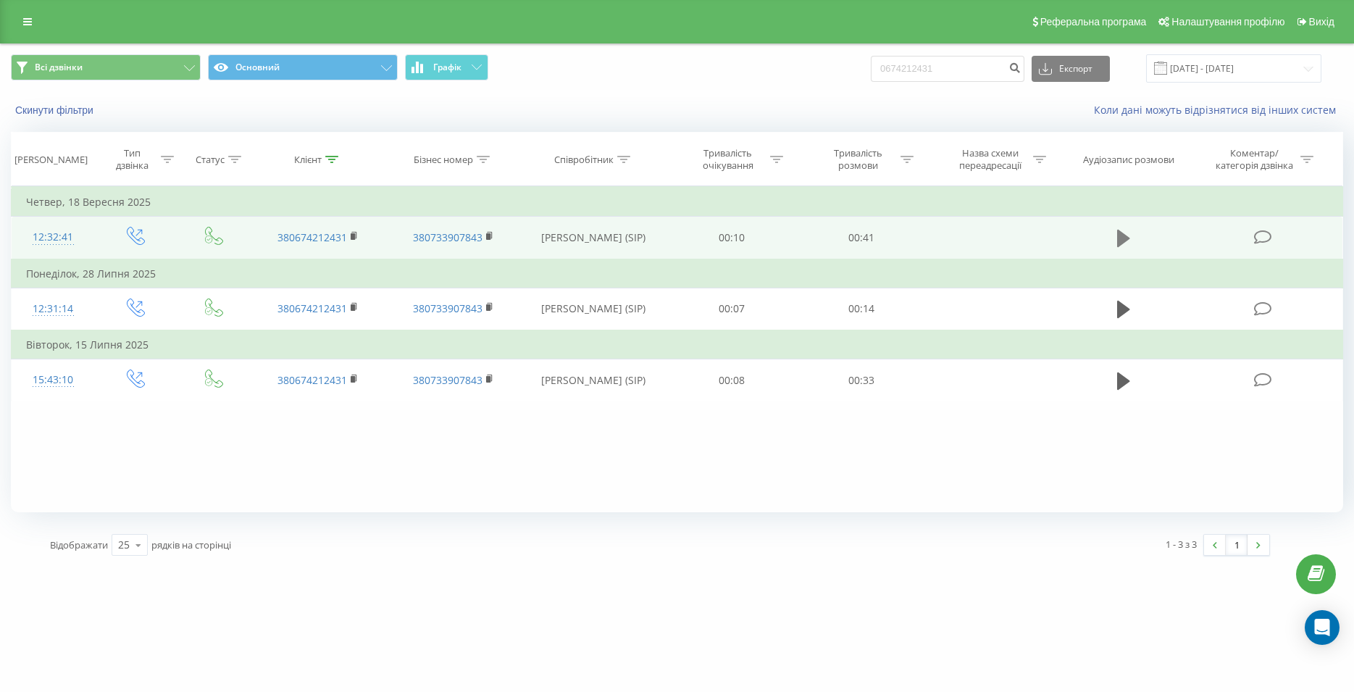
click at [1124, 238] on icon at bounding box center [1123, 238] width 13 height 17
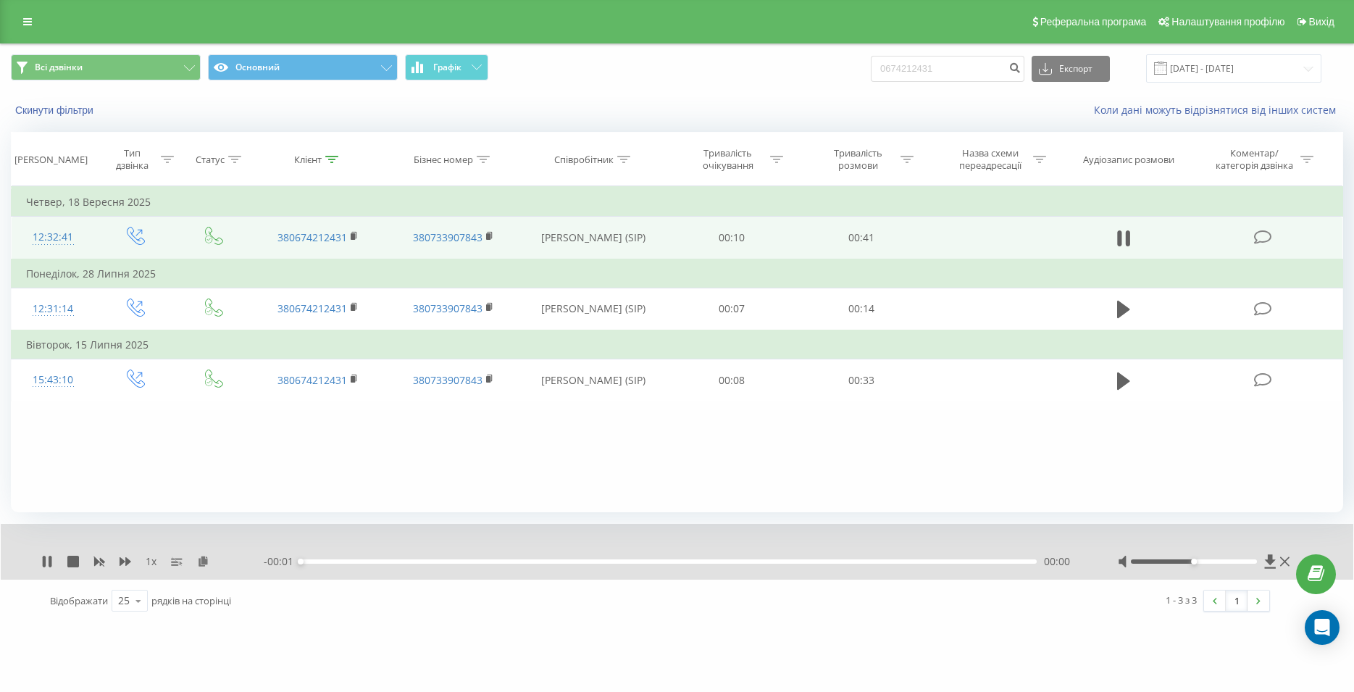
click at [821, 562] on div "00:00" at bounding box center [669, 561] width 736 height 4
click at [842, 560] on div "- 00:40 00:01 00:01" at bounding box center [673, 561] width 818 height 14
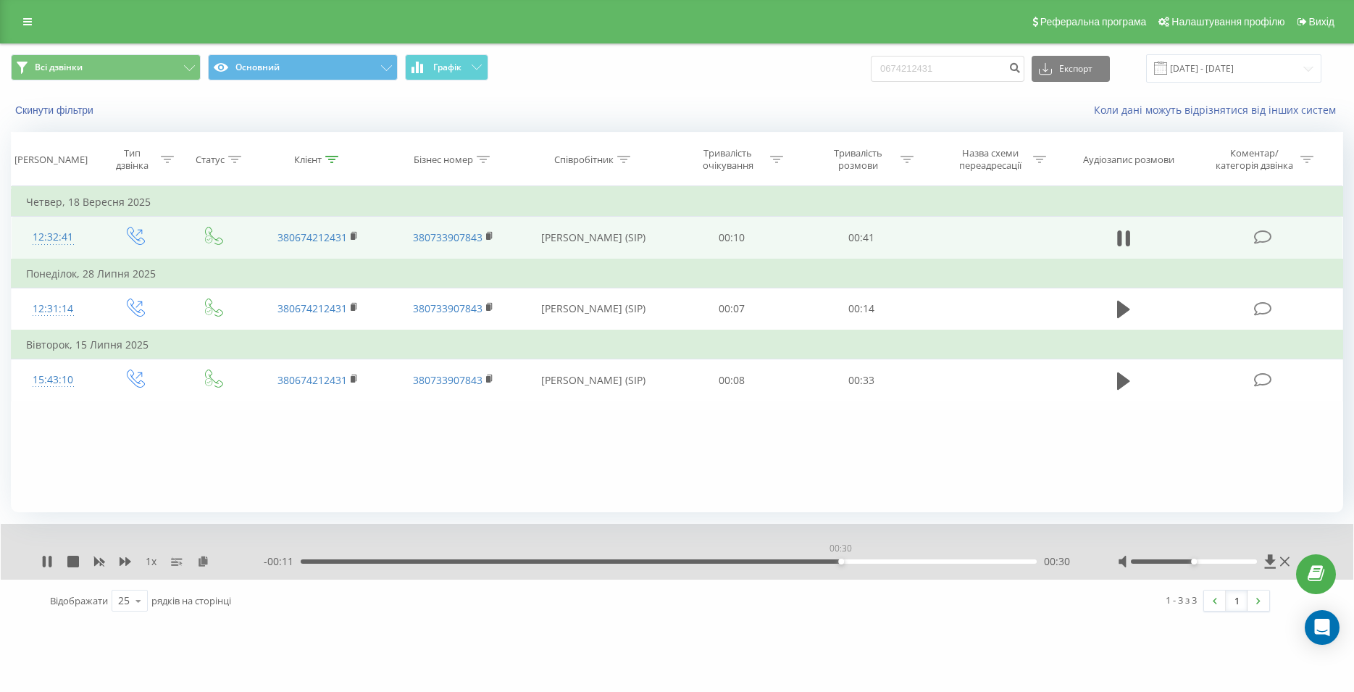
click at [841, 563] on div "00:30" at bounding box center [669, 561] width 736 height 4
click at [1120, 233] on icon at bounding box center [1120, 238] width 4 height 16
drag, startPoint x: 971, startPoint y: 66, endPoint x: 889, endPoint y: 70, distance: 82.0
click at [889, 70] on input "0674212431" at bounding box center [948, 69] width 154 height 26
paste input "095 773 22 51"
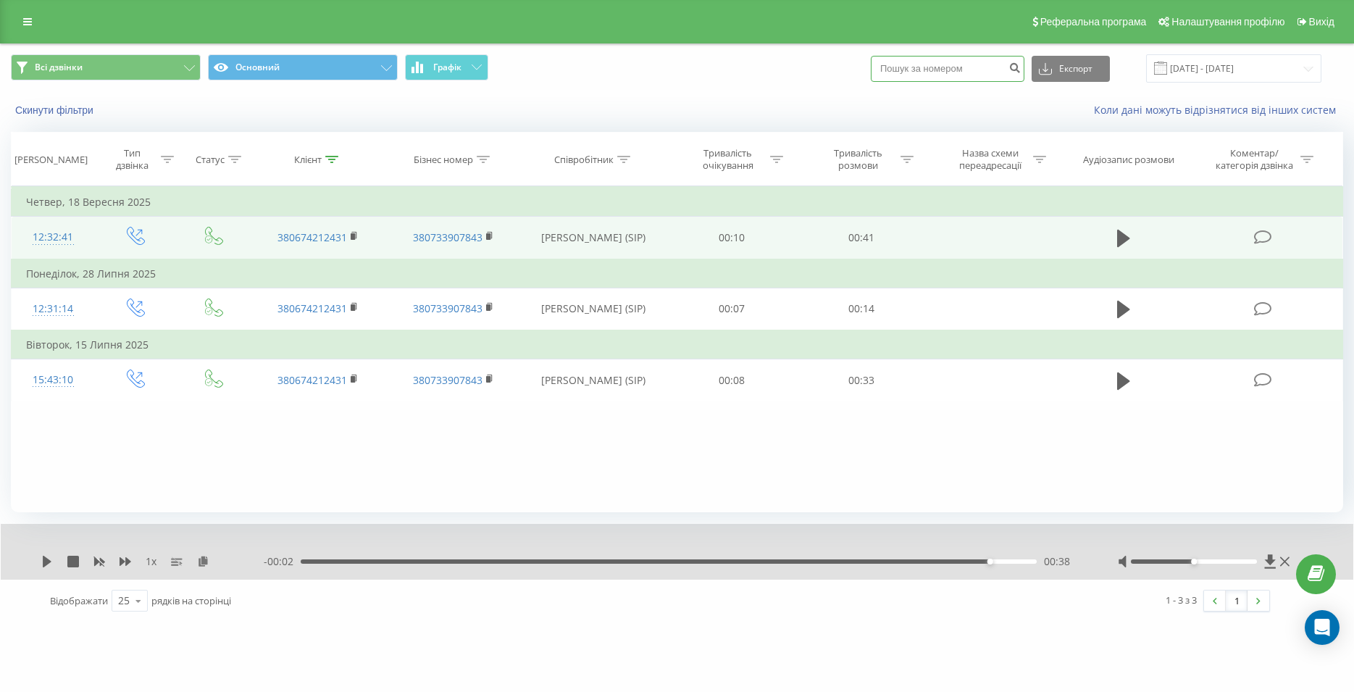
type input "095 773 22 51"
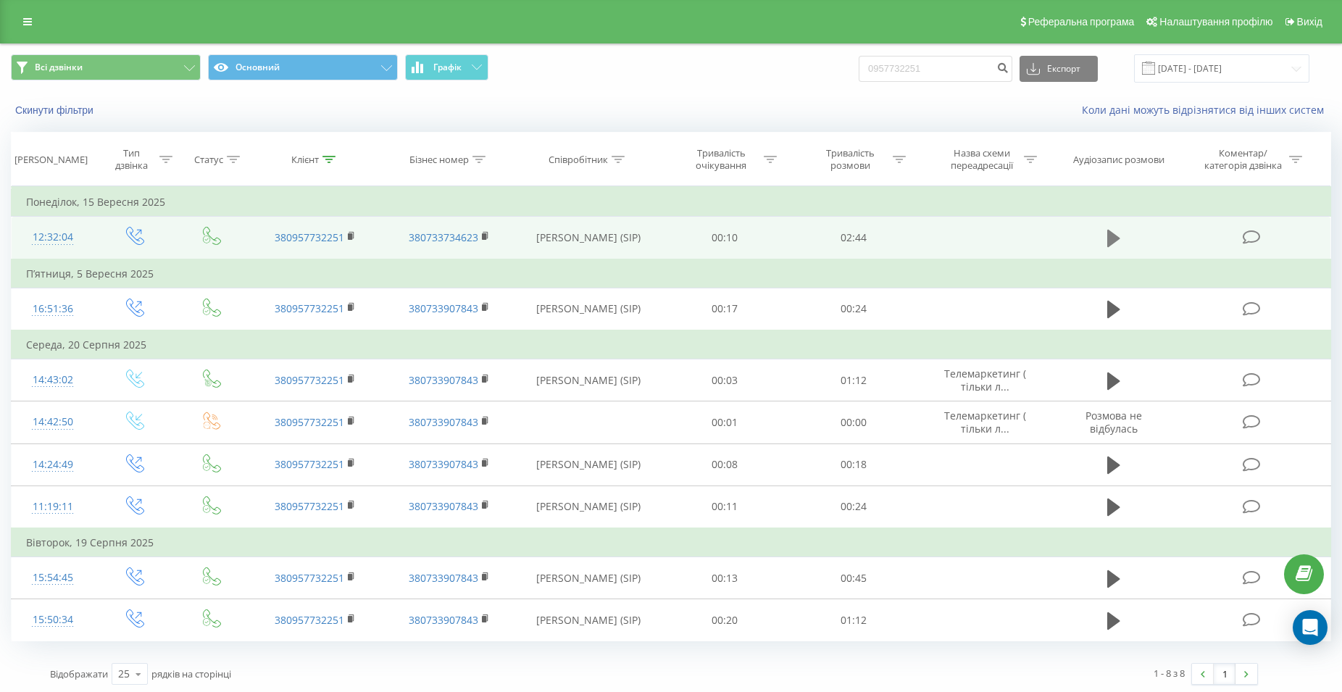
click at [1112, 239] on icon at bounding box center [1113, 238] width 13 height 17
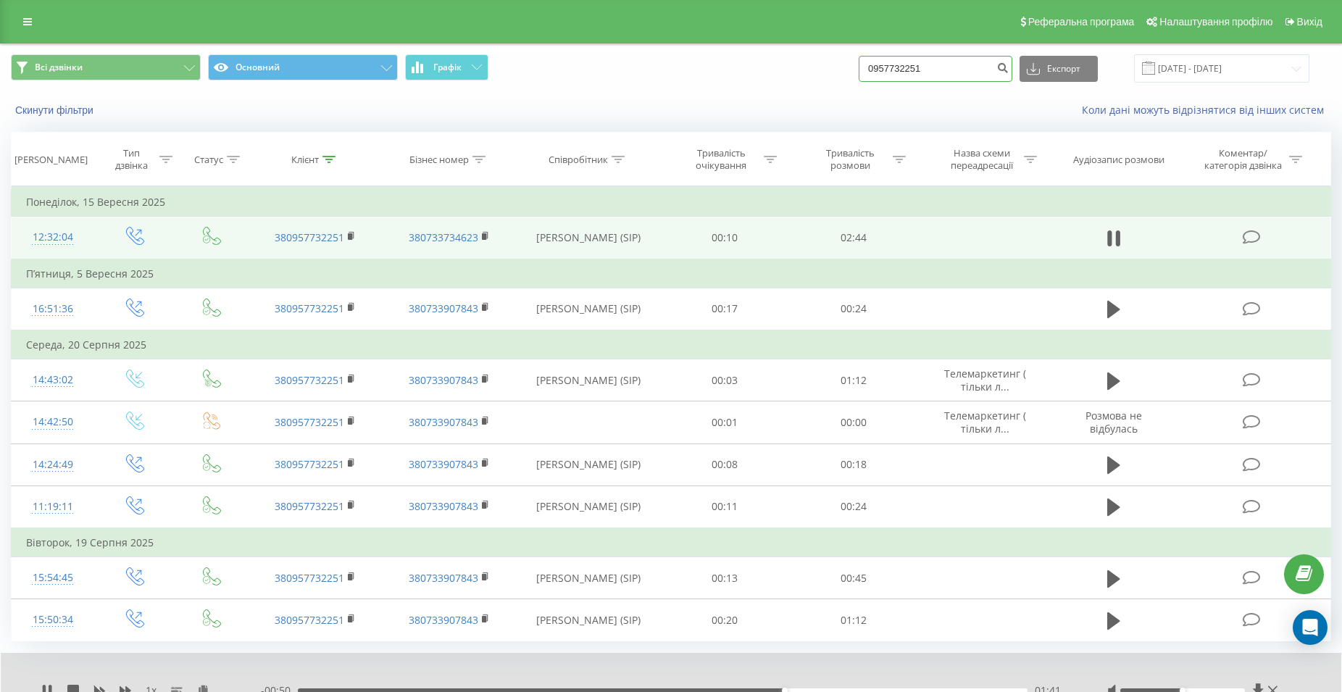
drag, startPoint x: 960, startPoint y: 72, endPoint x: 870, endPoint y: 64, distance: 90.9
click at [870, 64] on input "0957732251" at bounding box center [936, 69] width 154 height 26
paste input "097 218 29 55"
type input "097 218 29 55"
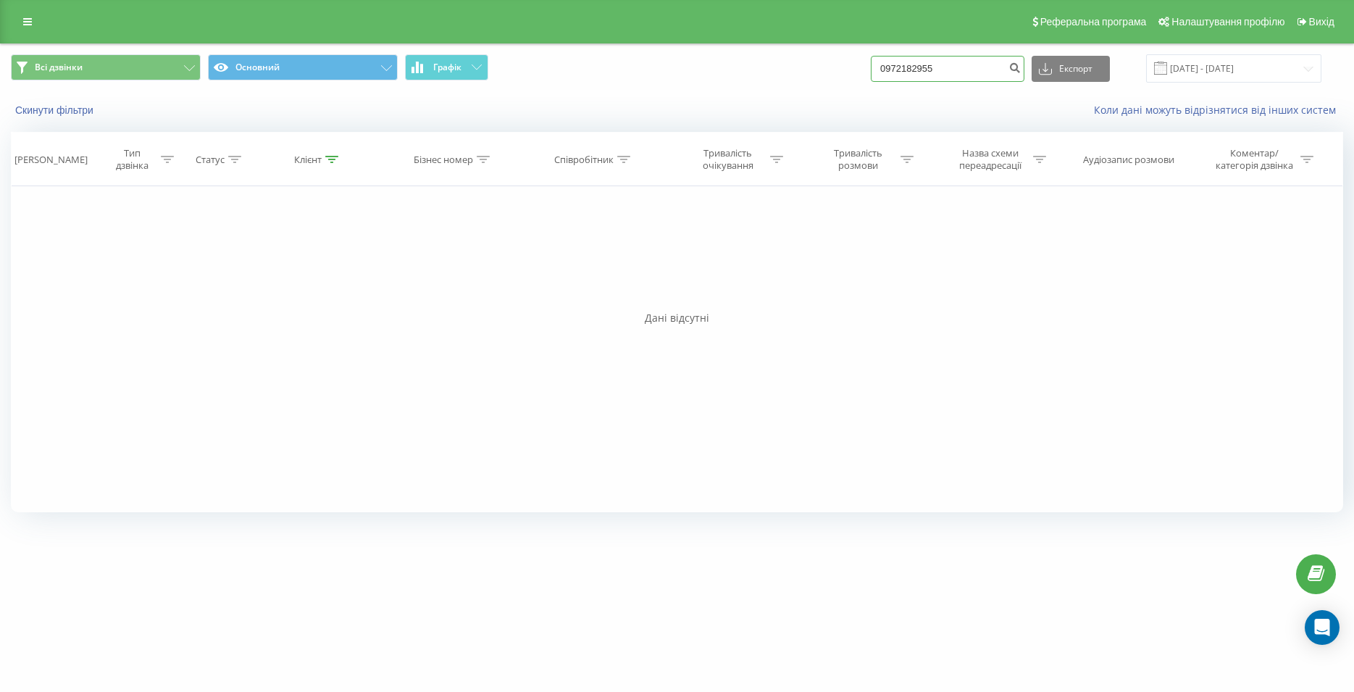
drag, startPoint x: 955, startPoint y: 67, endPoint x: 867, endPoint y: 72, distance: 88.5
click at [871, 72] on input "0972182955" at bounding box center [948, 69] width 154 height 26
paste input "097 120 27 86"
type input "097 120 27 86"
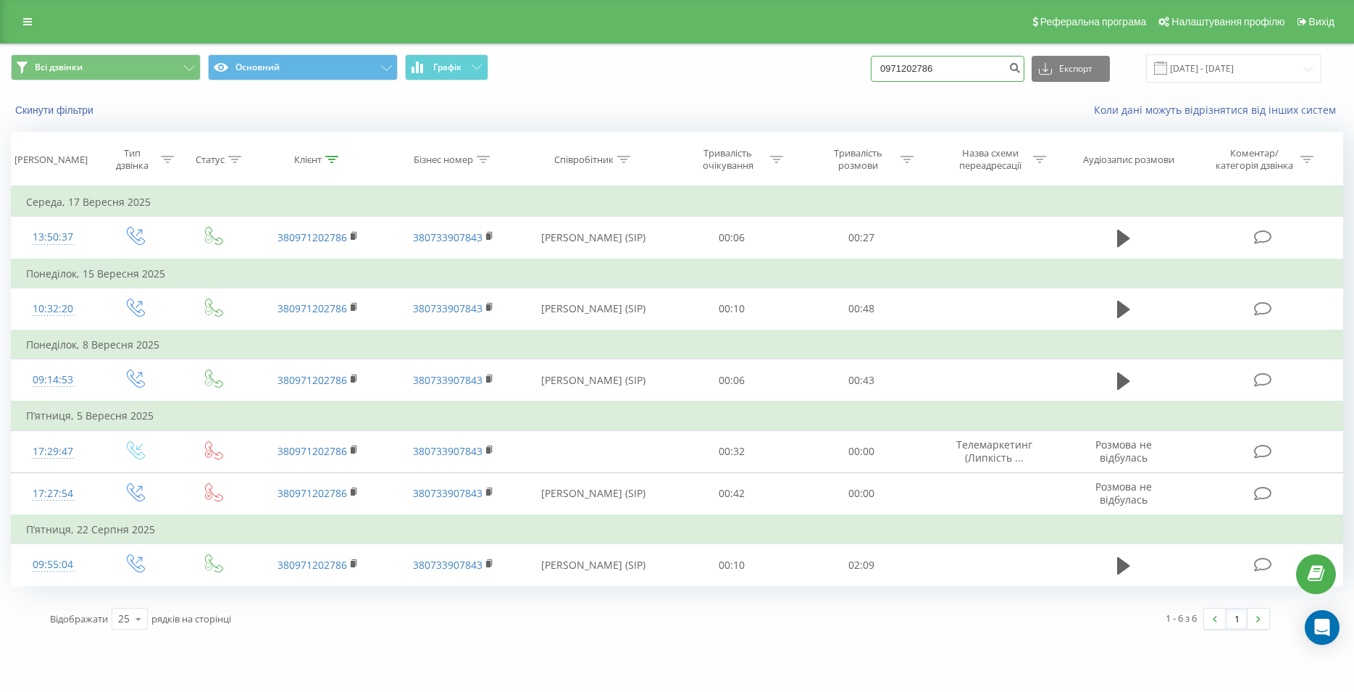
drag, startPoint x: 873, startPoint y: 72, endPoint x: 864, endPoint y: 72, distance: 8.7
click at [871, 72] on input "0971202786" at bounding box center [948, 69] width 154 height 26
paste input "098 049 33 65"
type input "098 049 33 65"
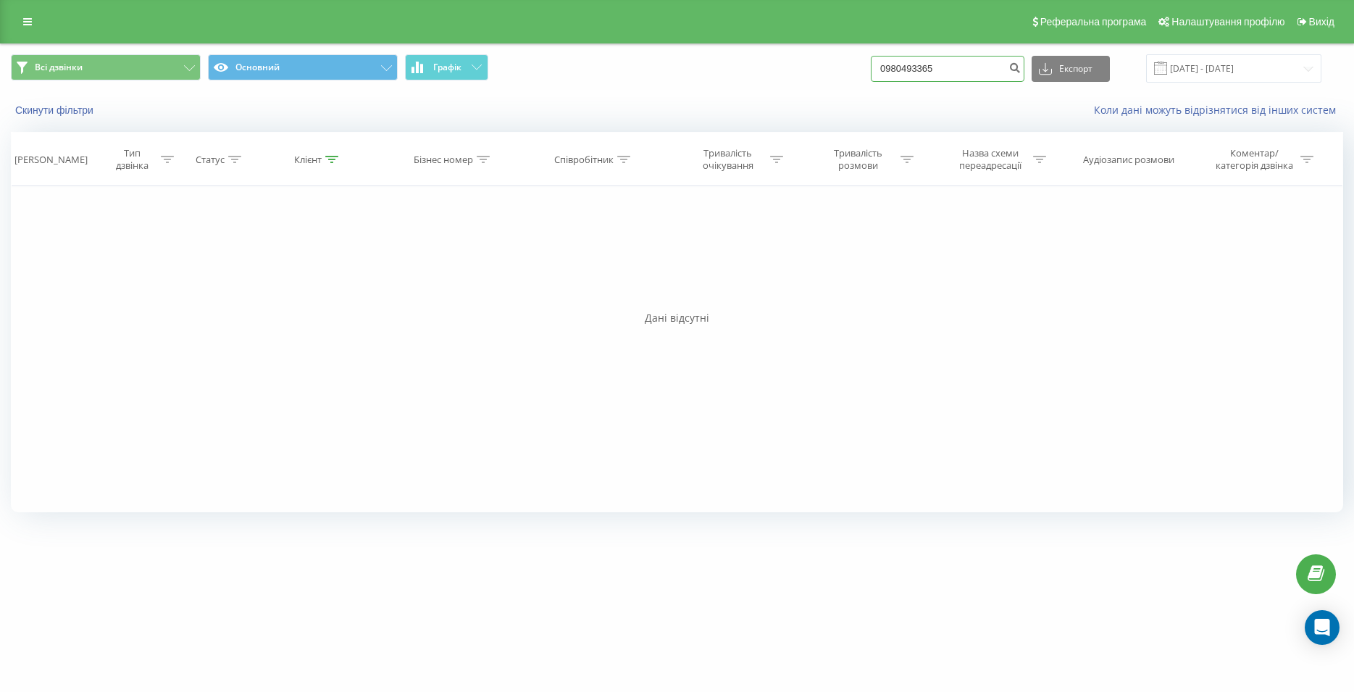
drag, startPoint x: 927, startPoint y: 63, endPoint x: 890, endPoint y: 64, distance: 37.7
click at [890, 64] on input "0980493365" at bounding box center [948, 69] width 154 height 26
paste input "098 829 05 95"
type input "098 829 05 95"
drag, startPoint x: 963, startPoint y: 64, endPoint x: 867, endPoint y: 72, distance: 96.8
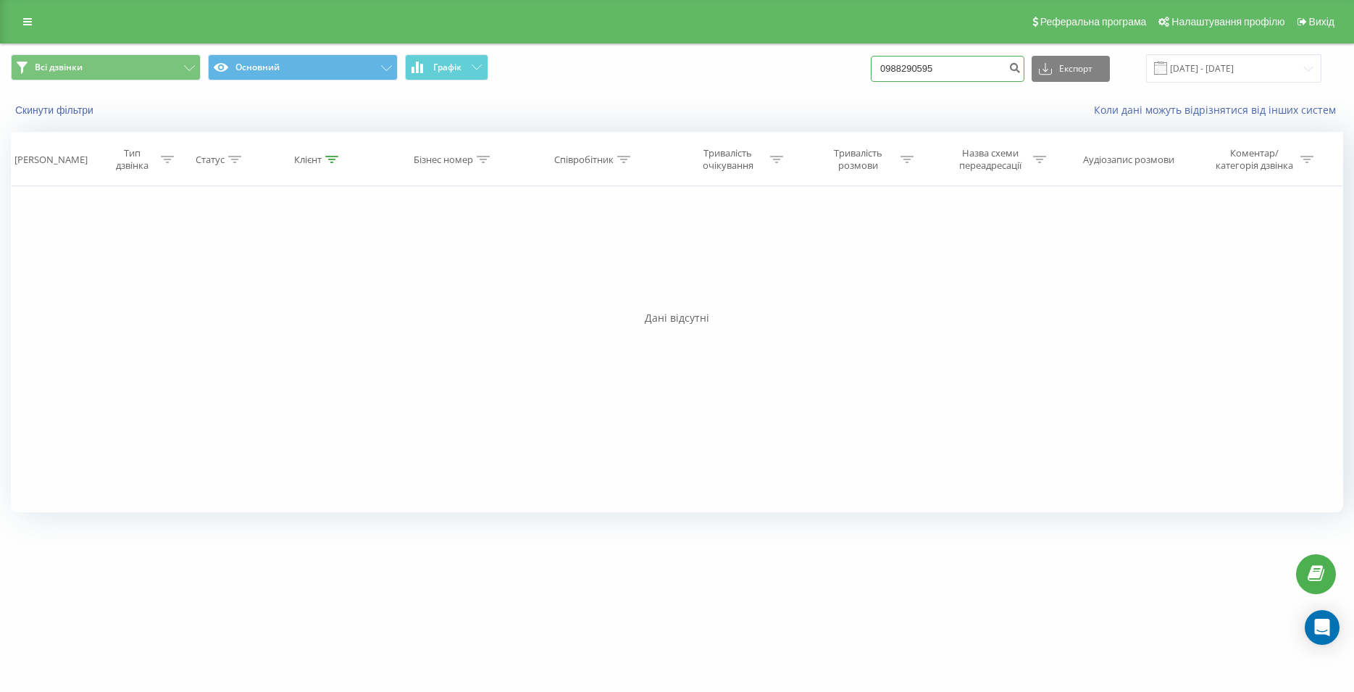
click at [871, 72] on input "0988290595" at bounding box center [948, 69] width 154 height 26
paste input "063 432 30 10"
type input "063 432 30 10"
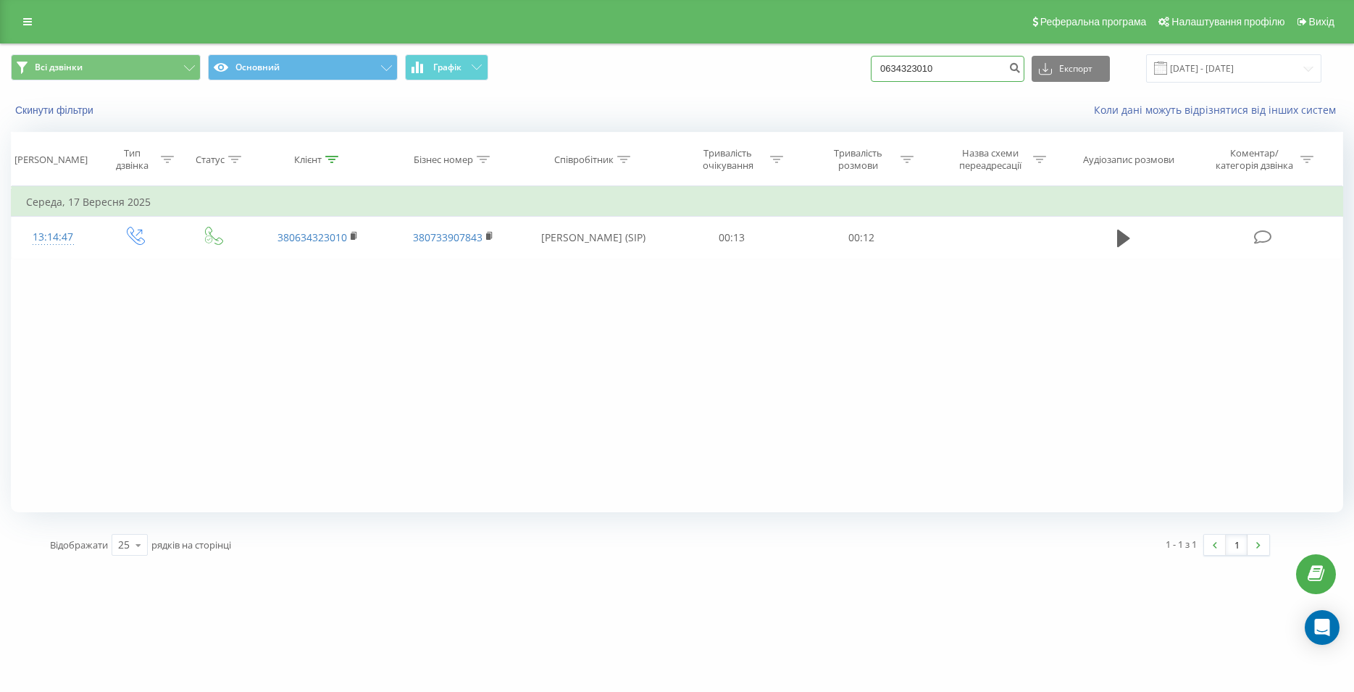
drag, startPoint x: 952, startPoint y: 64, endPoint x: 895, endPoint y: 65, distance: 57.3
click at [895, 65] on input "0634323010" at bounding box center [948, 69] width 154 height 26
paste input "096 044 21 78"
type input "096 044 21 78"
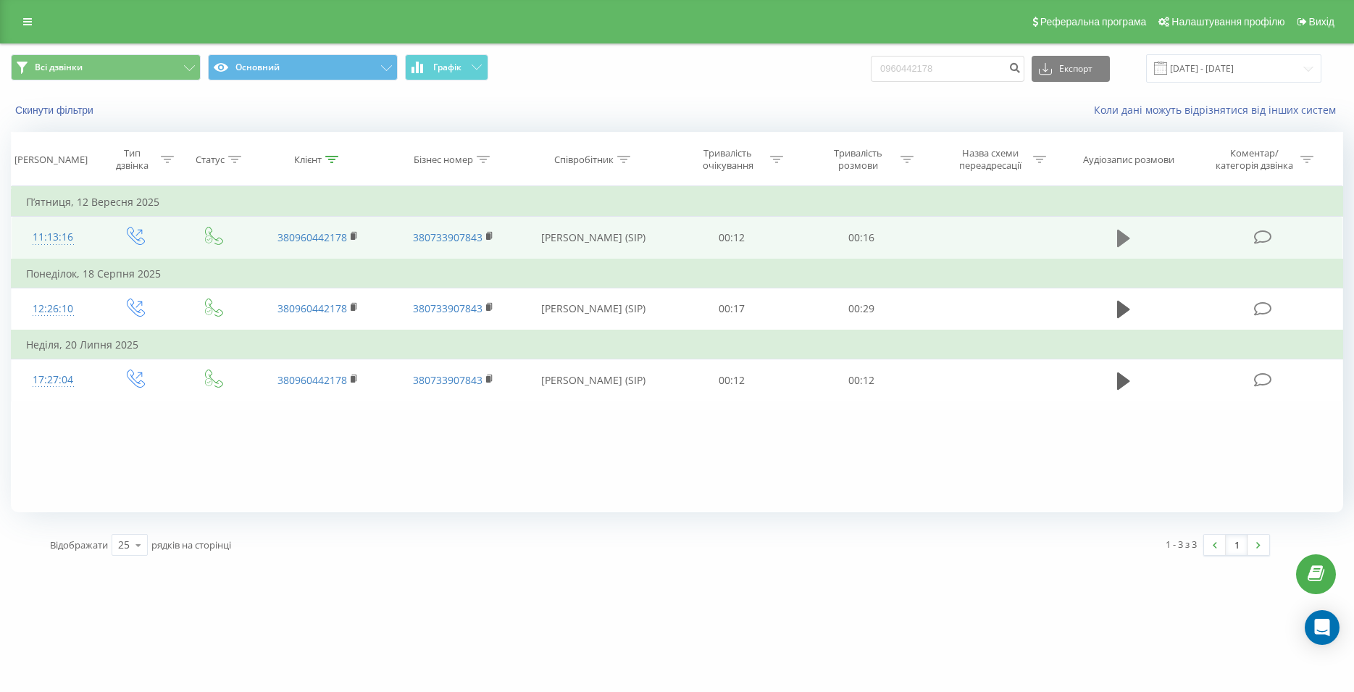
click at [1119, 241] on icon at bounding box center [1123, 238] width 13 height 17
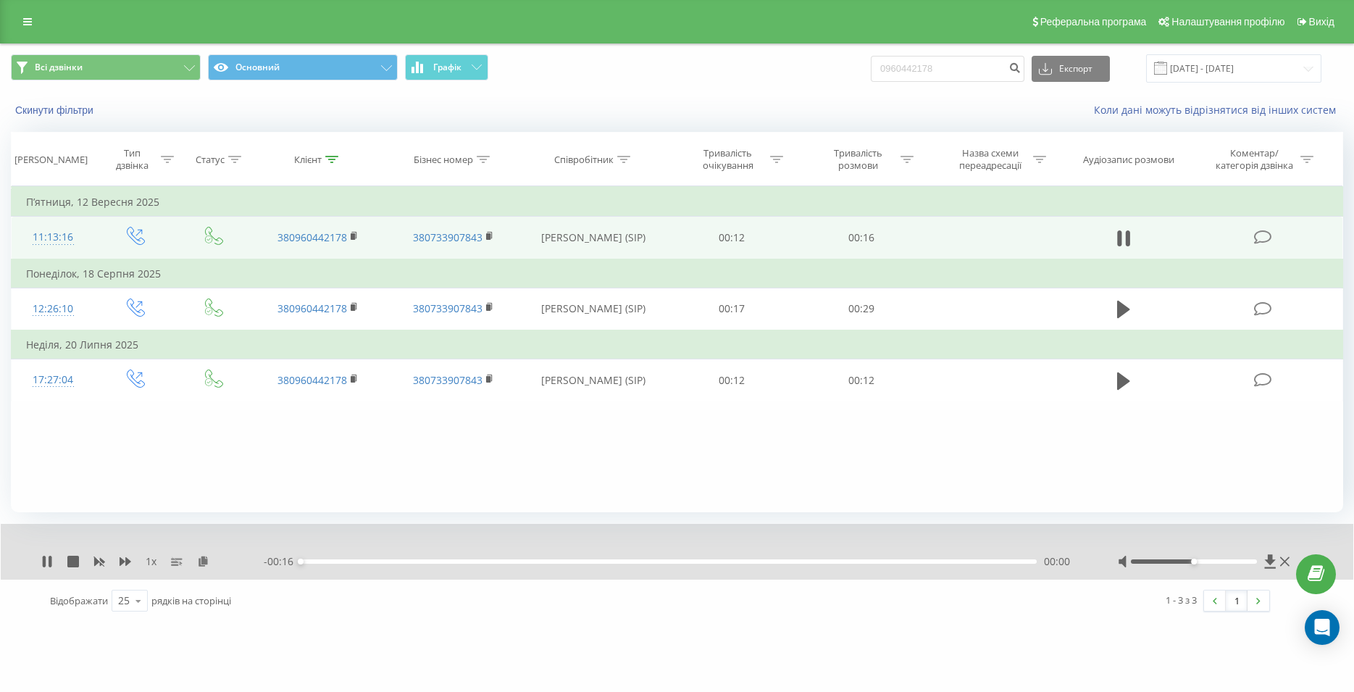
click at [814, 564] on div "00:00" at bounding box center [669, 561] width 736 height 4
click at [1125, 241] on icon at bounding box center [1123, 238] width 13 height 20
click at [885, 75] on input "0960442178" at bounding box center [948, 69] width 154 height 26
paste input "063 338 24 45"
type input "063 338 24 45"
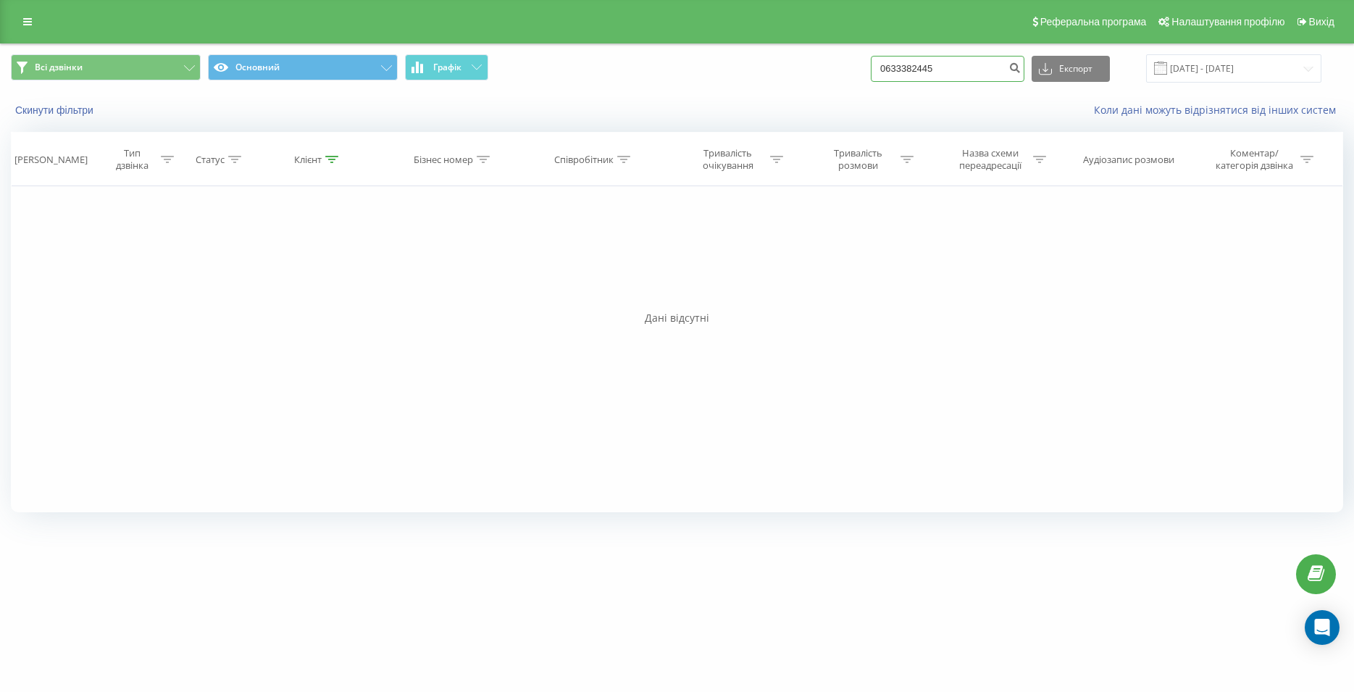
drag, startPoint x: 964, startPoint y: 69, endPoint x: 875, endPoint y: 73, distance: 90.0
click at [875, 73] on input "0633382445" at bounding box center [948, 69] width 154 height 26
paste input "093 120 31 37"
type input "093 120 31 37"
drag, startPoint x: 954, startPoint y: 66, endPoint x: 881, endPoint y: 70, distance: 72.6
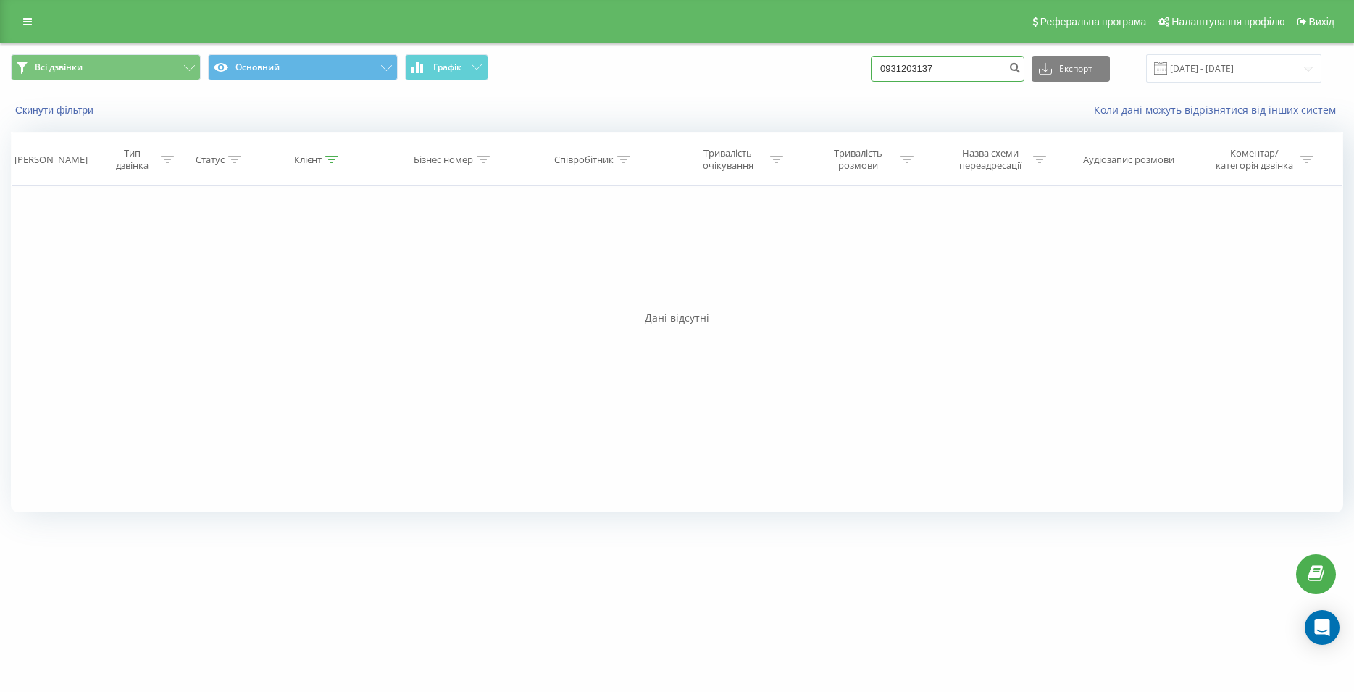
click at [881, 70] on input "0931203137" at bounding box center [948, 69] width 154 height 26
paste input "093 483 94 99"
type input "093 483 94 99"
drag, startPoint x: 948, startPoint y: 68, endPoint x: 898, endPoint y: 72, distance: 50.2
click at [898, 72] on input "0934839499" at bounding box center [948, 69] width 154 height 26
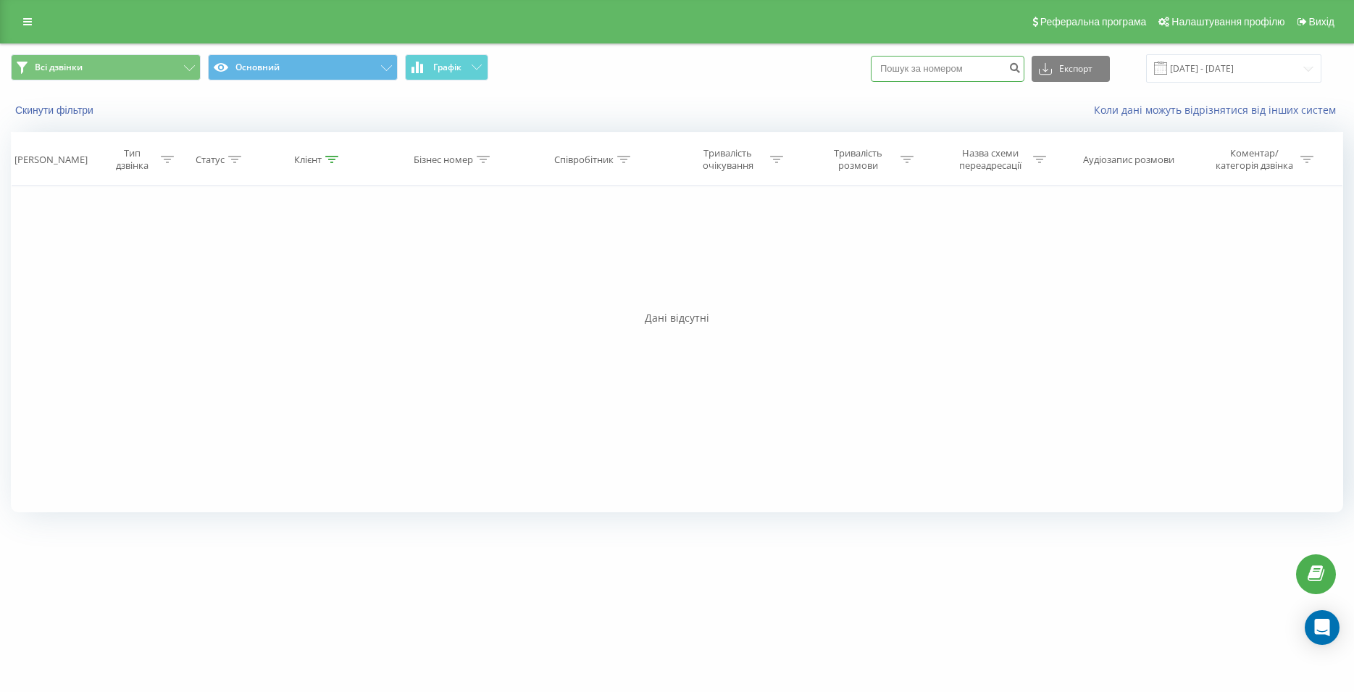
paste input "068 287 80 30"
type input "068 287 80 30"
drag, startPoint x: 962, startPoint y: 66, endPoint x: 890, endPoint y: 75, distance: 73.1
click at [890, 75] on input "0682878030" at bounding box center [948, 69] width 154 height 26
paste input "095 230 53 12"
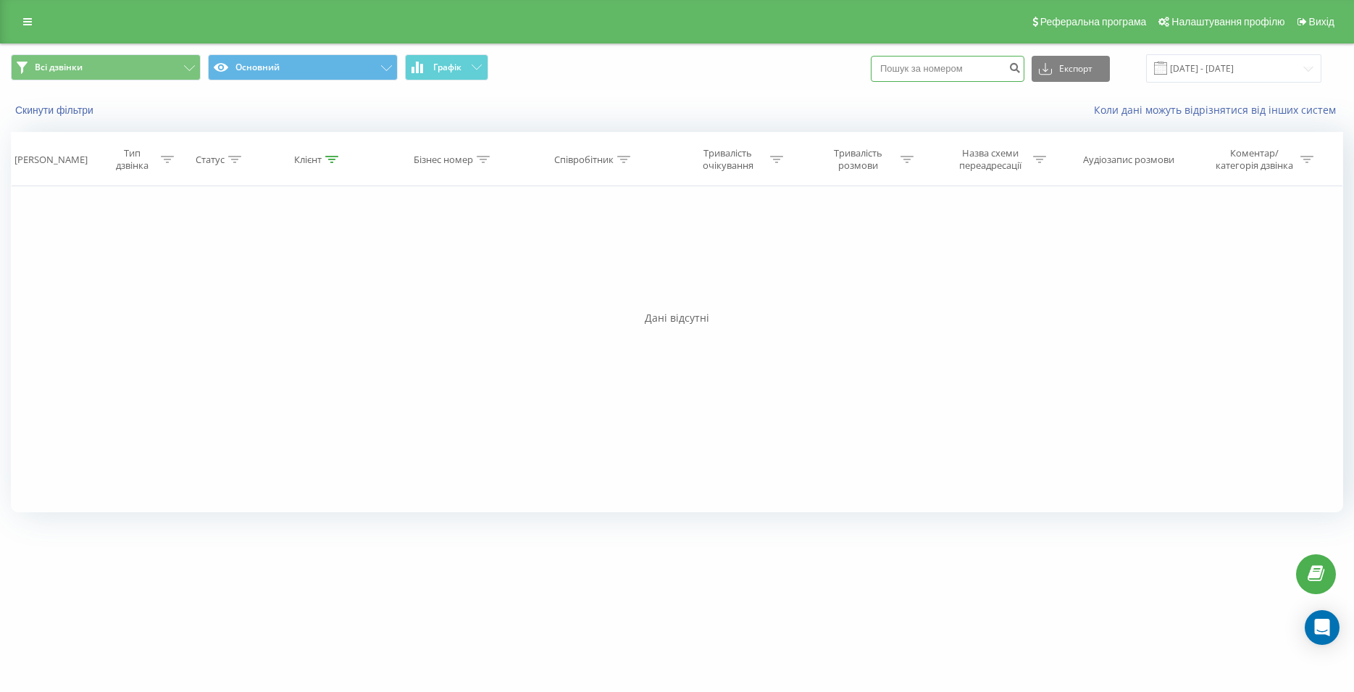
type input "095 230 53 12"
drag, startPoint x: 943, startPoint y: 71, endPoint x: 885, endPoint y: 72, distance: 58.0
click at [885, 72] on input "0952305312" at bounding box center [948, 69] width 154 height 26
paste input "068 523 16 94"
type input "068 523 16 94"
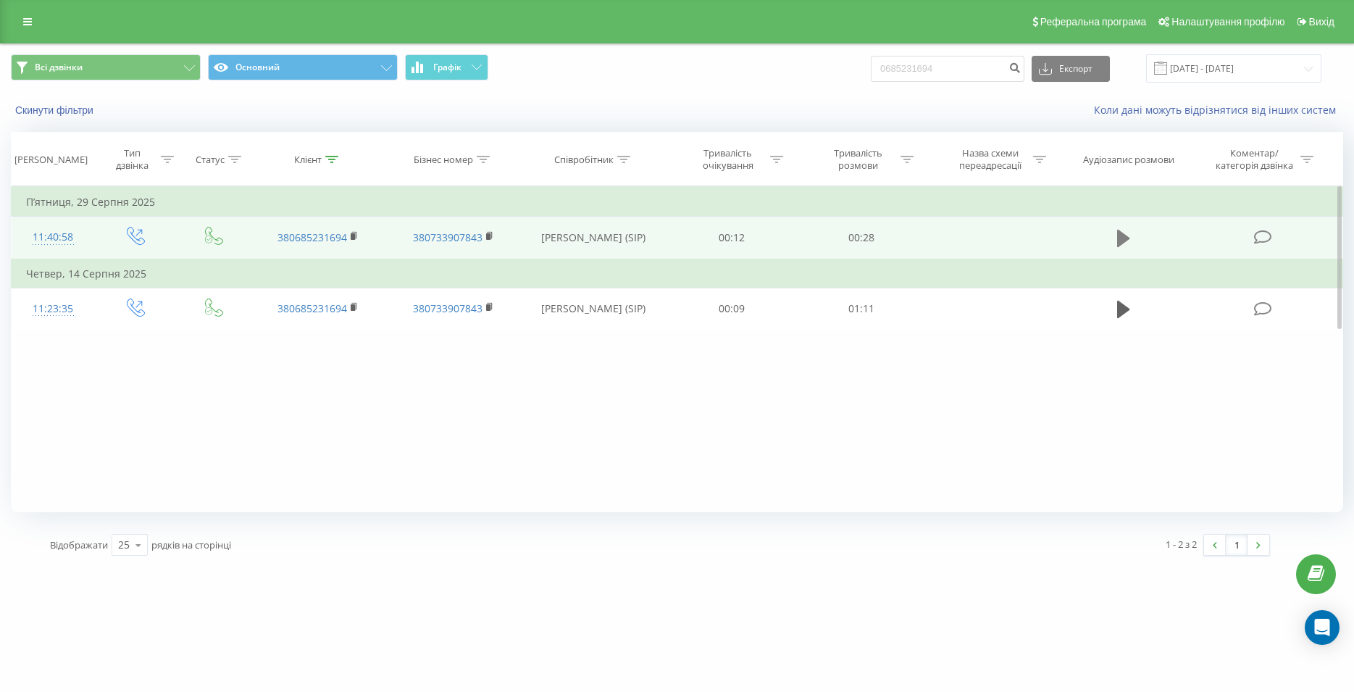
click at [1118, 246] on icon at bounding box center [1123, 238] width 13 height 17
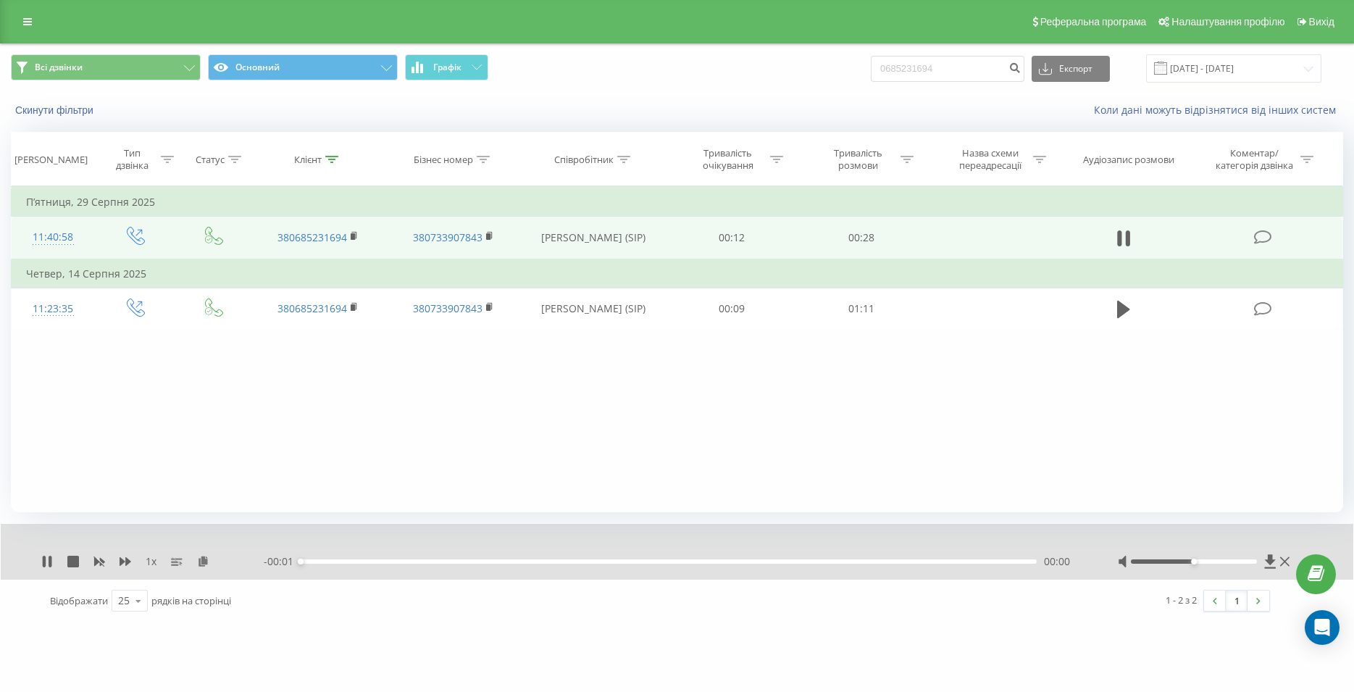
click at [808, 564] on div "00:00" at bounding box center [669, 561] width 736 height 4
click at [812, 564] on div "00:00" at bounding box center [669, 561] width 736 height 4
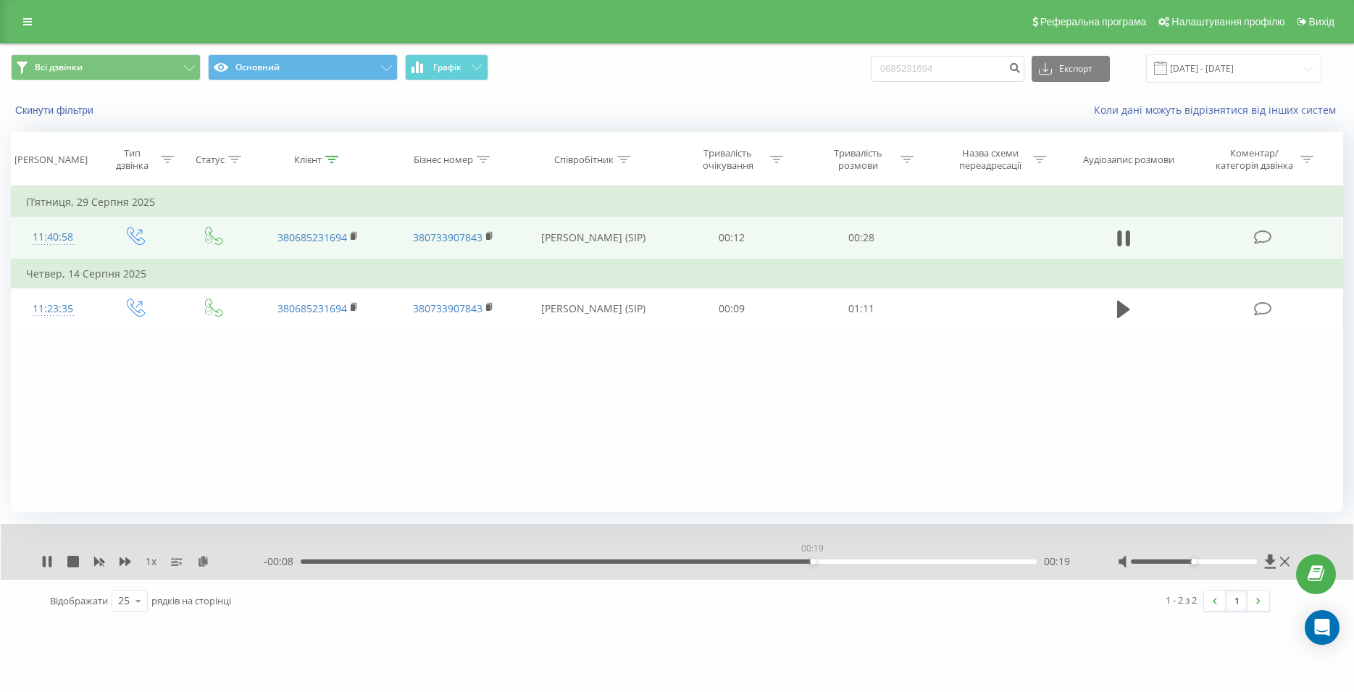
click at [812, 564] on div "00:19" at bounding box center [669, 561] width 736 height 4
drag, startPoint x: 968, startPoint y: 72, endPoint x: 864, endPoint y: 72, distance: 103.6
click at [871, 72] on input "0685231694" at bounding box center [948, 69] width 154 height 26
paste input "066 056 18 28"
type input "066 056 18 28"
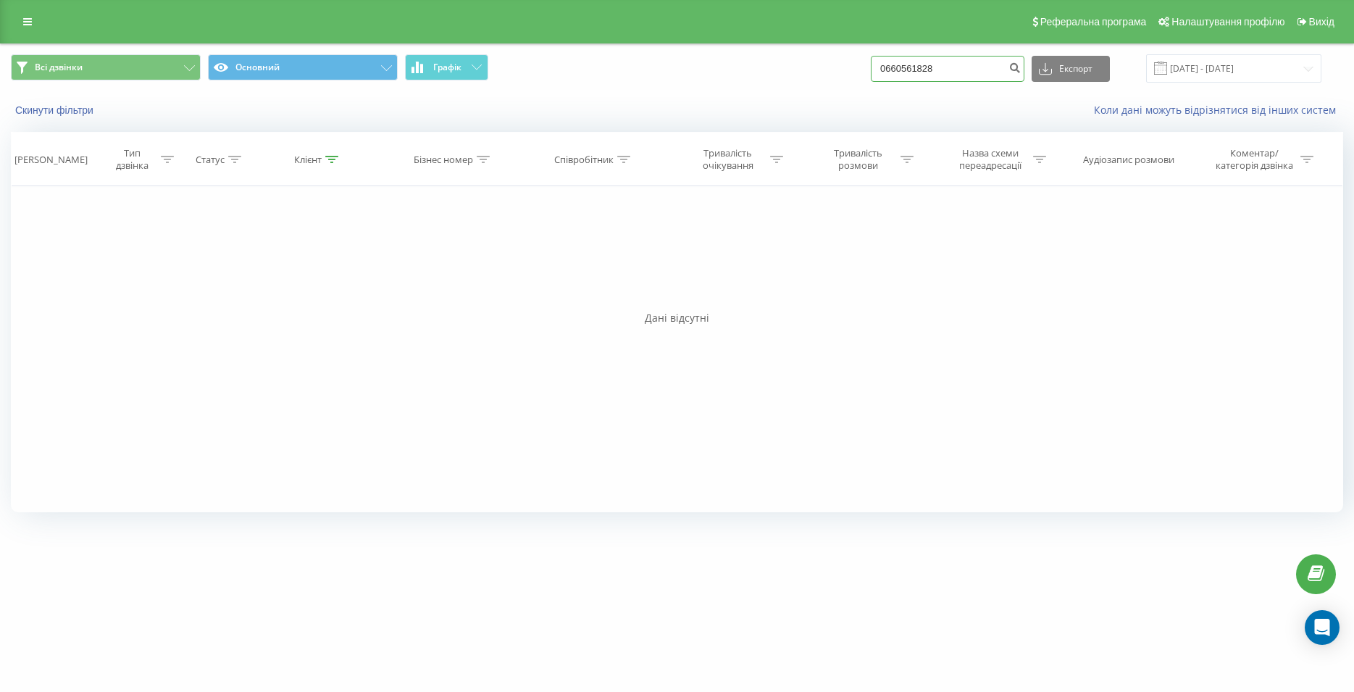
click at [871, 67] on input "0660561828" at bounding box center [948, 69] width 154 height 26
paste input "063 580 98 82"
type input "063 580 98 82"
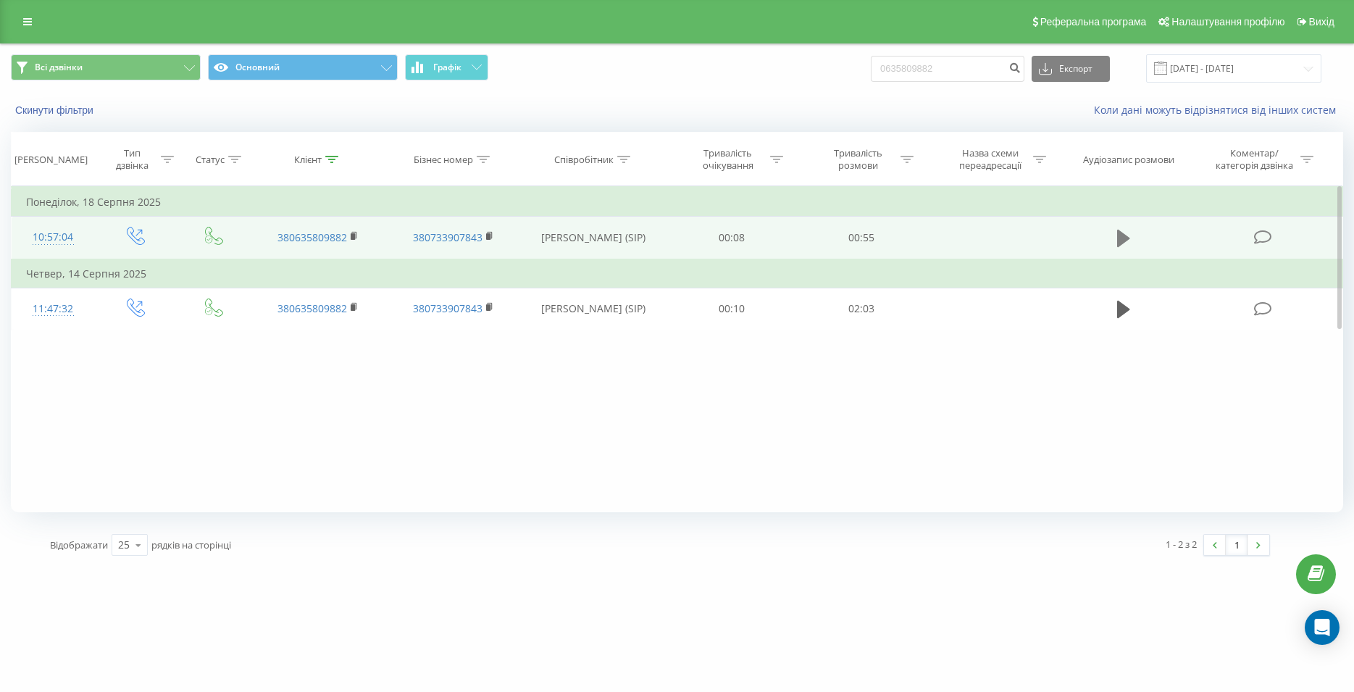
click at [1125, 241] on icon at bounding box center [1123, 238] width 13 height 17
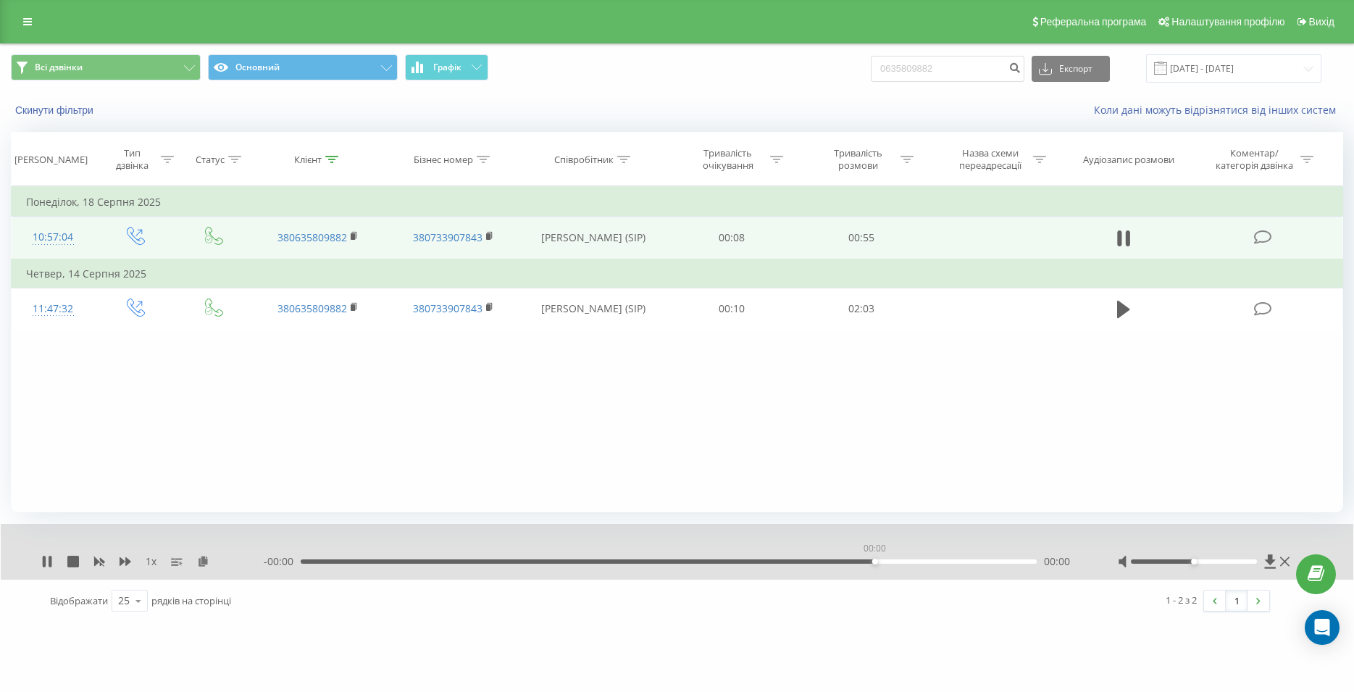
click at [874, 564] on div "00:00" at bounding box center [669, 561] width 736 height 4
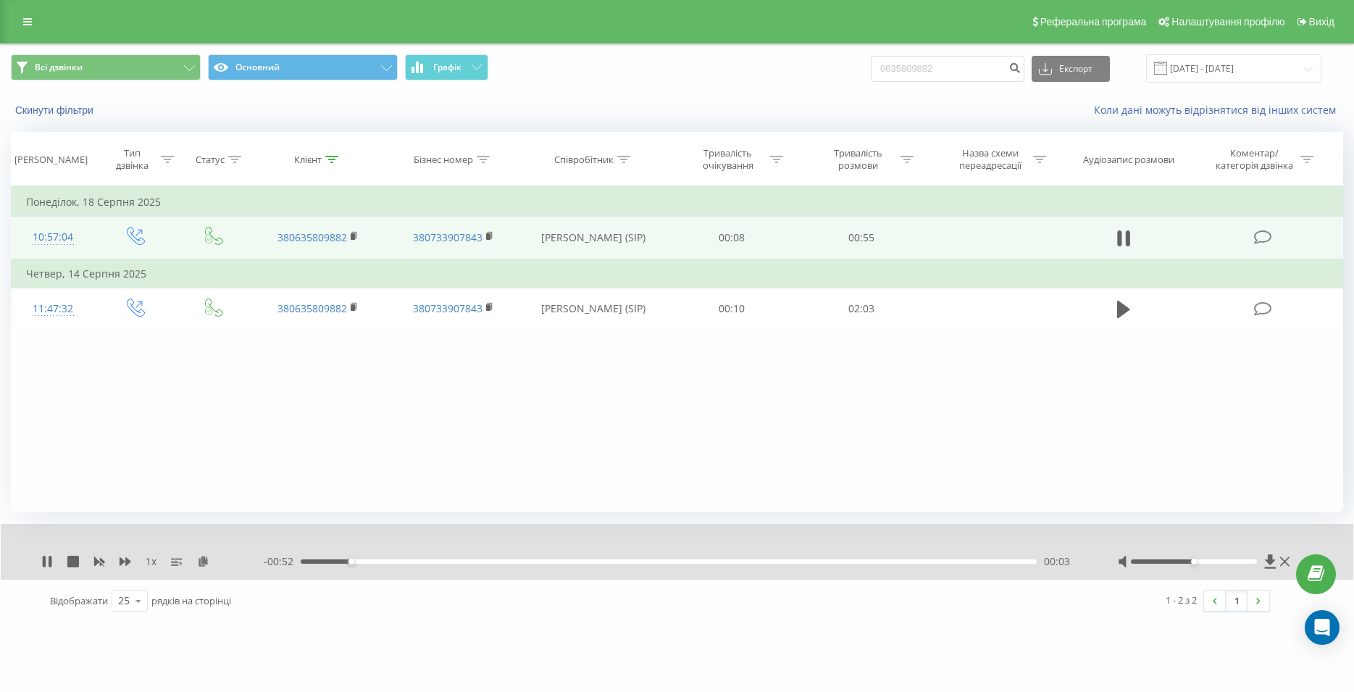
click at [588, 565] on div "- 00:52 00:03 00:03" at bounding box center [673, 561] width 818 height 14
click at [599, 563] on div "00:22" at bounding box center [669, 561] width 736 height 4
click at [728, 562] on div "00:23" at bounding box center [669, 561] width 736 height 4
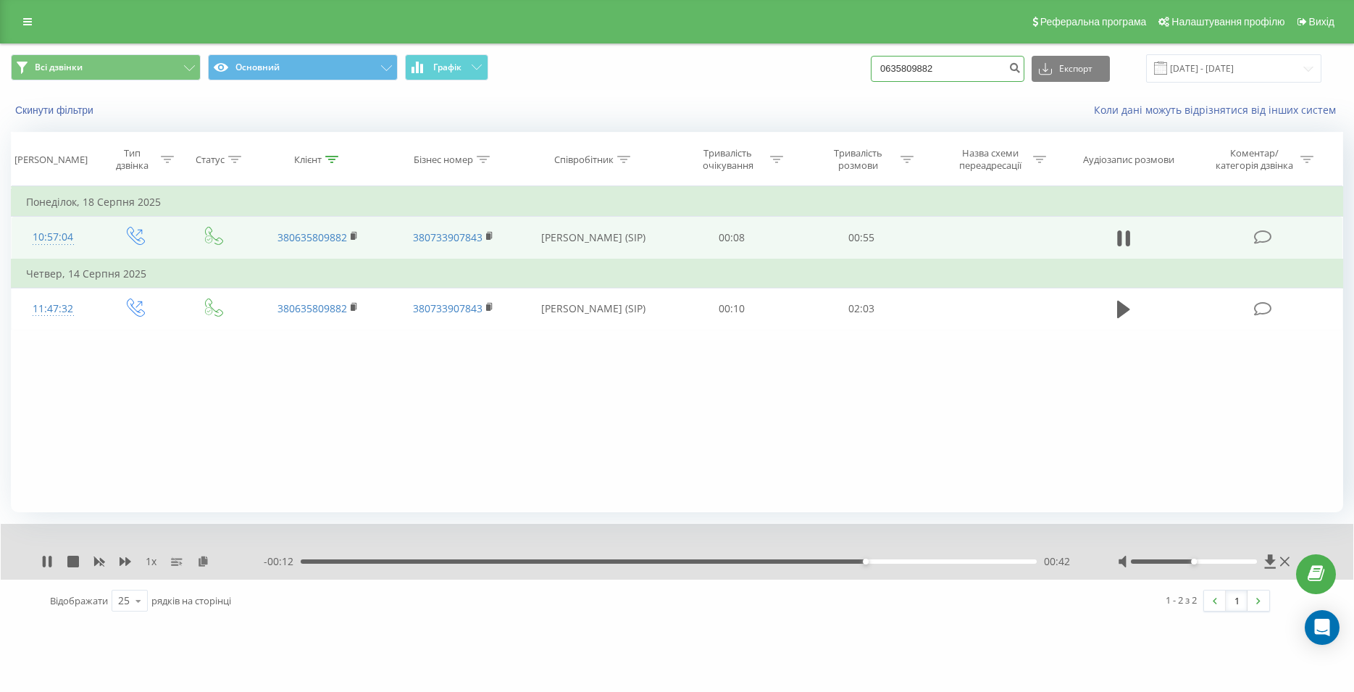
drag, startPoint x: 964, startPoint y: 72, endPoint x: 881, endPoint y: 76, distance: 82.7
click at [881, 76] on input "0635809882" at bounding box center [948, 69] width 154 height 26
click at [1122, 241] on icon at bounding box center [1120, 238] width 4 height 16
drag, startPoint x: 965, startPoint y: 71, endPoint x: 870, endPoint y: 64, distance: 95.2
click at [871, 64] on input "0635809882" at bounding box center [948, 69] width 154 height 26
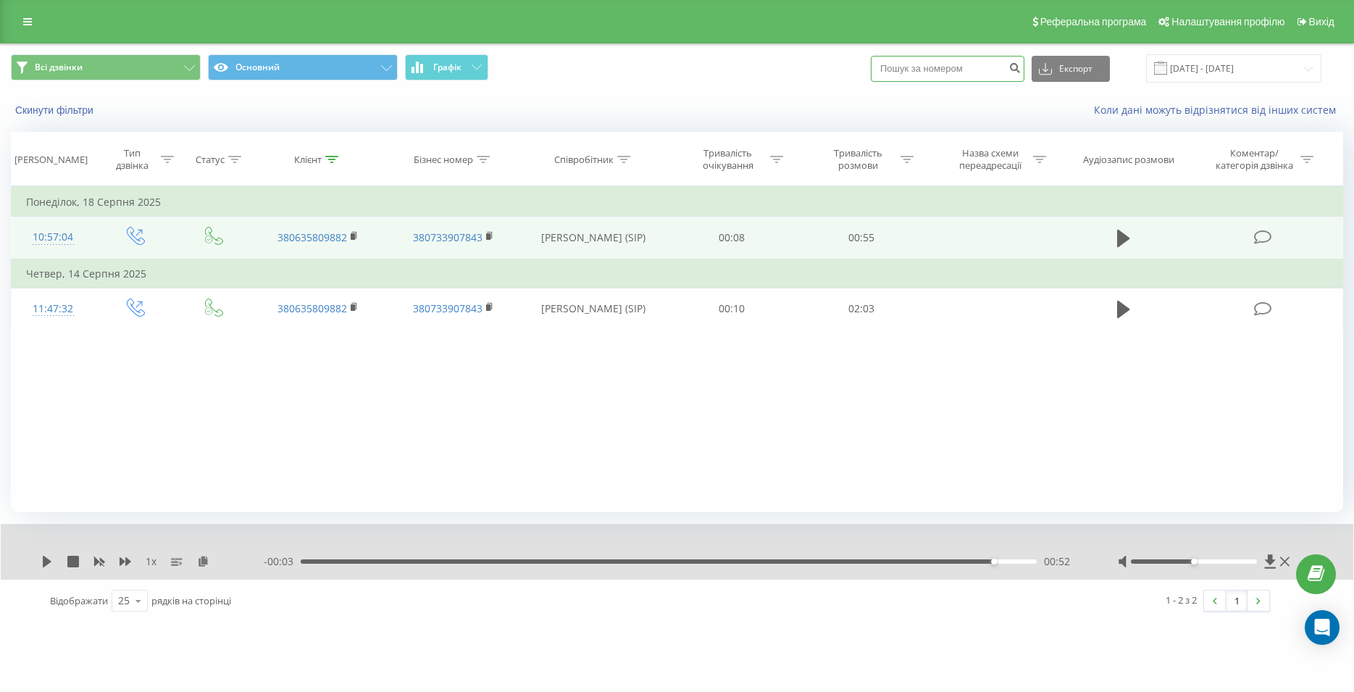
paste input "067 980 88 56"
type input "067 980 88 56"
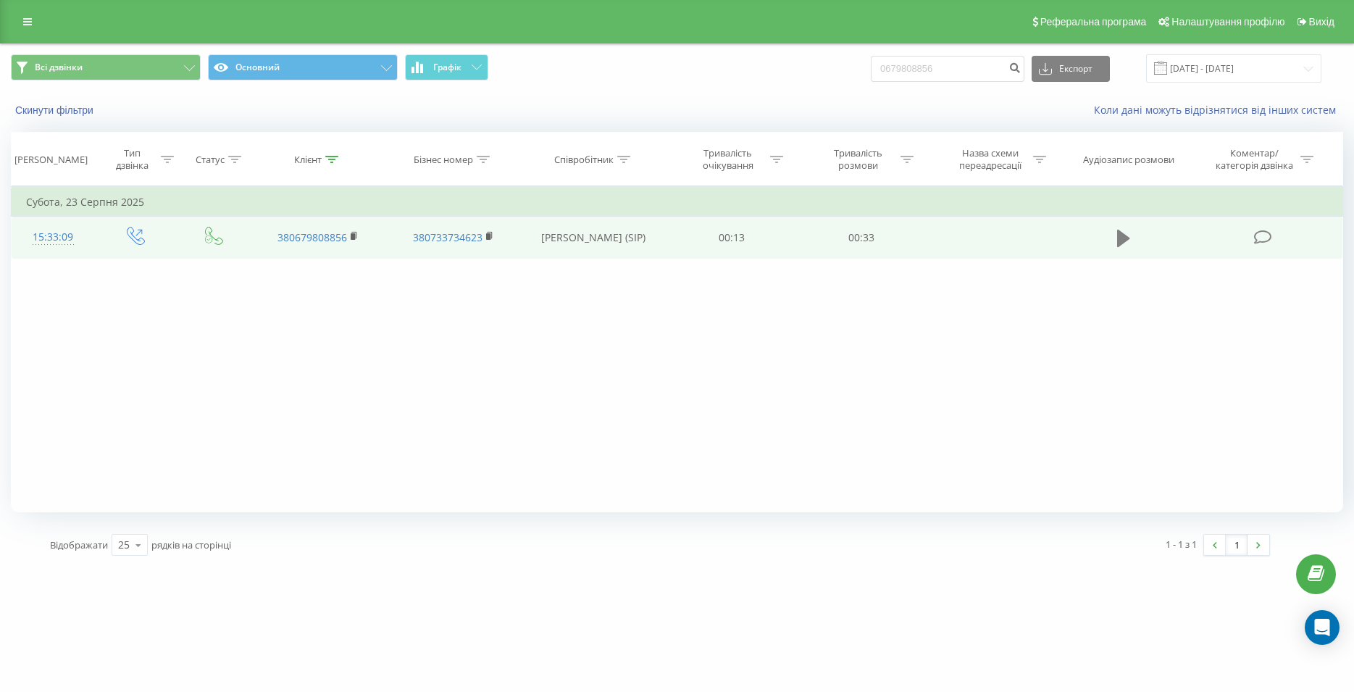
click at [1125, 243] on icon at bounding box center [1123, 238] width 13 height 17
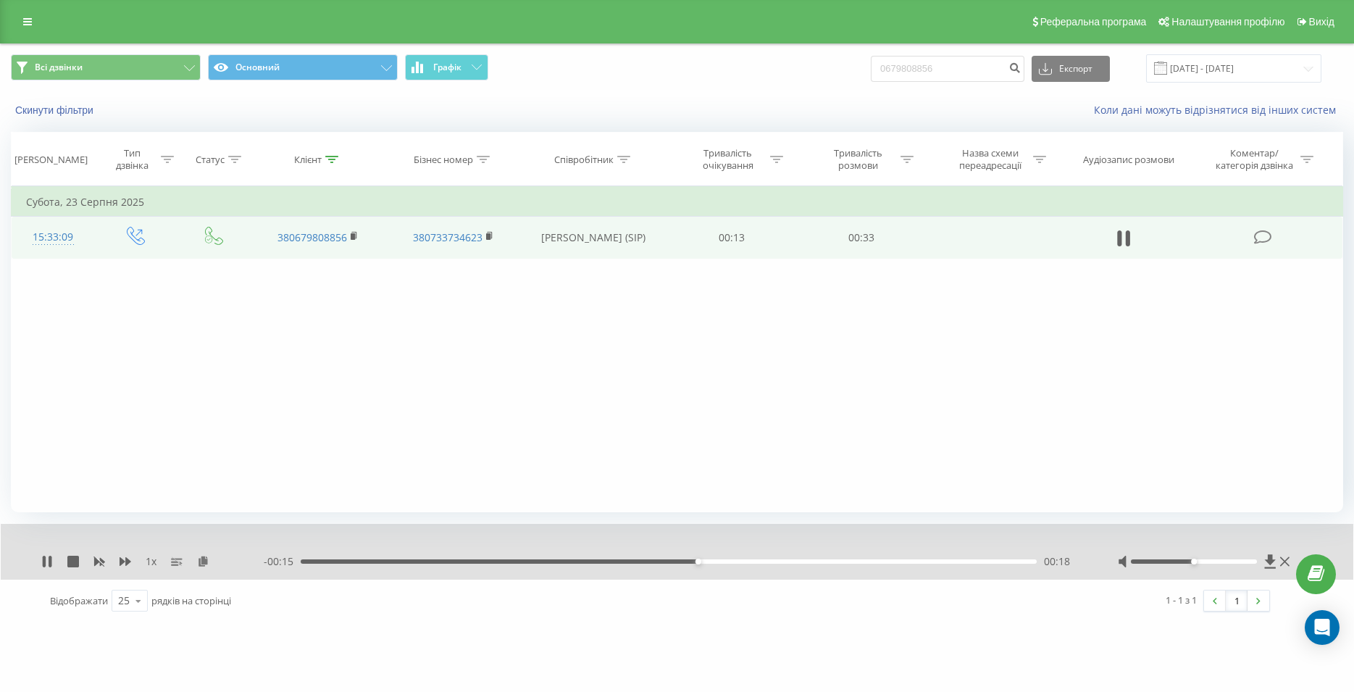
click at [1113, 235] on td at bounding box center [1124, 238] width 125 height 42
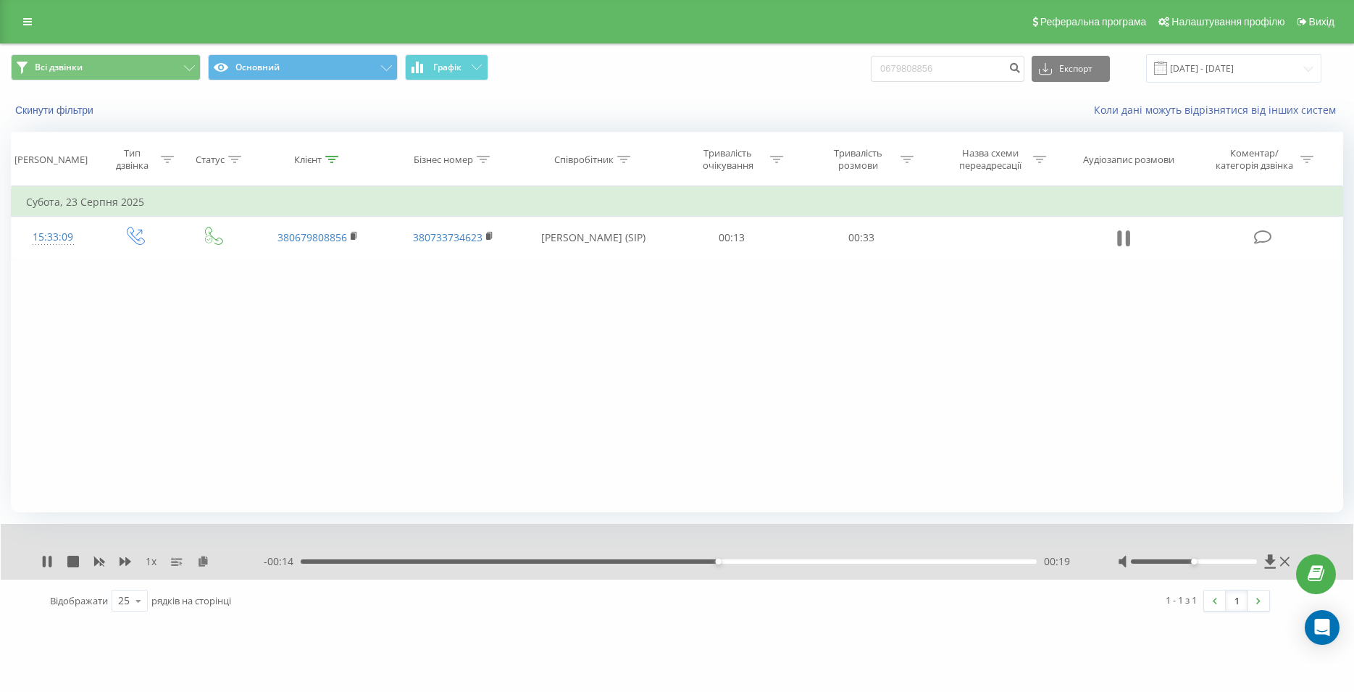
click at [1124, 238] on icon at bounding box center [1123, 238] width 13 height 20
drag, startPoint x: 968, startPoint y: 71, endPoint x: 860, endPoint y: 77, distance: 108.1
click at [871, 77] on input "0679808856" at bounding box center [948, 69] width 154 height 26
paste input "093 909 19 91"
type input "093 909 19 91"
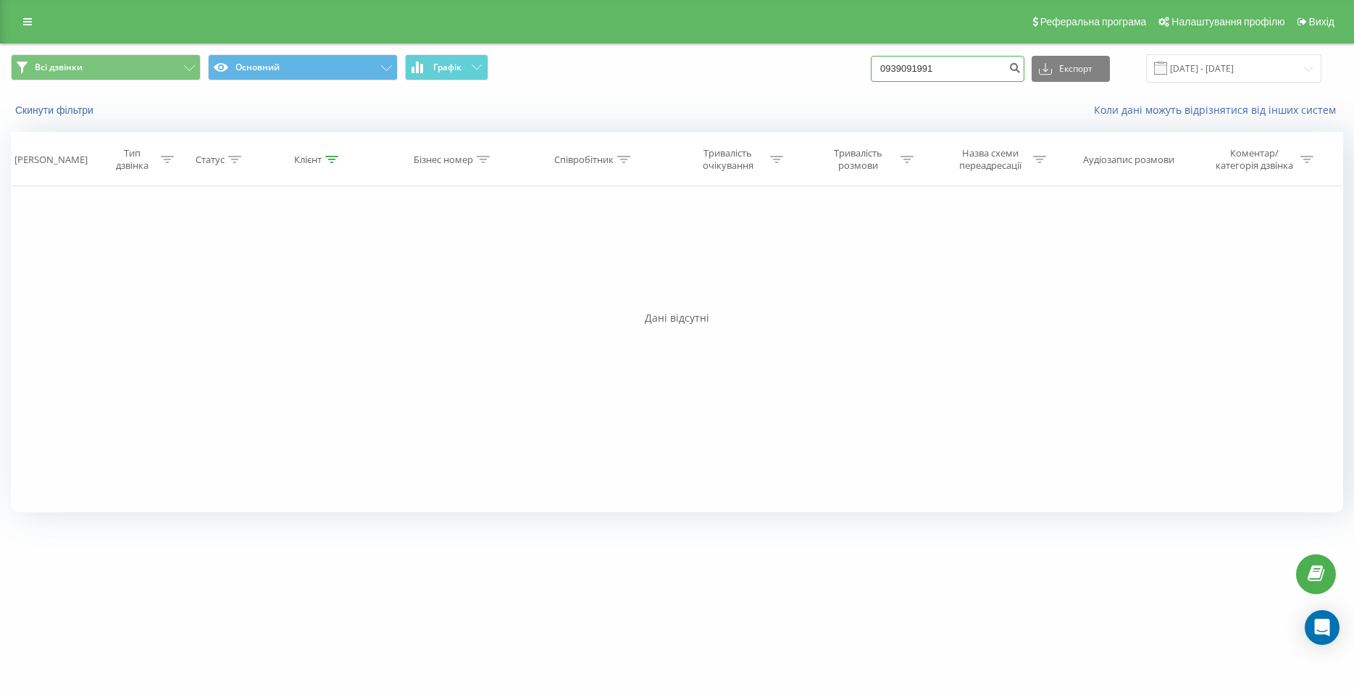
drag, startPoint x: 910, startPoint y: 74, endPoint x: 877, endPoint y: 78, distance: 32.8
click at [877, 78] on input "0939091991" at bounding box center [948, 69] width 154 height 26
paste input "097 268 02 87"
type input "097 268 02 87"
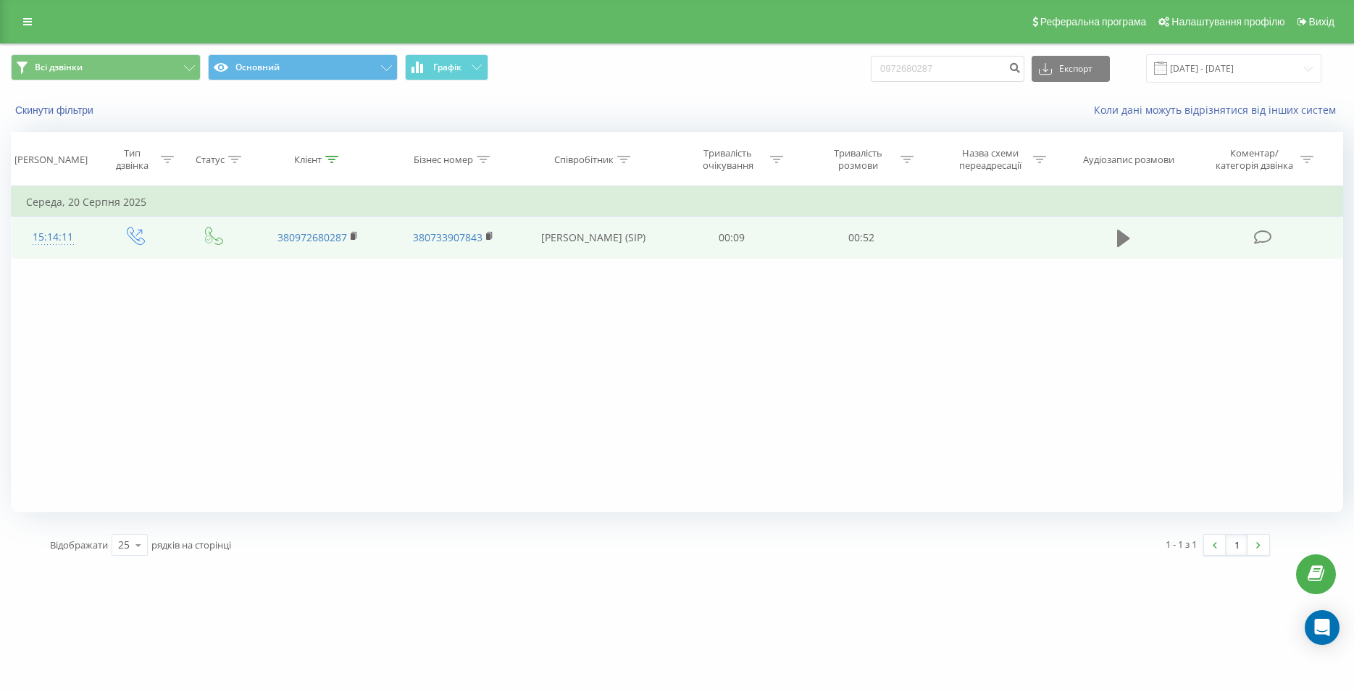
click at [1124, 243] on icon at bounding box center [1123, 238] width 13 height 17
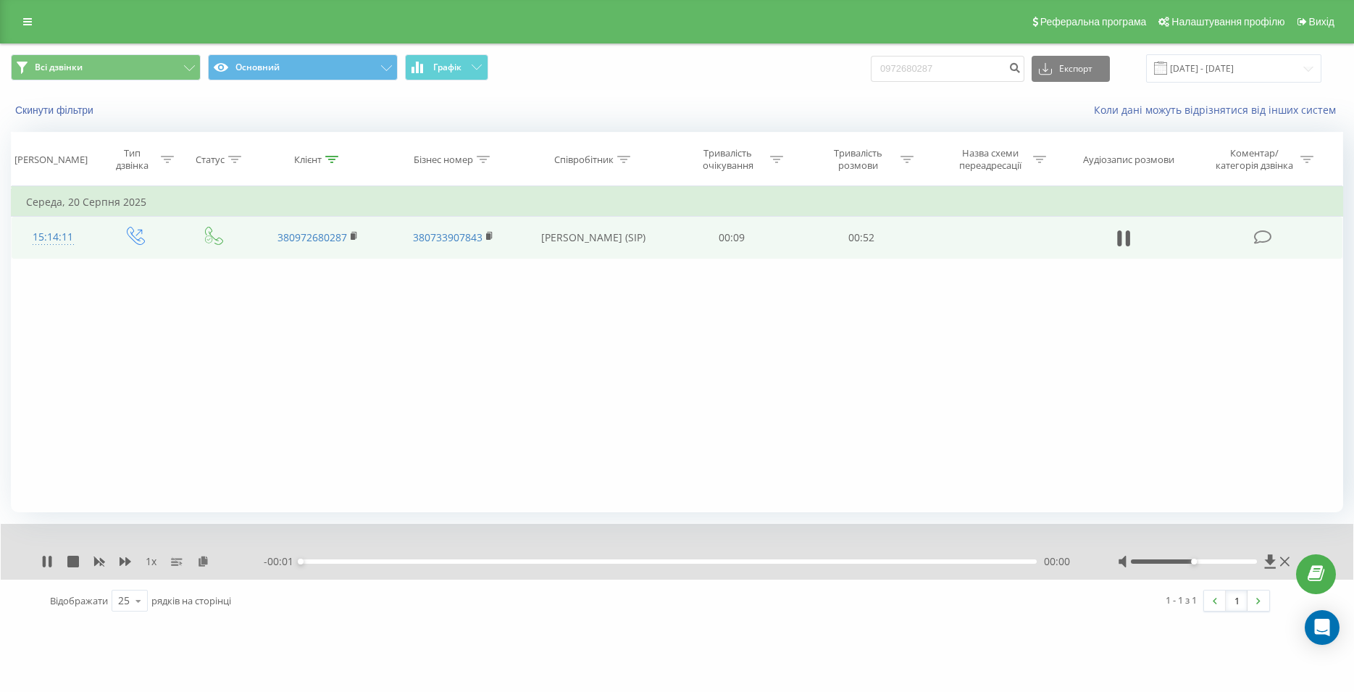
click at [773, 559] on div "- 00:01 00:00 00:00" at bounding box center [673, 561] width 818 height 14
click at [777, 564] on div "00:00" at bounding box center [669, 561] width 736 height 4
drag, startPoint x: 971, startPoint y: 63, endPoint x: 845, endPoint y: 70, distance: 126.3
click at [871, 70] on input "0972680287" at bounding box center [948, 69] width 154 height 26
paste input "093 233 33 90"
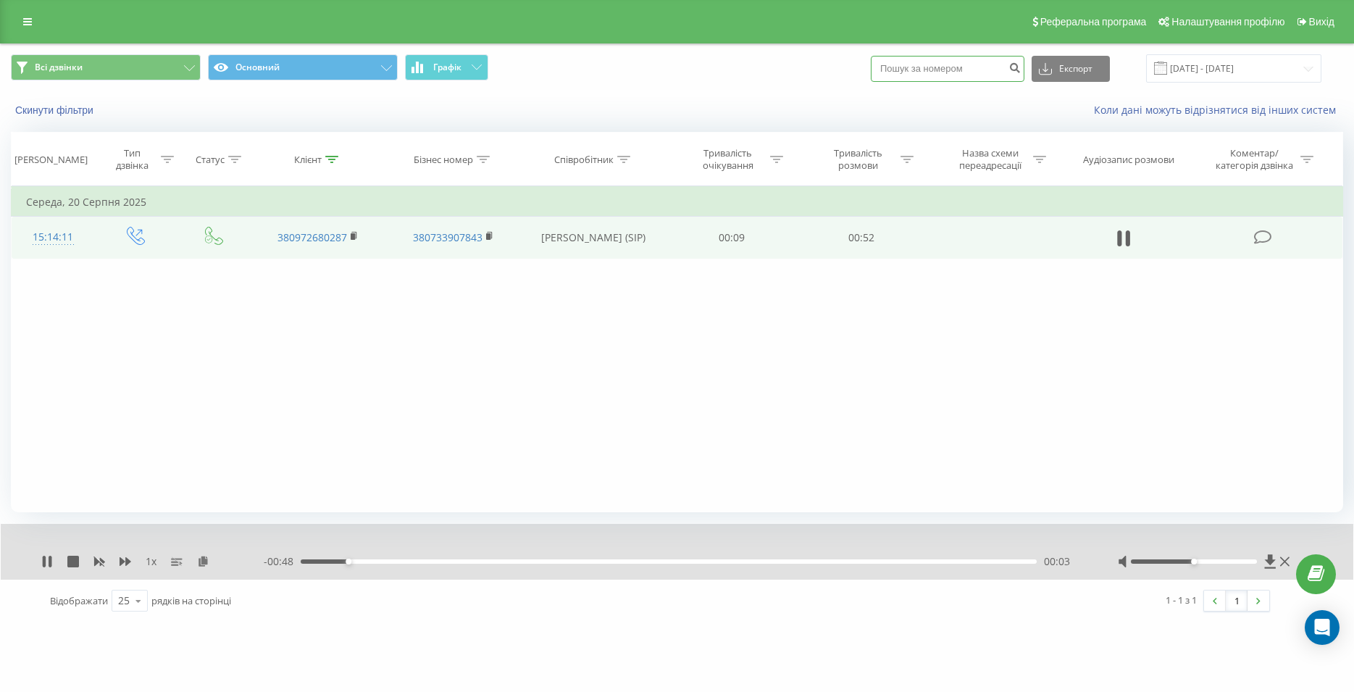
type input "093 233 33 90"
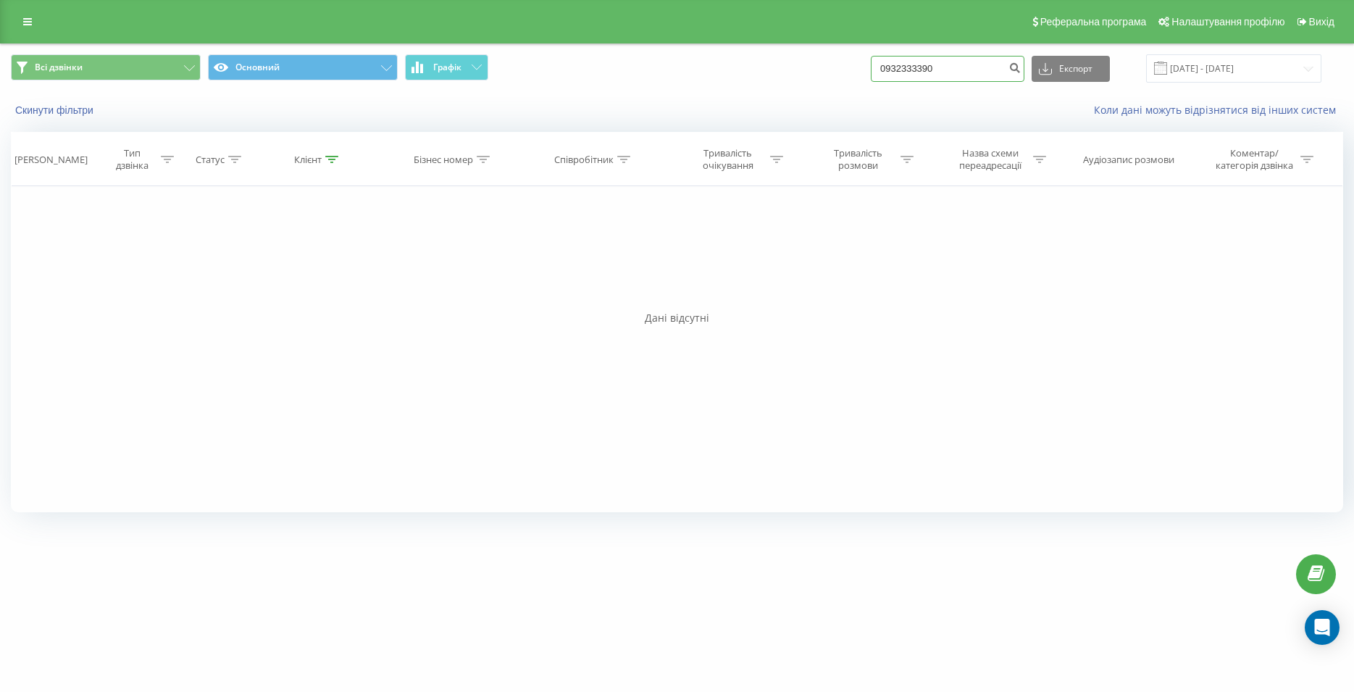
drag, startPoint x: 974, startPoint y: 64, endPoint x: 899, endPoint y: 70, distance: 75.6
click at [899, 70] on input "0932333390" at bounding box center [948, 69] width 154 height 26
paste input "099 136 68 65"
type input "099 136 68 65"
drag, startPoint x: 963, startPoint y: 64, endPoint x: 890, endPoint y: 72, distance: 73.7
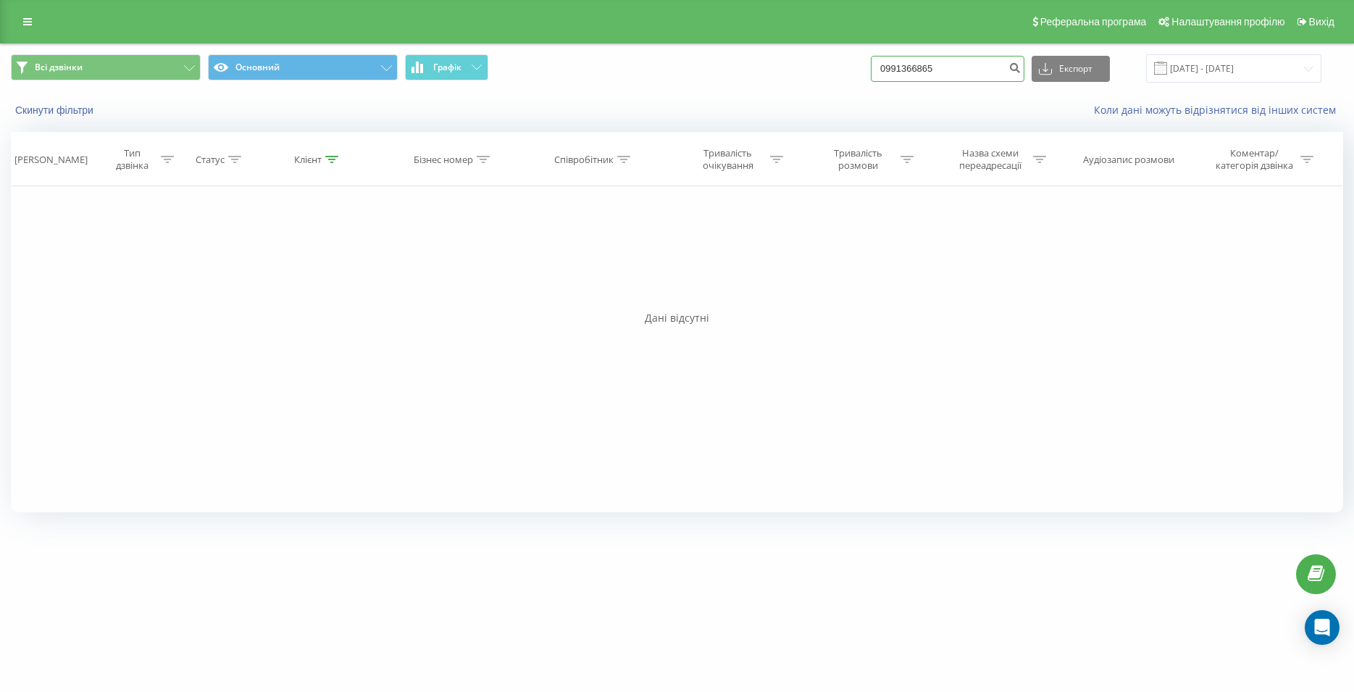
click at [890, 72] on input "0991366865" at bounding box center [948, 69] width 154 height 26
paste input "099 176 66 12"
type input "099 176 66 12"
drag, startPoint x: 981, startPoint y: 70, endPoint x: 866, endPoint y: 80, distance: 115.7
click at [871, 80] on input "0991766612" at bounding box center [948, 69] width 154 height 26
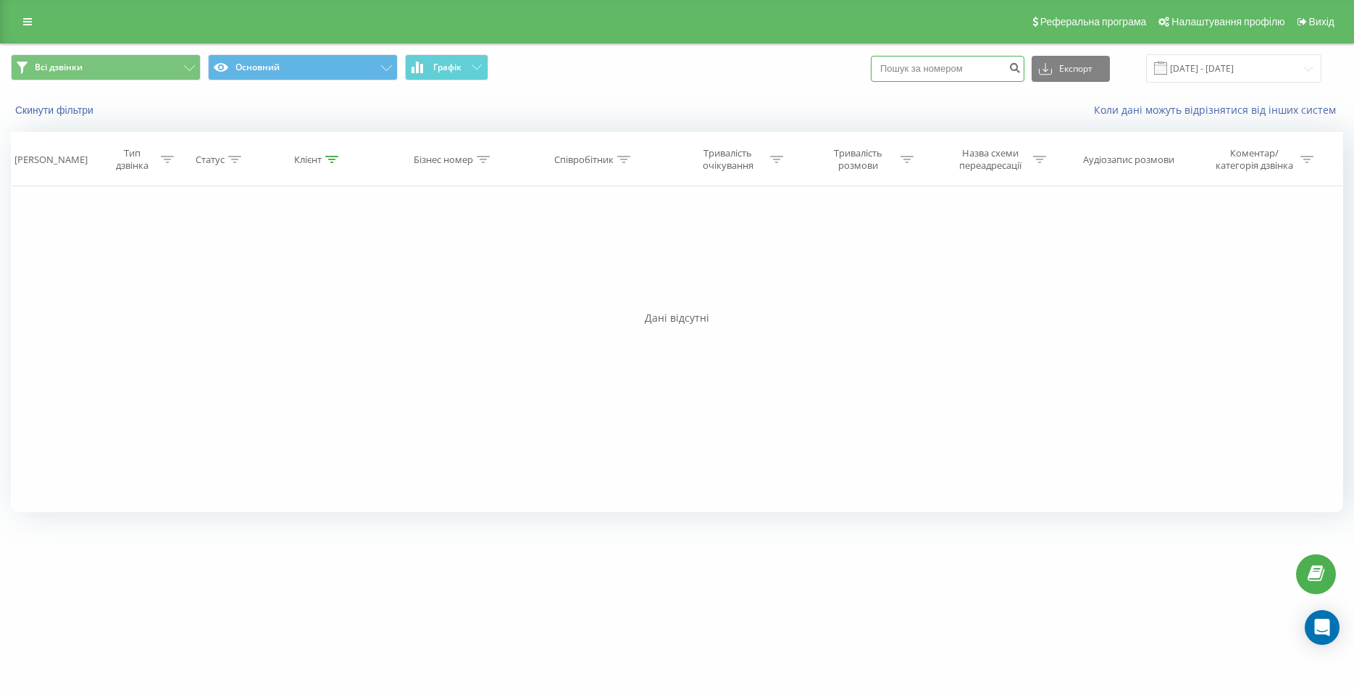
paste input "099 176 66 12"
type input "099 176 66 12"
drag, startPoint x: 959, startPoint y: 64, endPoint x: 838, endPoint y: 72, distance: 120.5
click at [871, 72] on input "0991766612" at bounding box center [948, 69] width 154 height 26
paste input "066 826 25 27"
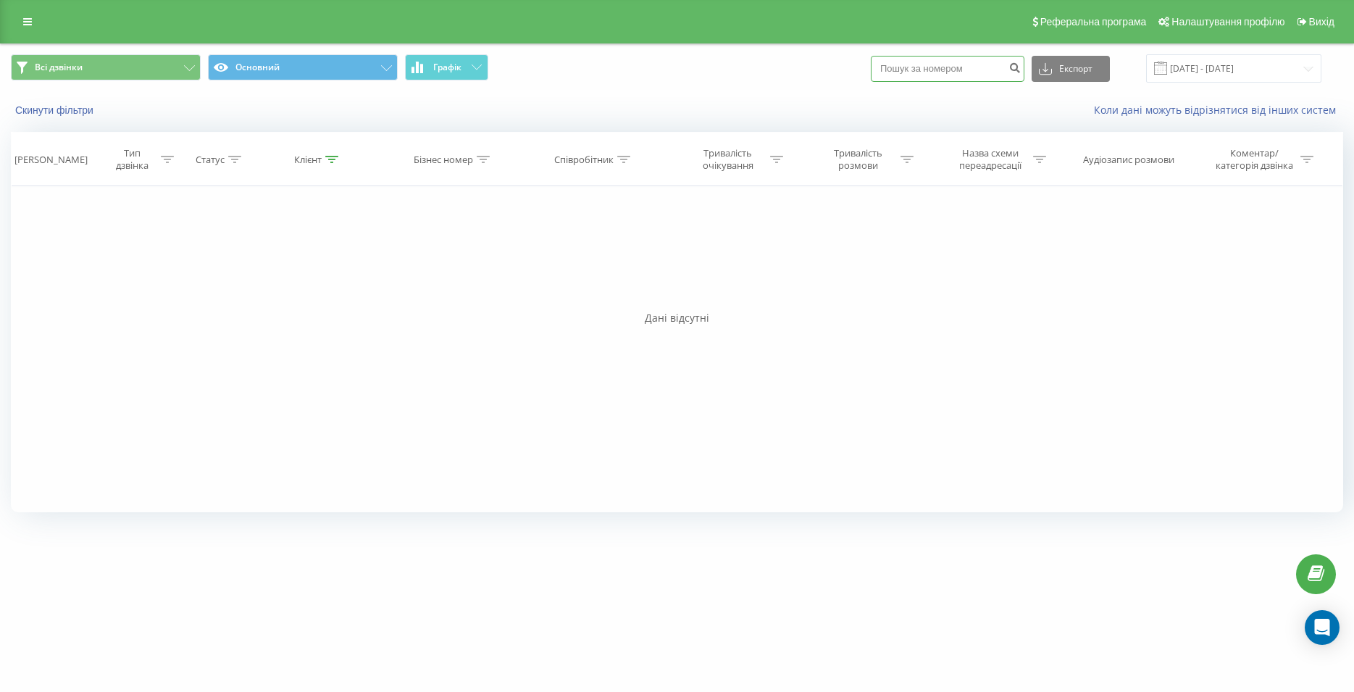
type input "066 826 25 27"
drag, startPoint x: 974, startPoint y: 61, endPoint x: 874, endPoint y: 70, distance: 100.4
click at [874, 70] on input "0668262527" at bounding box center [948, 69] width 154 height 26
paste input "096 552 39 42"
type input "096 552 39 42"
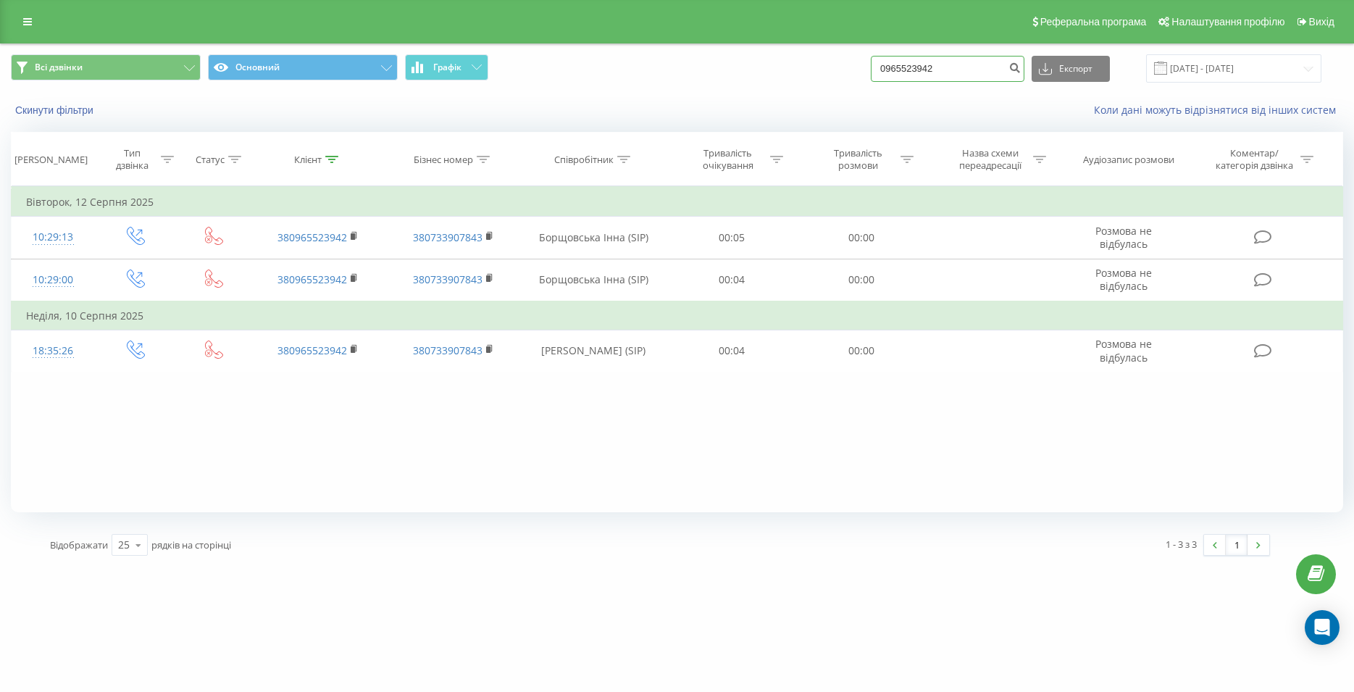
drag, startPoint x: 960, startPoint y: 74, endPoint x: 841, endPoint y: 82, distance: 119.1
click at [871, 82] on input "0965523942" at bounding box center [948, 69] width 154 height 26
paste input "097 593 62 23"
type input "097 593 62 23"
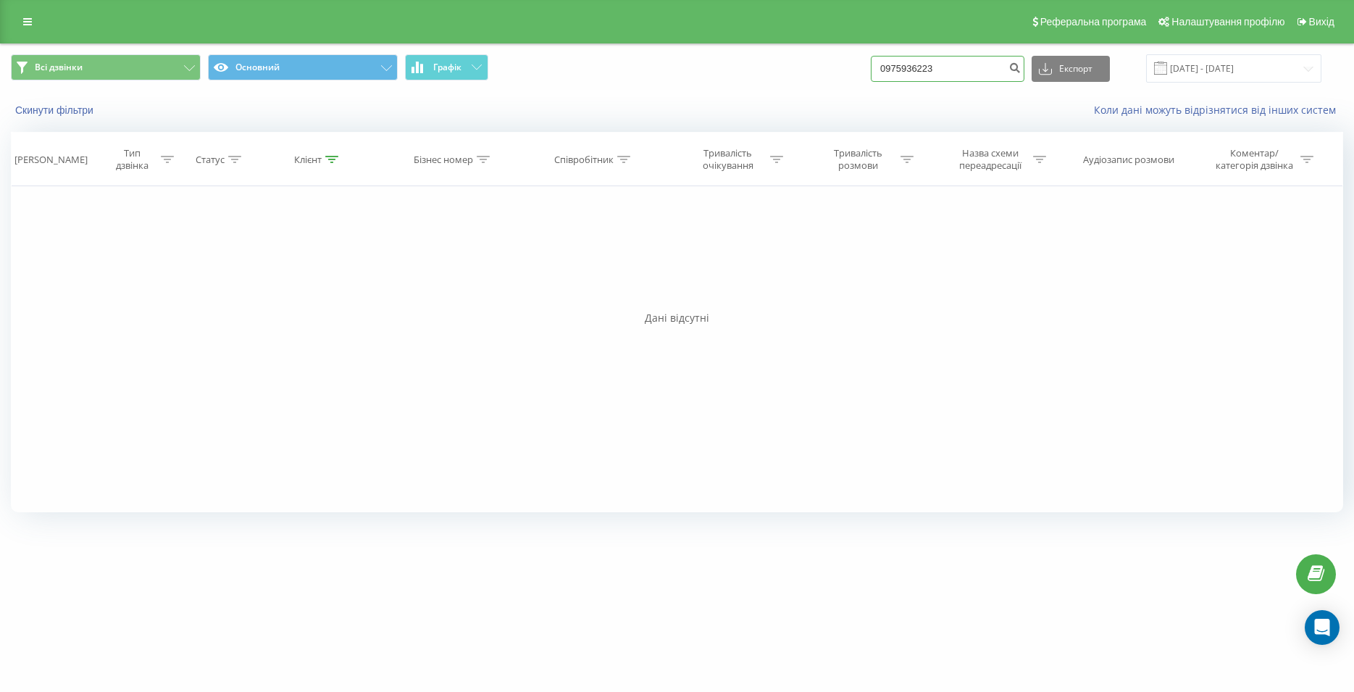
drag, startPoint x: 892, startPoint y: 70, endPoint x: 862, endPoint y: 71, distance: 29.7
click at [871, 71] on input "0975936223" at bounding box center [948, 69] width 154 height 26
paste input "050 213 54 52"
type input "050 213 54 52"
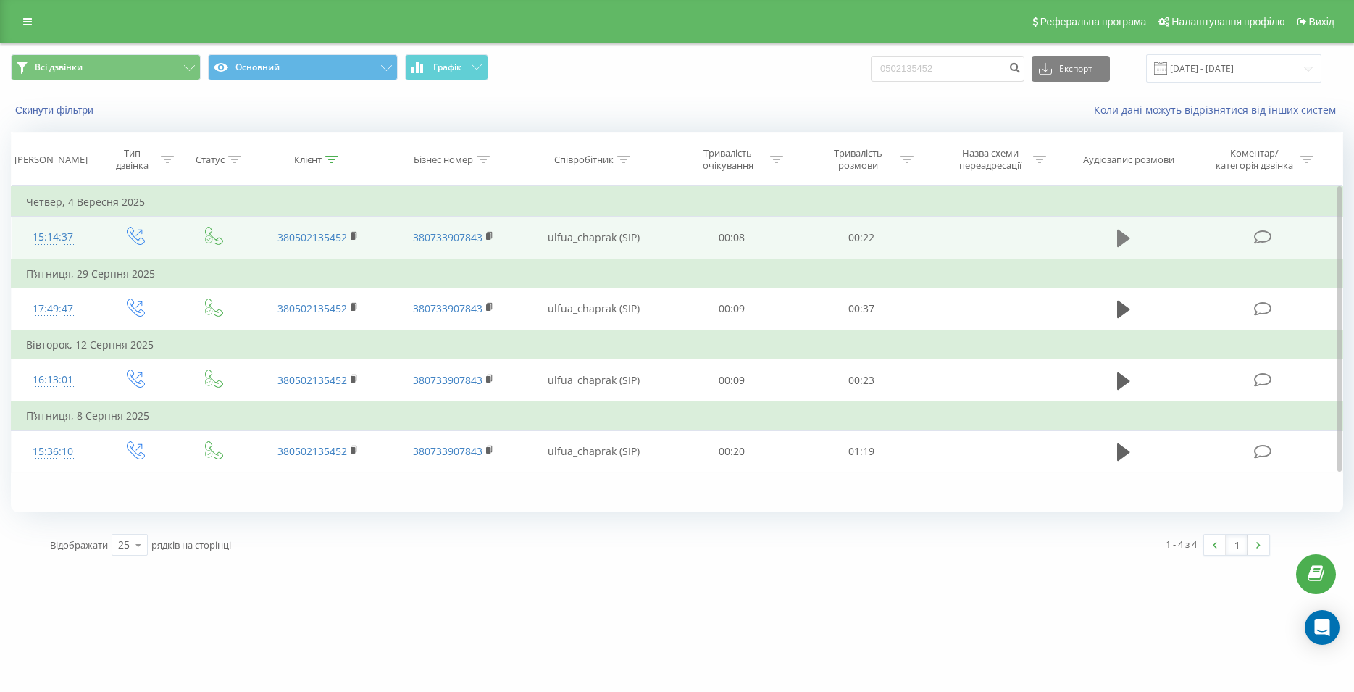
click at [1128, 247] on icon at bounding box center [1123, 238] width 13 height 20
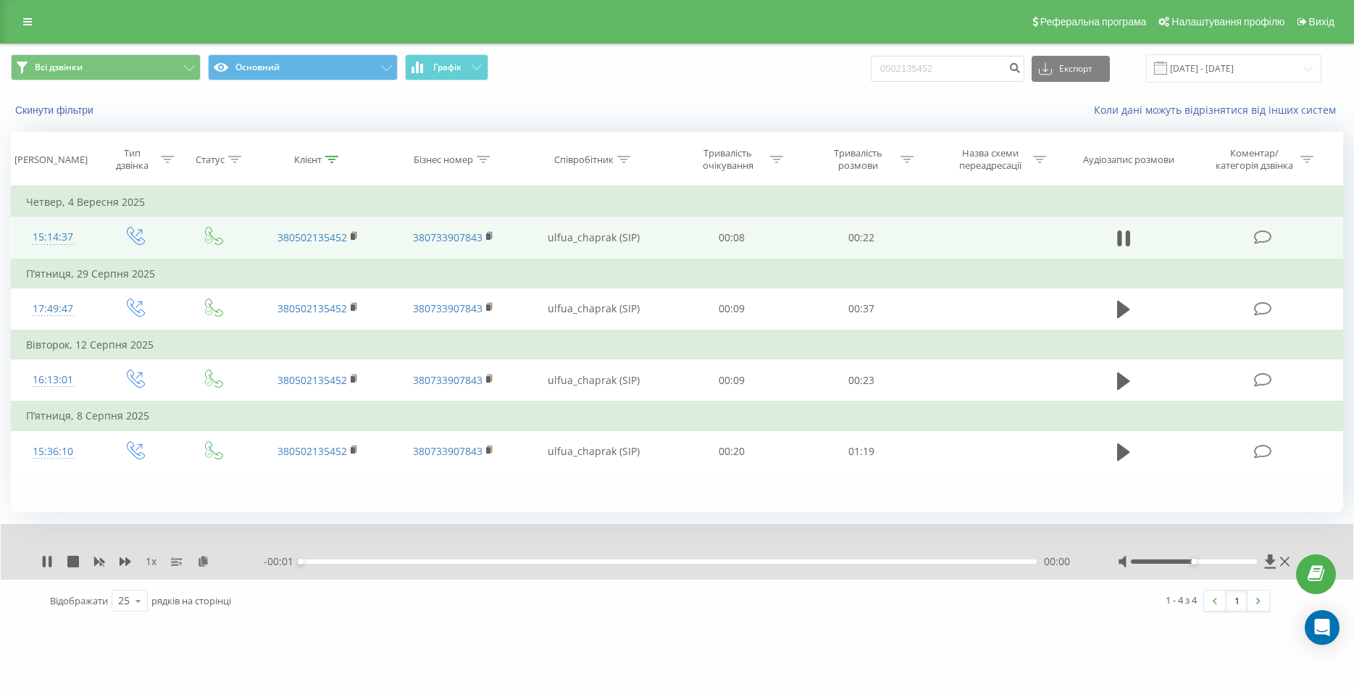
click at [818, 561] on div "00:00" at bounding box center [669, 561] width 736 height 4
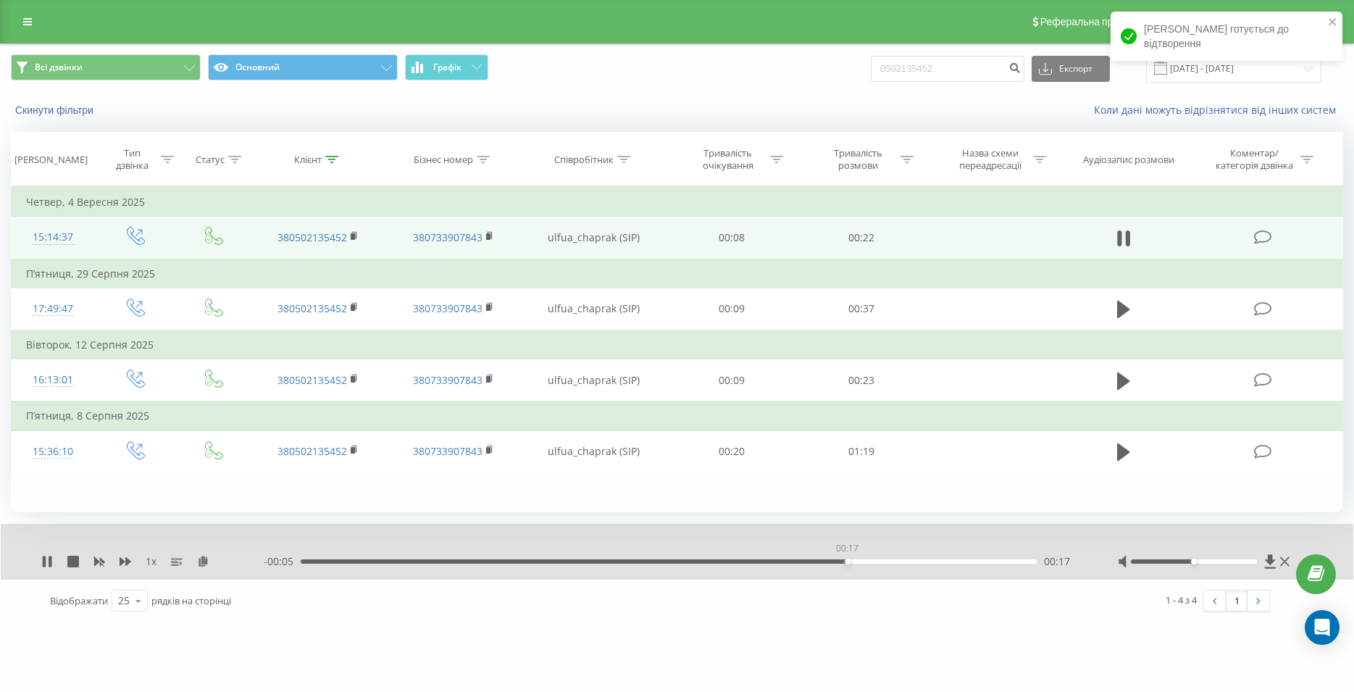
click at [847, 564] on div "00:17" at bounding box center [669, 561] width 736 height 4
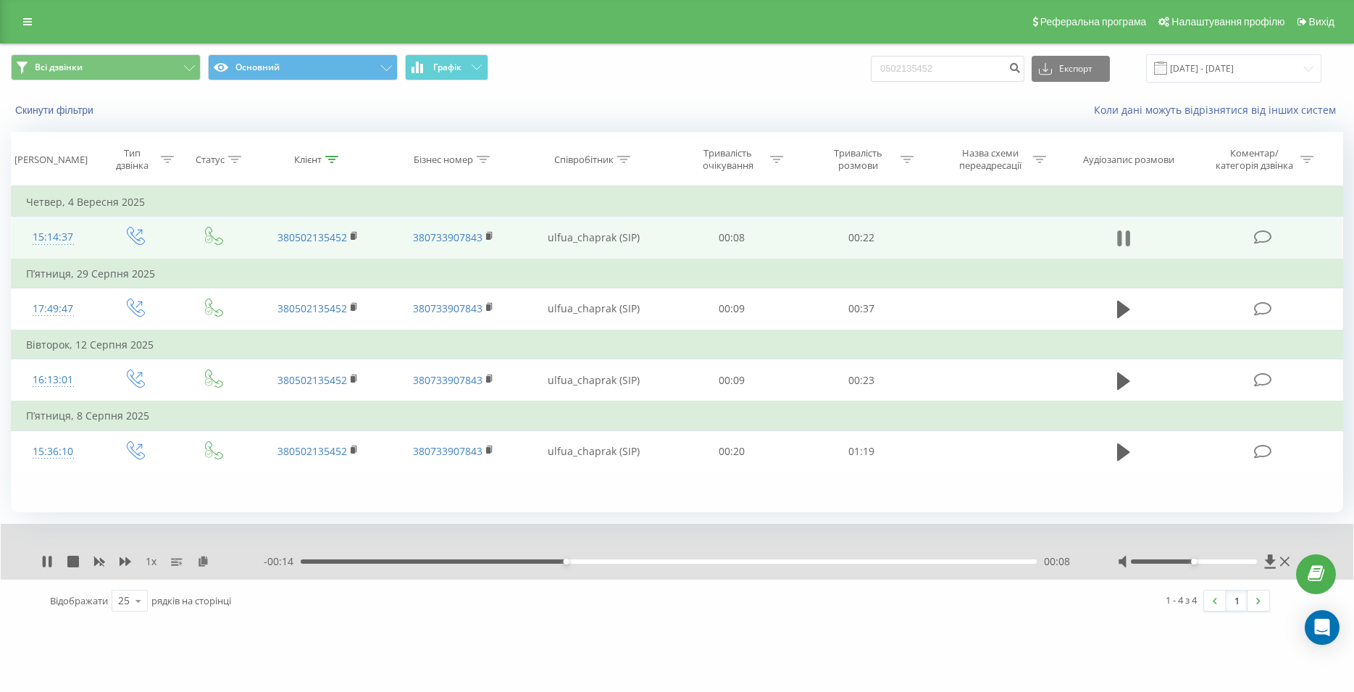
click at [1124, 241] on icon at bounding box center [1123, 238] width 13 height 20
drag, startPoint x: 963, startPoint y: 62, endPoint x: 872, endPoint y: 70, distance: 91.6
click at [872, 70] on input "0502135452" at bounding box center [948, 69] width 154 height 26
paste input "067 785 34 75"
type input "067 785 34 75"
